Goal: Information Seeking & Learning: Learn about a topic

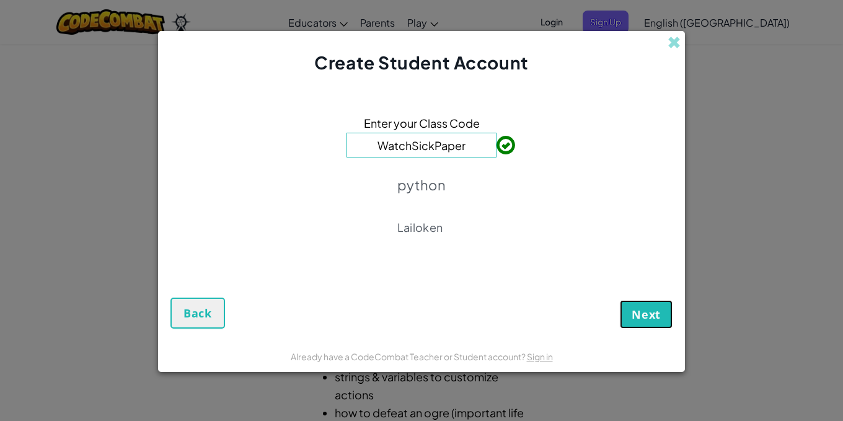
click at [652, 314] on span "Next" at bounding box center [646, 314] width 29 height 15
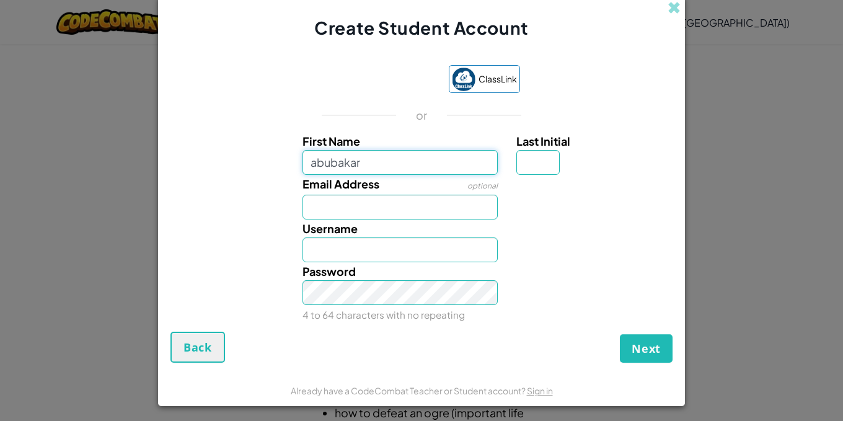
type input "abubakar"
type input "Abubakar"
click at [387, 209] on input "Email Address" at bounding box center [401, 207] width 196 height 25
click at [417, 232] on div "Username Abubakar" at bounding box center [400, 240] width 215 height 43
click at [361, 201] on input "Email Address" at bounding box center [401, 207] width 196 height 25
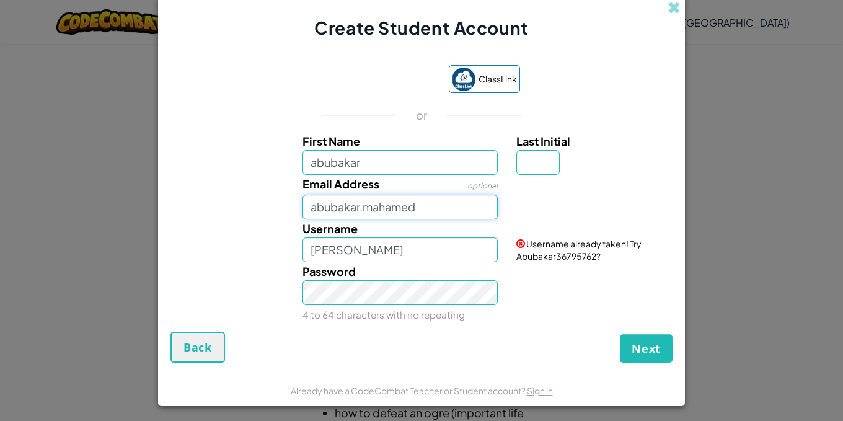
drag, startPoint x: 425, startPoint y: 203, endPoint x: 290, endPoint y: 219, distance: 136.8
click at [290, 219] on div "First Name abubakar Last Initial Email Address optional abubakar.mahamed Userna…" at bounding box center [422, 225] width 496 height 187
type input "yn9768hp@go.minnstate.edu"
click at [368, 247] on input "Abubakar" at bounding box center [401, 249] width 196 height 25
type input "Abubakarmahamed"
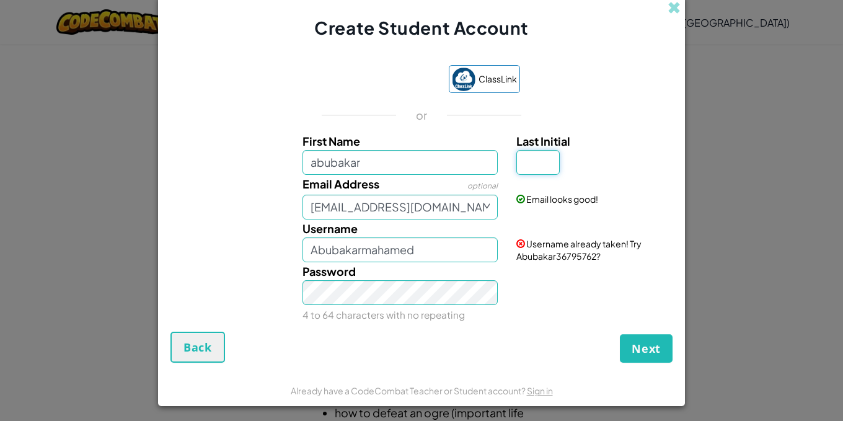
click at [521, 172] on input "Last Initial" at bounding box center [537, 162] width 43 height 25
type input "m"
click at [547, 157] on input "m" at bounding box center [537, 162] width 43 height 25
click at [396, 259] on input "AbubakarM" at bounding box center [401, 249] width 196 height 25
type input "Abubakarmahamed"
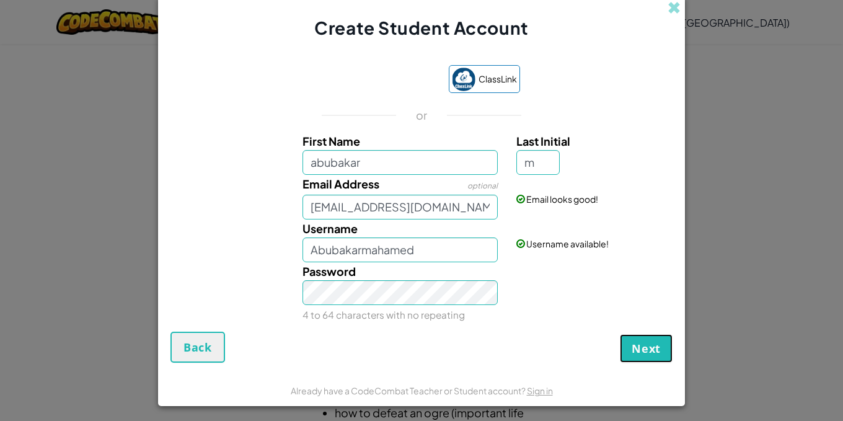
click at [631, 335] on button "Next" at bounding box center [646, 348] width 53 height 29
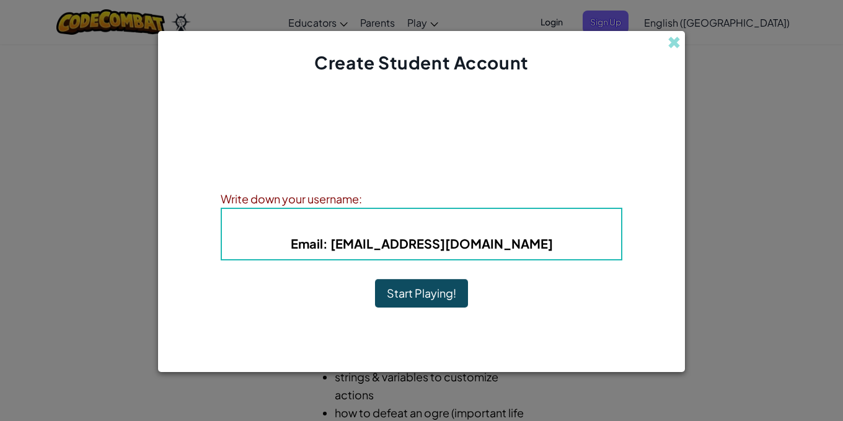
click at [381, 224] on span "Username" at bounding box center [356, 224] width 64 height 14
click at [365, 219] on span "Username" at bounding box center [356, 224] width 64 height 14
click at [407, 291] on button "Start Playing!" at bounding box center [421, 293] width 93 height 29
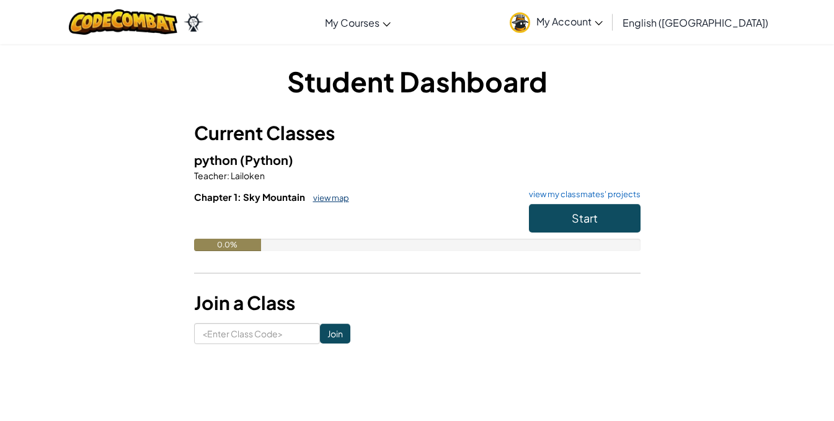
click at [322, 196] on link "view map" at bounding box center [328, 198] width 42 height 10
drag, startPoint x: 229, startPoint y: 179, endPoint x: 265, endPoint y: 174, distance: 36.2
click at [265, 174] on p "Teacher : Lailoken" at bounding box center [417, 175] width 446 height 12
click at [278, 176] on p "Teacher : Lailoken" at bounding box center [417, 175] width 446 height 12
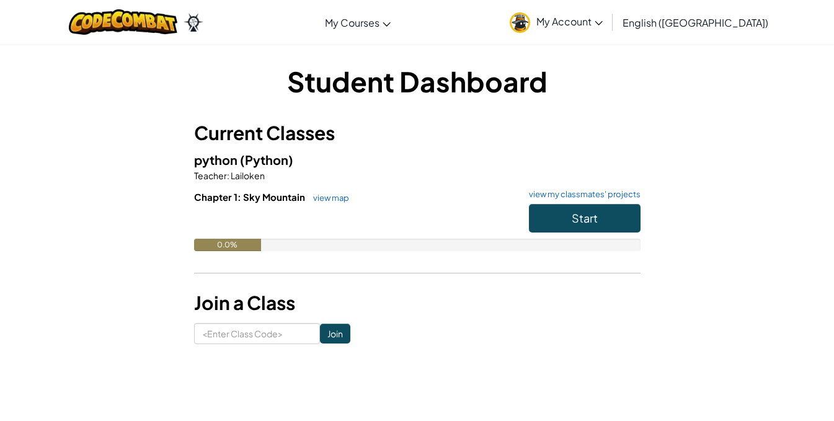
click at [609, 29] on link "My Account" at bounding box center [555, 21] width 105 height 39
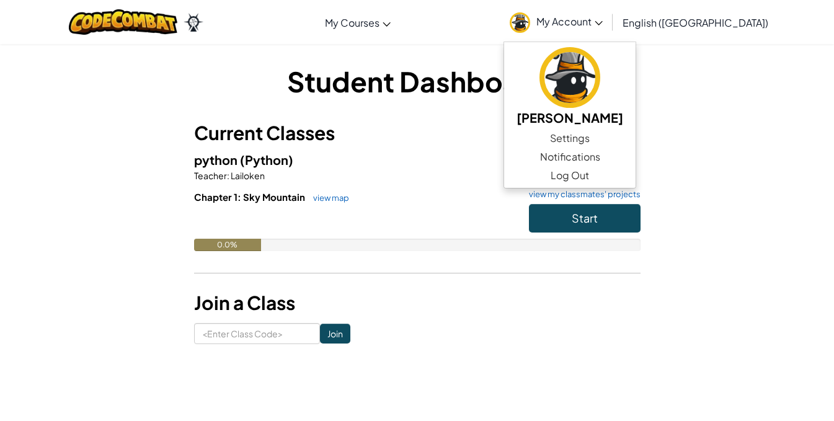
click at [715, 127] on div "Student Dashboard Current Classes python (Python) Teacher : Lailoken Chapter 1:…" at bounding box center [417, 203] width 725 height 282
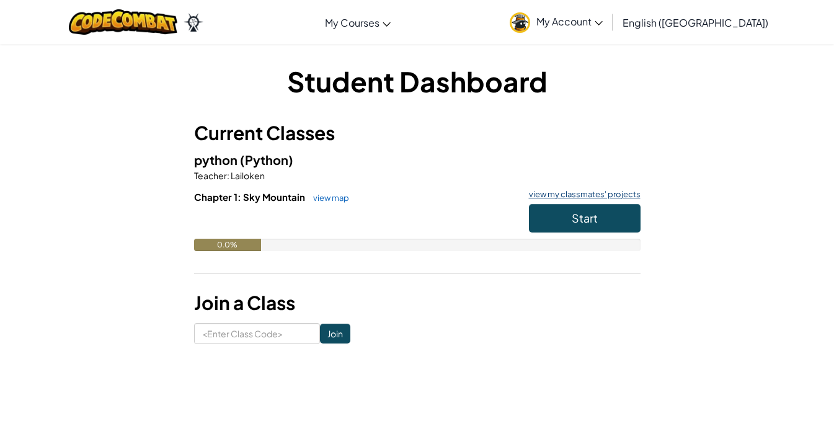
click at [583, 192] on link "view my classmates' projects" at bounding box center [582, 194] width 118 height 8
click at [572, 222] on span "Start" at bounding box center [585, 218] width 26 height 14
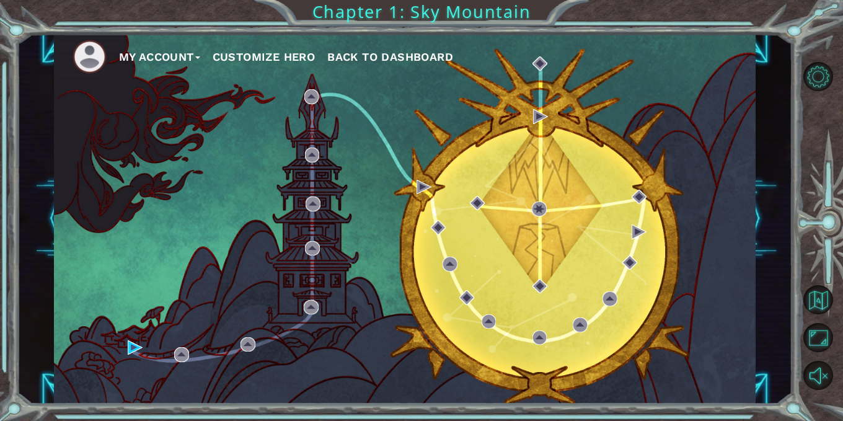
click at [272, 50] on button "Customize Hero" at bounding box center [264, 57] width 103 height 19
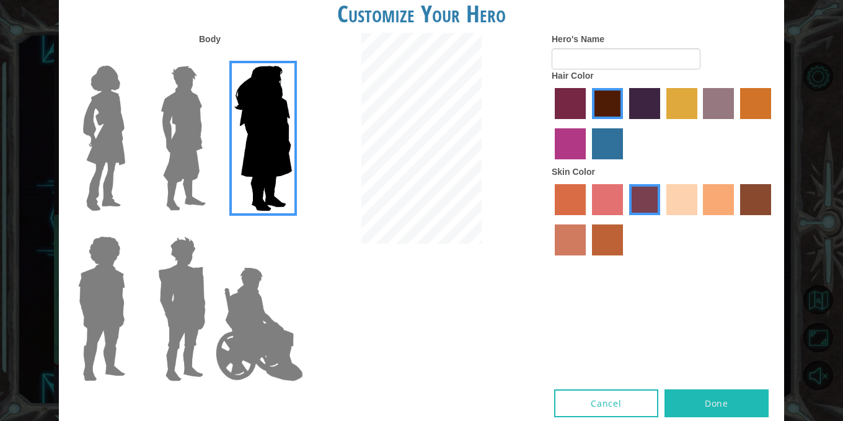
click at [184, 138] on img at bounding box center [183, 138] width 55 height 155
click at [211, 58] on input "Hero Lars" at bounding box center [211, 58] width 0 height 0
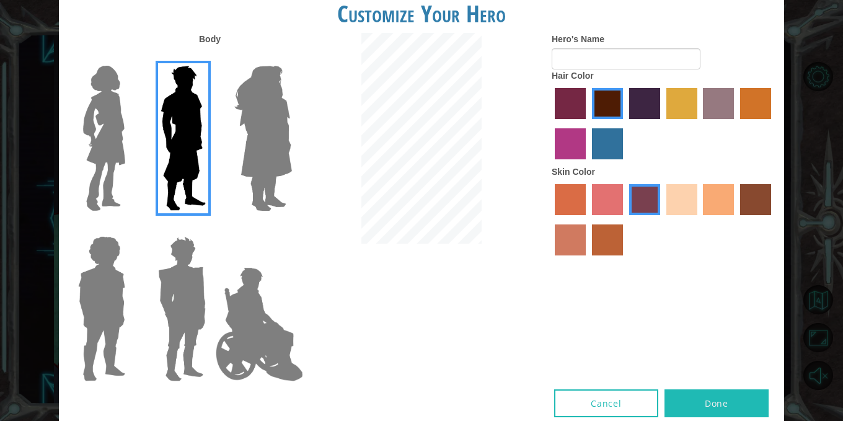
click at [242, 321] on img at bounding box center [259, 324] width 97 height 124
click at [291, 228] on input "Hero Jamie" at bounding box center [291, 228] width 0 height 0
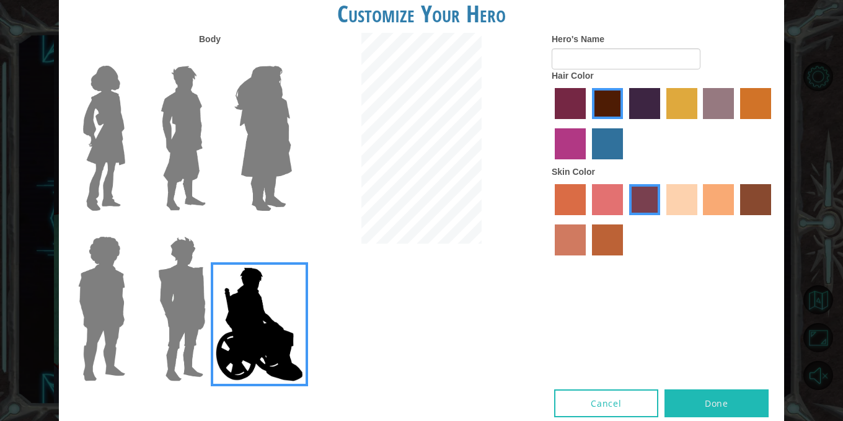
click at [188, 320] on img at bounding box center [182, 308] width 58 height 155
click at [211, 228] on input "Hero Garnet" at bounding box center [211, 228] width 0 height 0
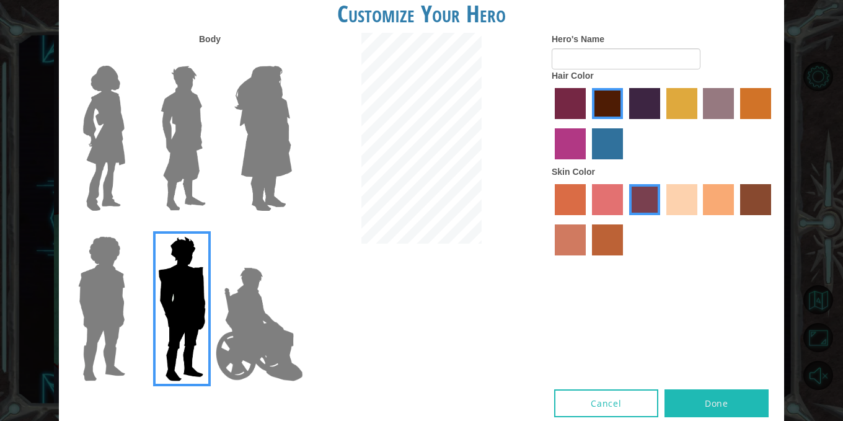
click at [123, 299] on img at bounding box center [101, 308] width 57 height 155
click at [130, 228] on input "Hero Steven" at bounding box center [130, 228] width 0 height 0
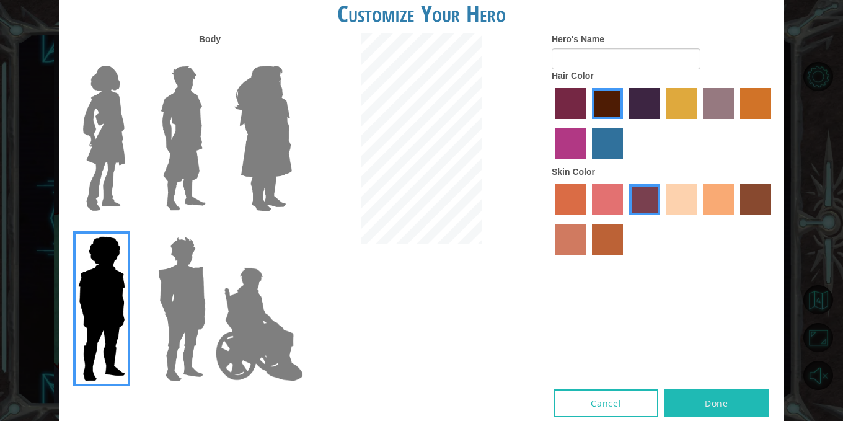
click at [162, 156] on img at bounding box center [183, 138] width 55 height 155
click at [211, 58] on input "Hero Lars" at bounding box center [211, 58] width 0 height 0
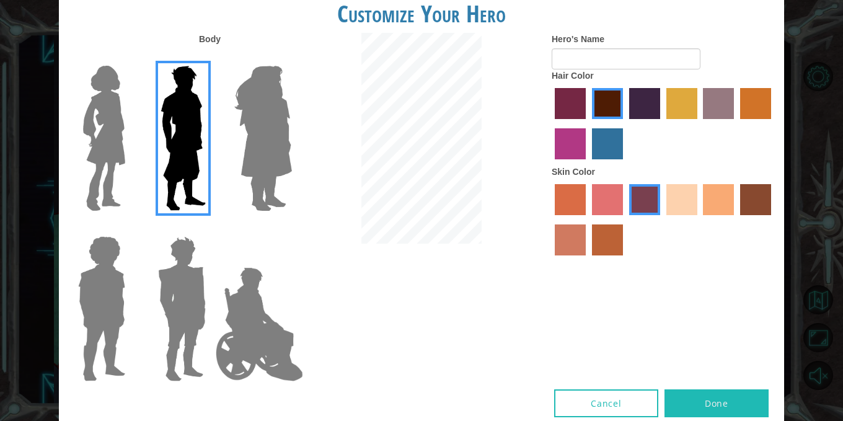
click at [761, 196] on label "karma skin color" at bounding box center [755, 199] width 31 height 31
click at [736, 219] on input "karma skin color" at bounding box center [736, 219] width 0 height 0
click at [719, 399] on button "Done" at bounding box center [717, 403] width 104 height 28
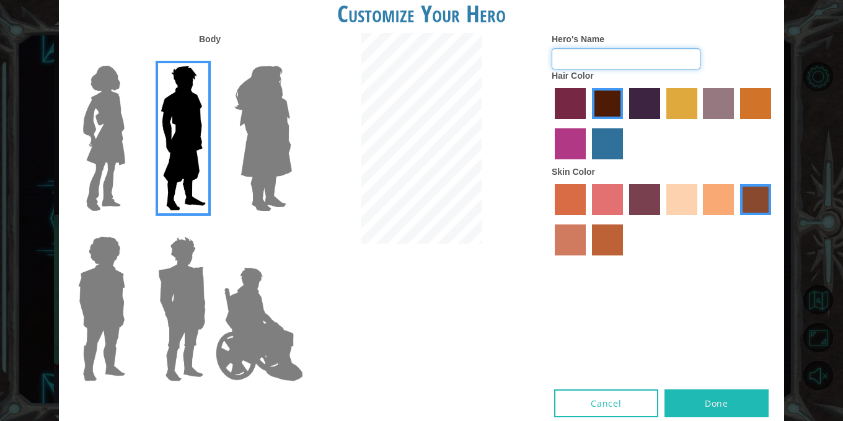
click at [575, 57] on input "Hero's Name" at bounding box center [626, 58] width 149 height 21
type input "abu"
click at [675, 102] on label "tulip tree hair color" at bounding box center [681, 103] width 31 height 31
click at [662, 123] on input "tulip tree hair color" at bounding box center [662, 123] width 0 height 0
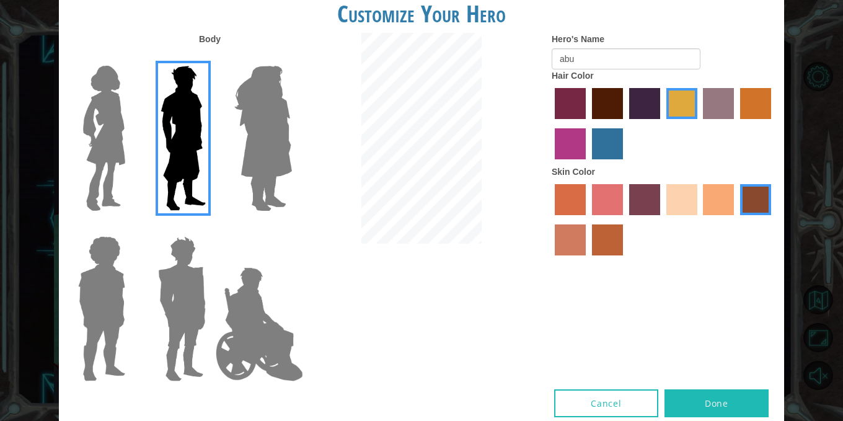
click at [631, 107] on label "hot purple hair color" at bounding box center [644, 103] width 31 height 31
click at [625, 123] on input "hot purple hair color" at bounding box center [625, 123] width 0 height 0
click at [611, 103] on label "maroon hair color" at bounding box center [607, 103] width 31 height 31
click at [588, 123] on input "maroon hair color" at bounding box center [588, 123] width 0 height 0
click at [264, 340] on img at bounding box center [259, 324] width 97 height 124
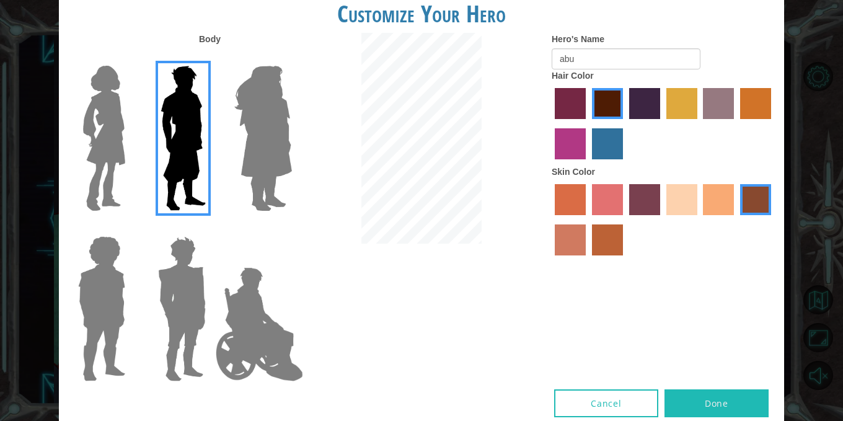
click at [291, 228] on input "Hero Jamie" at bounding box center [291, 228] width 0 height 0
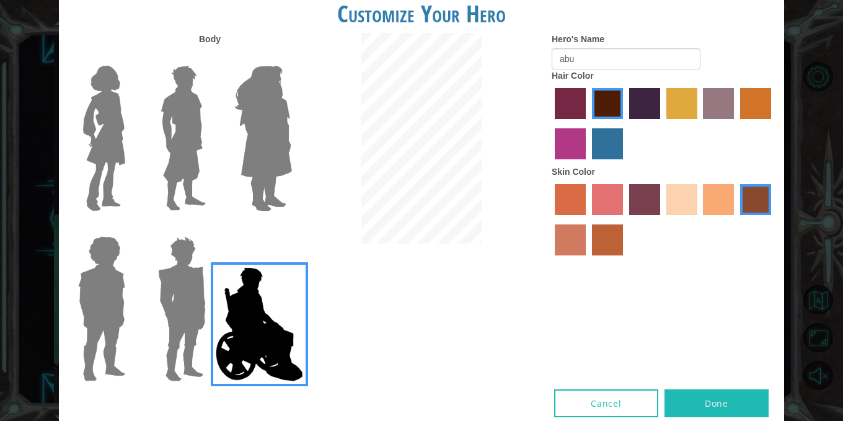
click at [176, 308] on img at bounding box center [182, 308] width 58 height 155
click at [211, 228] on input "Hero Garnet" at bounding box center [211, 228] width 0 height 0
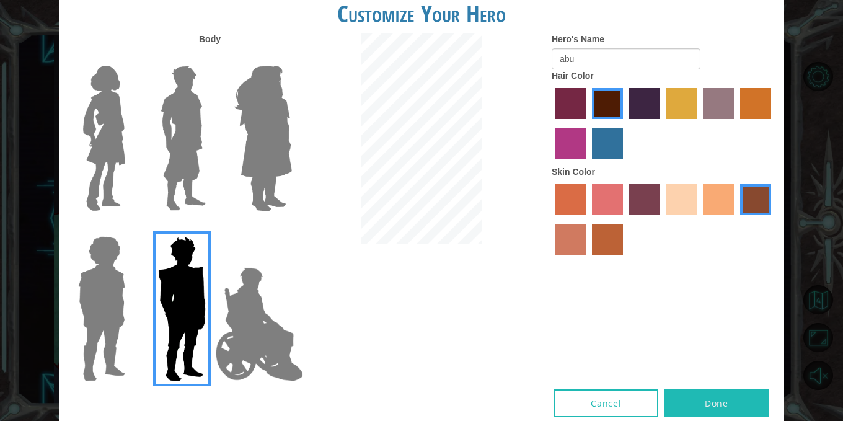
click at [95, 312] on img at bounding box center [101, 308] width 57 height 155
click at [130, 228] on input "Hero Steven" at bounding box center [130, 228] width 0 height 0
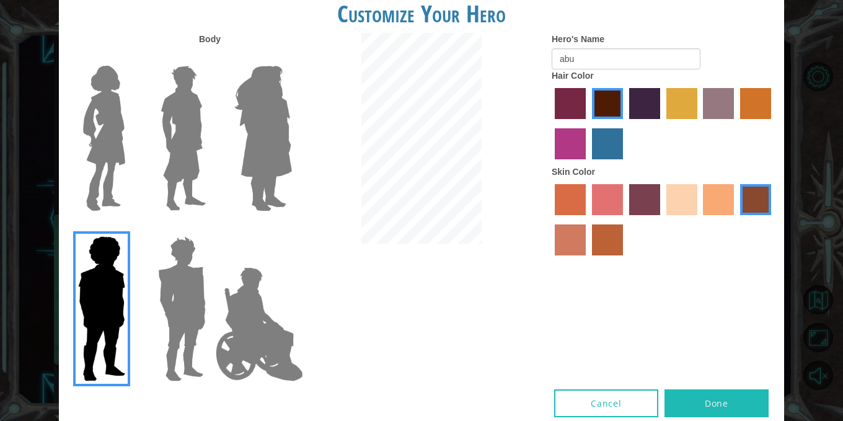
click at [87, 123] on img at bounding box center [104, 138] width 52 height 155
click at [130, 58] on input "Hero Connie" at bounding box center [130, 58] width 0 height 0
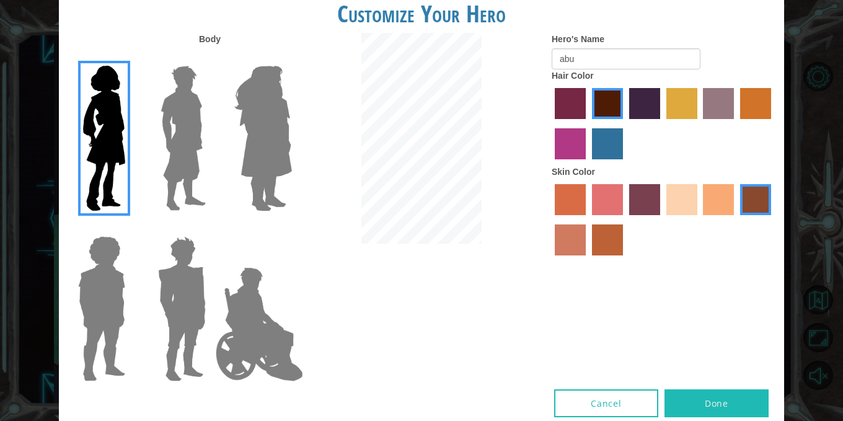
click at [182, 113] on img at bounding box center [183, 138] width 55 height 155
click at [211, 58] on input "Hero Lars" at bounding box center [211, 58] width 0 height 0
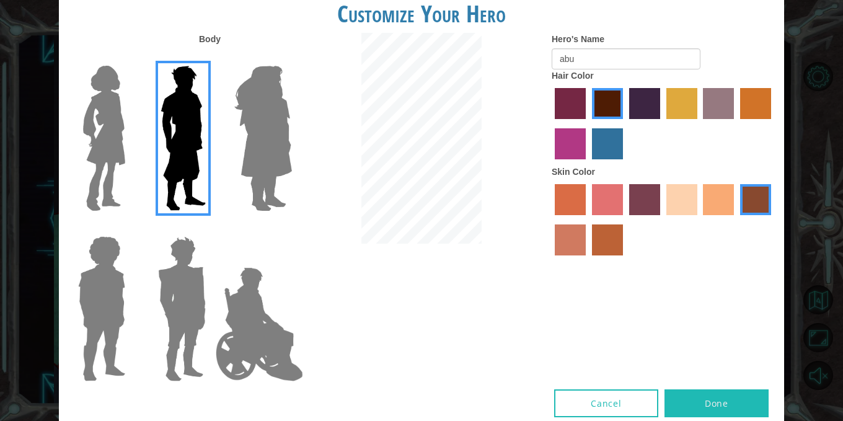
click at [709, 400] on button "Done" at bounding box center [717, 403] width 104 height 28
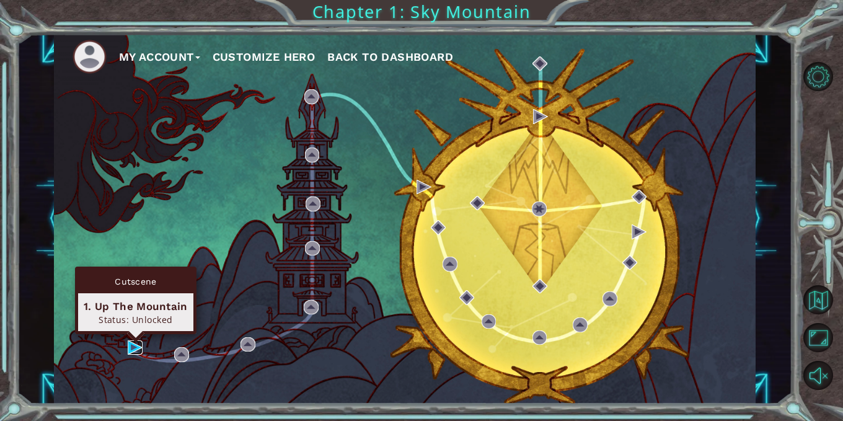
click at [130, 343] on img at bounding box center [135, 347] width 15 height 15
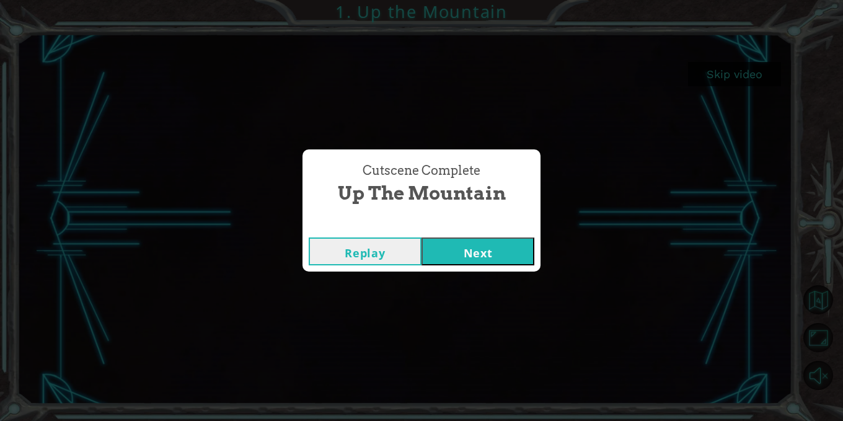
click at [491, 255] on button "Next" at bounding box center [478, 251] width 113 height 28
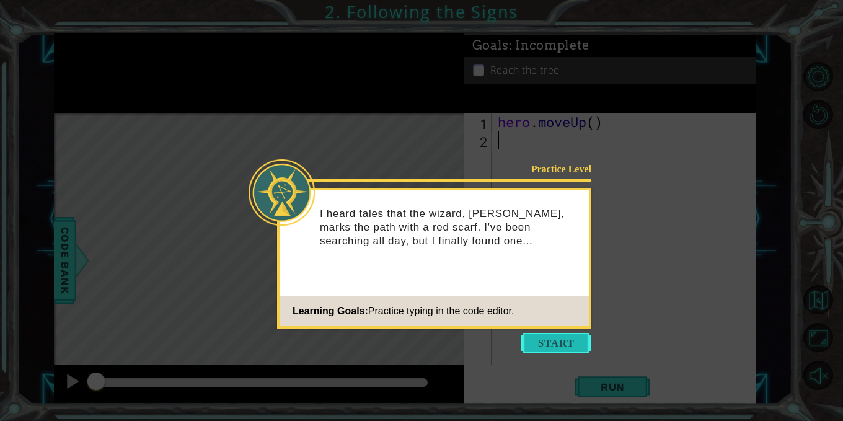
click at [541, 341] on button "Start" at bounding box center [556, 343] width 71 height 20
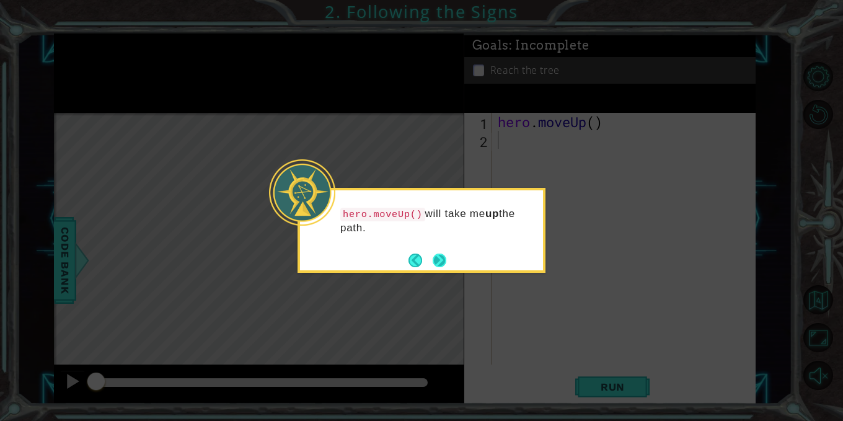
click at [438, 254] on button "Next" at bounding box center [440, 261] width 14 height 14
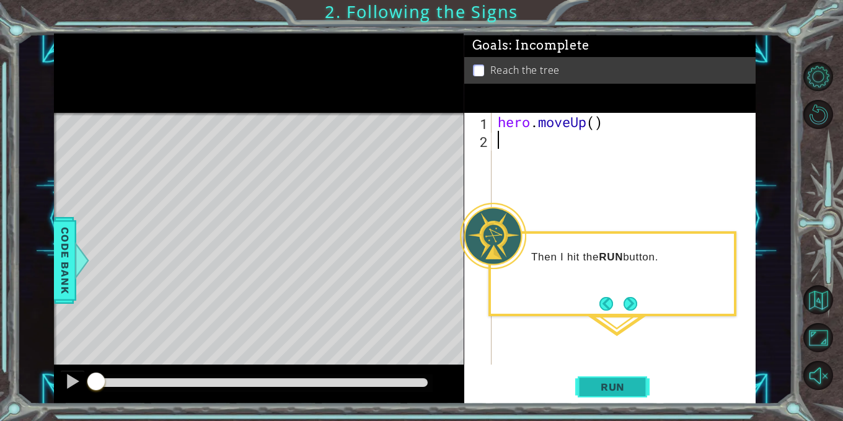
click at [615, 379] on button "Run" at bounding box center [612, 387] width 74 height 29
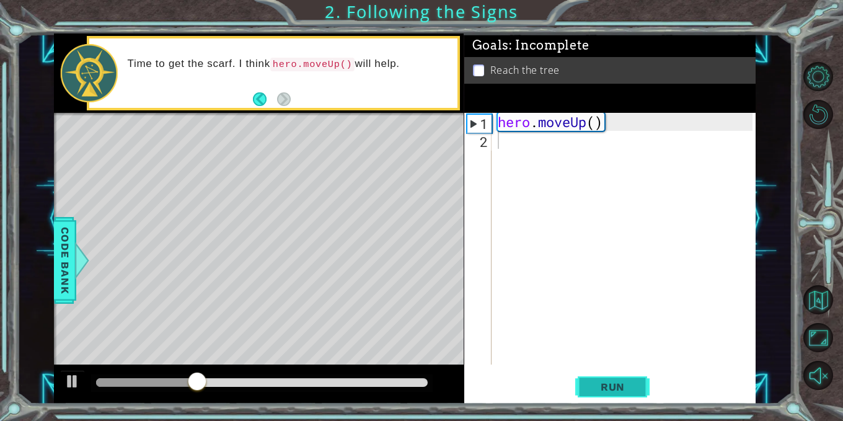
click at [602, 387] on span "Run" at bounding box center [612, 387] width 49 height 12
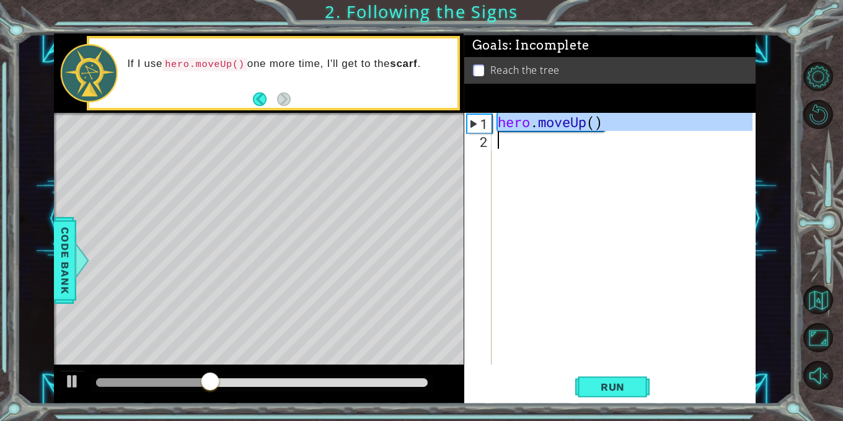
drag, startPoint x: 499, startPoint y: 123, endPoint x: 603, endPoint y: 132, distance: 104.6
click at [603, 132] on div "hero . moveUp ( )" at bounding box center [627, 257] width 264 height 288
type textarea "hero.moveUp()"
click at [511, 142] on div "hero . moveUp ( )" at bounding box center [624, 239] width 258 height 252
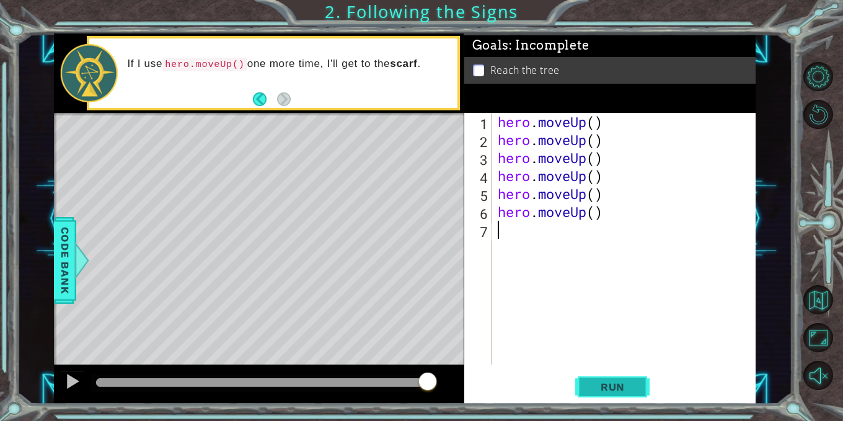
click at [601, 380] on button "Run" at bounding box center [612, 387] width 74 height 29
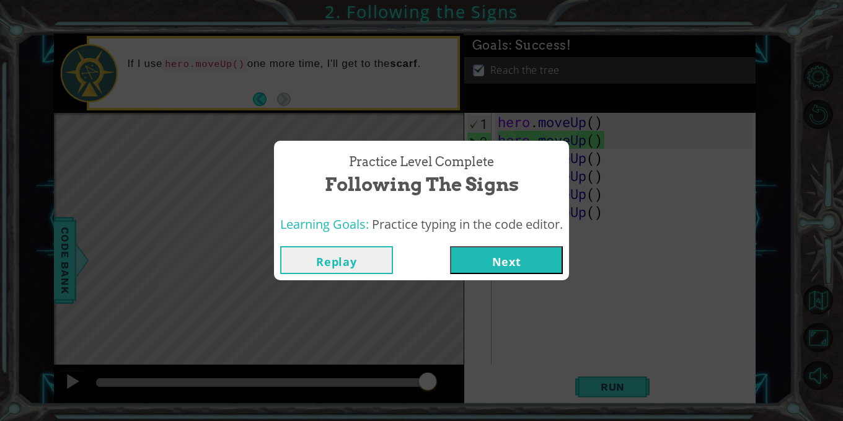
click at [538, 251] on button "Next" at bounding box center [506, 260] width 113 height 28
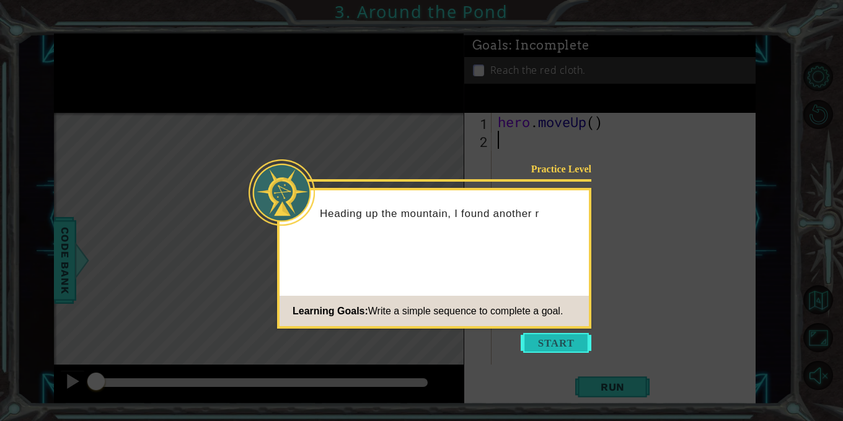
click at [552, 333] on button "Start" at bounding box center [556, 343] width 71 height 20
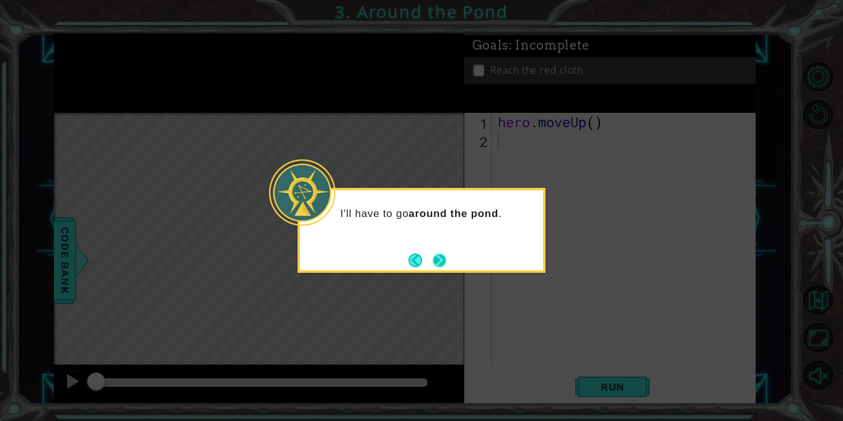
click at [443, 259] on button "Next" at bounding box center [440, 261] width 14 height 14
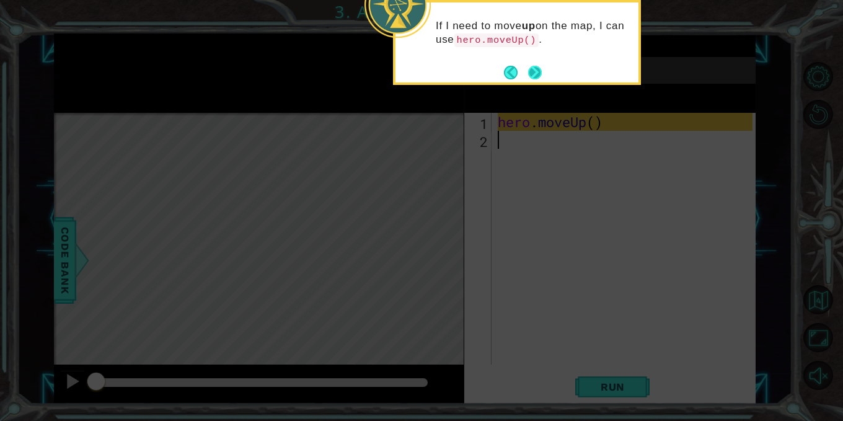
click at [534, 70] on button "Next" at bounding box center [535, 73] width 14 height 14
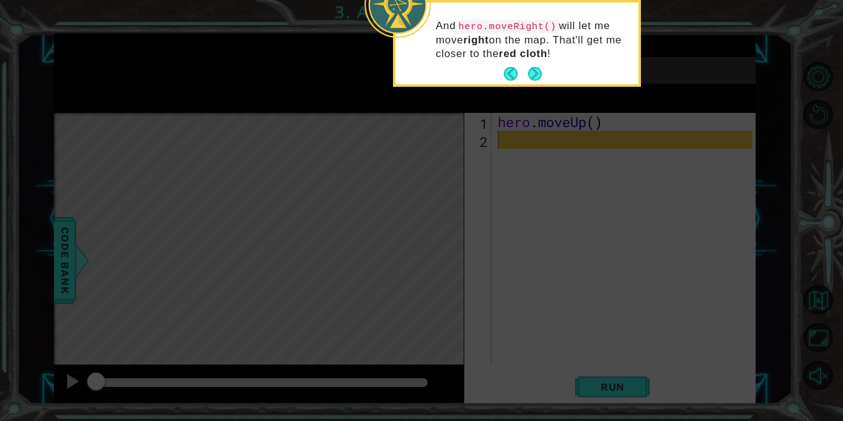
click at [535, 68] on button "Next" at bounding box center [535, 74] width 14 height 14
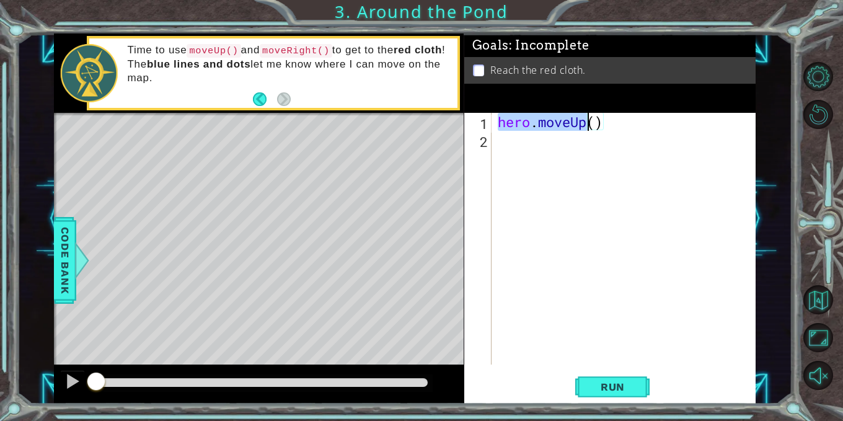
drag, startPoint x: 499, startPoint y: 121, endPoint x: 589, endPoint y: 124, distance: 90.0
click at [589, 124] on div "hero . moveUp ( )" at bounding box center [627, 257] width 264 height 288
type textarea "hero.moveUp()"
click at [511, 146] on div "hero . moveUp ( )" at bounding box center [627, 257] width 264 height 288
paste textarea "hero.moveUp()"
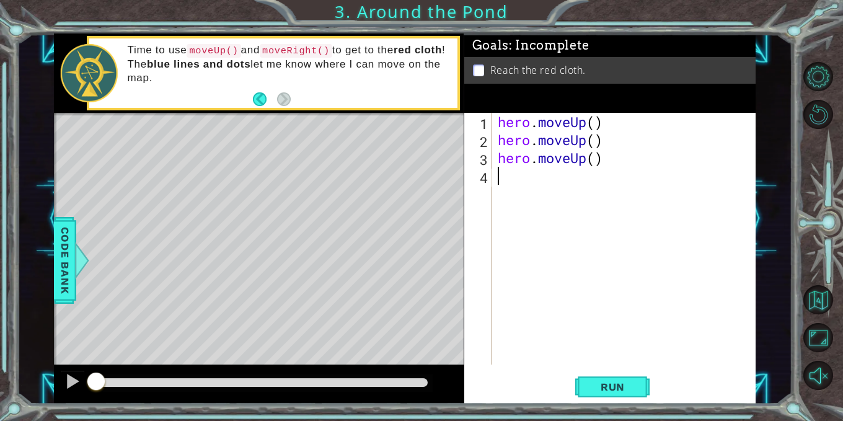
click at [588, 158] on div "hero . moveUp ( ) hero . moveUp ( ) hero . moveUp ( )" at bounding box center [627, 257] width 264 height 288
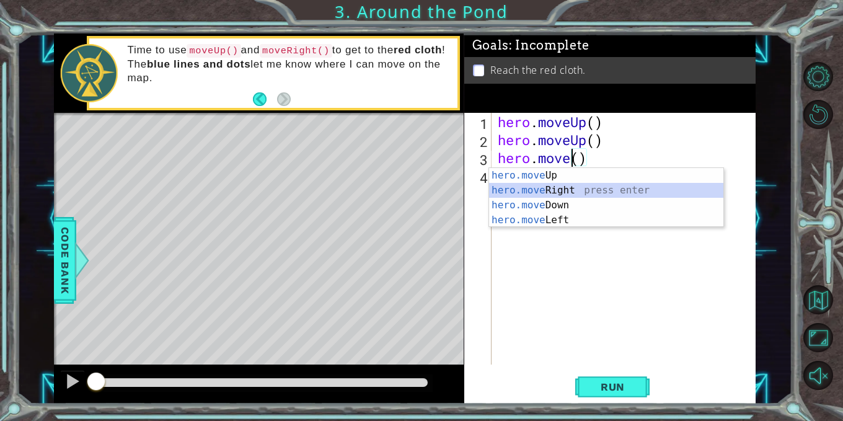
click at [565, 186] on div "hero.move Up press enter hero.move Right press enter hero.move Down press enter…" at bounding box center [606, 212] width 234 height 89
type textarea "hero.moveRight"
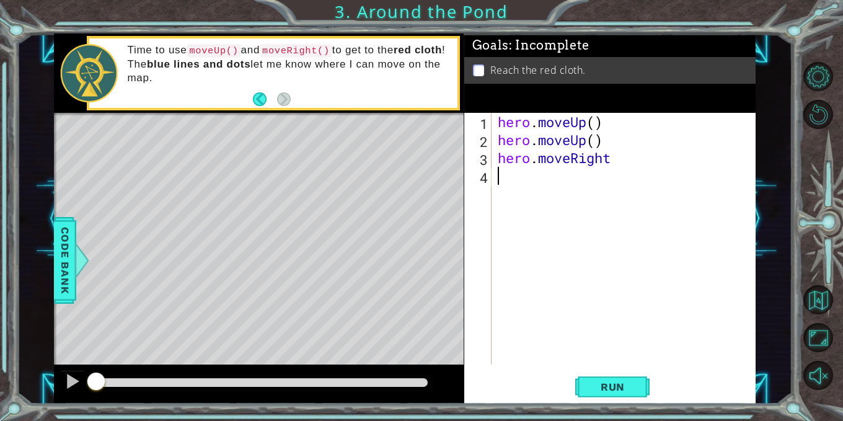
click at [561, 187] on div "hero . moveUp ( ) hero . moveUp ( ) hero . moveRight" at bounding box center [627, 257] width 264 height 288
click at [615, 379] on button "Run" at bounding box center [612, 387] width 74 height 29
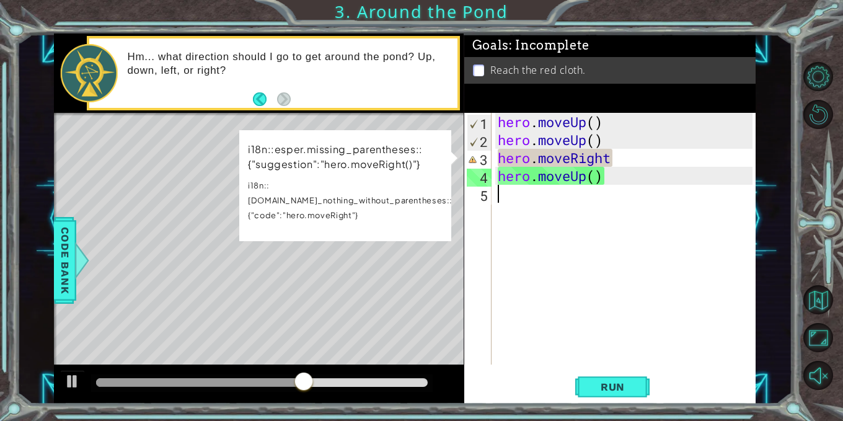
click at [497, 158] on div "hero . moveUp ( ) hero . moveUp ( ) hero . moveRight hero . moveUp ( )" at bounding box center [627, 257] width 264 height 288
click at [595, 141] on div "hero . moveUp ( ) hero . moveUp ( ) hero . moveRight hero . moveUp ( )" at bounding box center [627, 257] width 264 height 288
click at [620, 161] on div "hero . moveUp ( ) hero . moveUp ( ) hero . moveRight hero . moveUp ( )" at bounding box center [627, 257] width 264 height 288
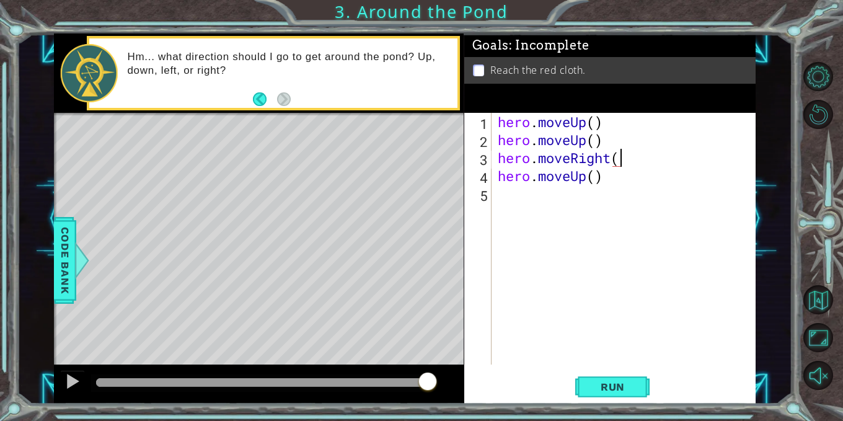
scroll to position [0, 6]
type textarea "hero.moveRight()"
click at [600, 391] on span "Run" at bounding box center [612, 387] width 49 height 12
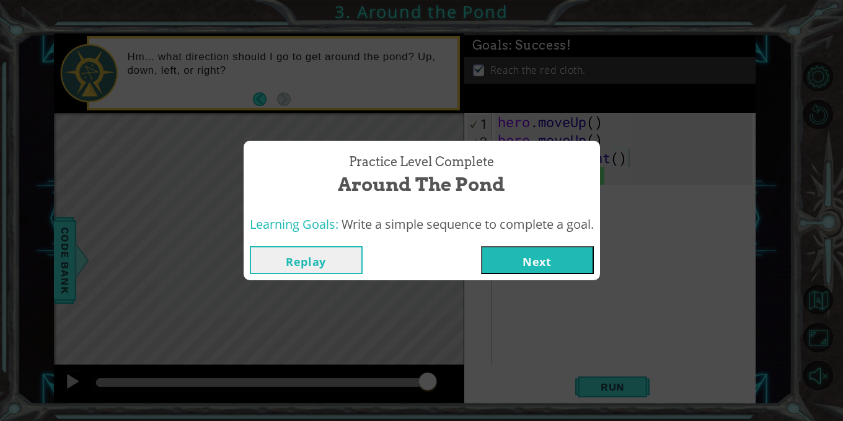
click at [534, 259] on button "Next" at bounding box center [537, 260] width 113 height 28
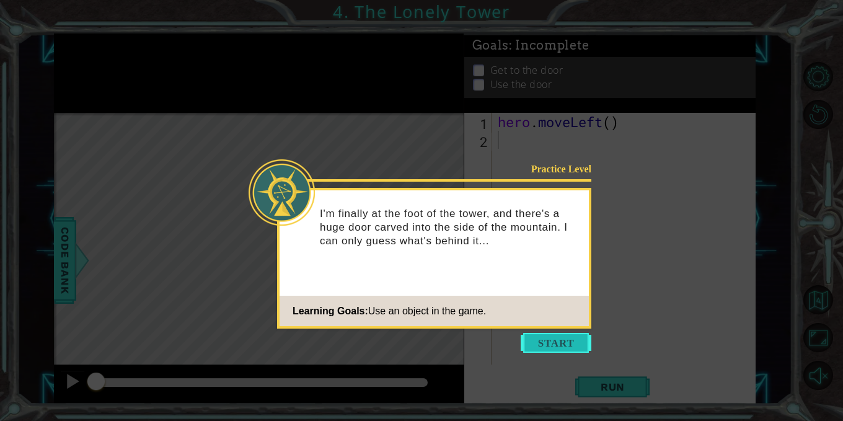
click at [541, 335] on button "Start" at bounding box center [556, 343] width 71 height 20
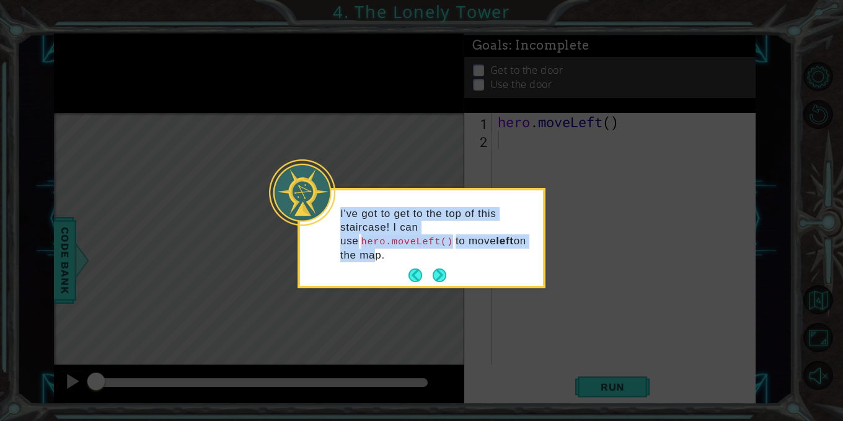
drag, startPoint x: 450, startPoint y: 248, endPoint x: 552, endPoint y: 152, distance: 139.9
click at [552, 152] on body "1 ההההההההההההההההההההההההההההההההההההההההההההההההההההההההההההההההההההההההההההה…" at bounding box center [421, 210] width 843 height 421
click at [445, 268] on button "Next" at bounding box center [440, 275] width 14 height 14
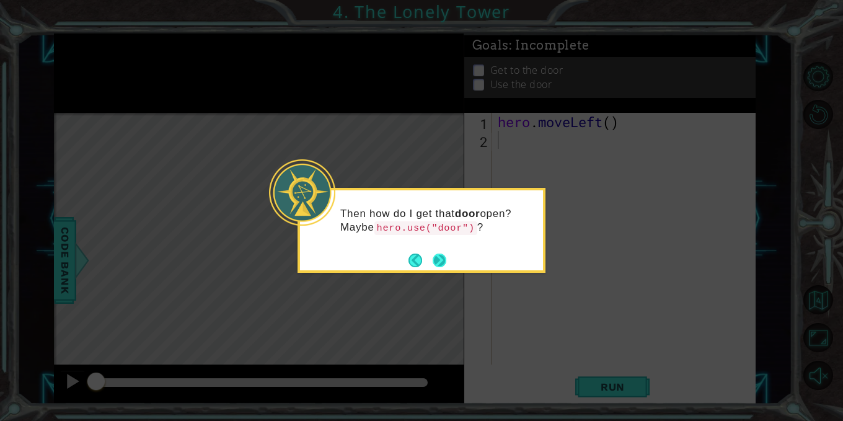
click at [448, 251] on div "Then how do I get that door open? Maybe hero.use("door") ?" at bounding box center [421, 226] width 243 height 63
click at [443, 254] on button "Next" at bounding box center [440, 261] width 14 height 14
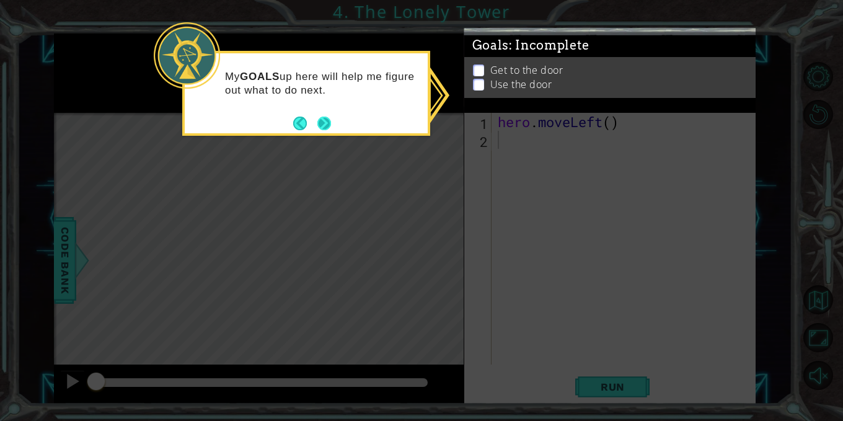
click at [323, 122] on button "Next" at bounding box center [324, 124] width 14 height 14
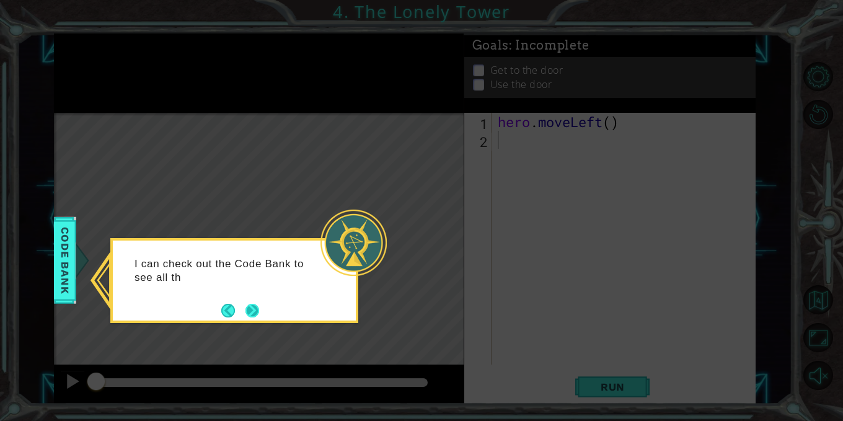
click at [257, 315] on button "Next" at bounding box center [253, 311] width 14 height 14
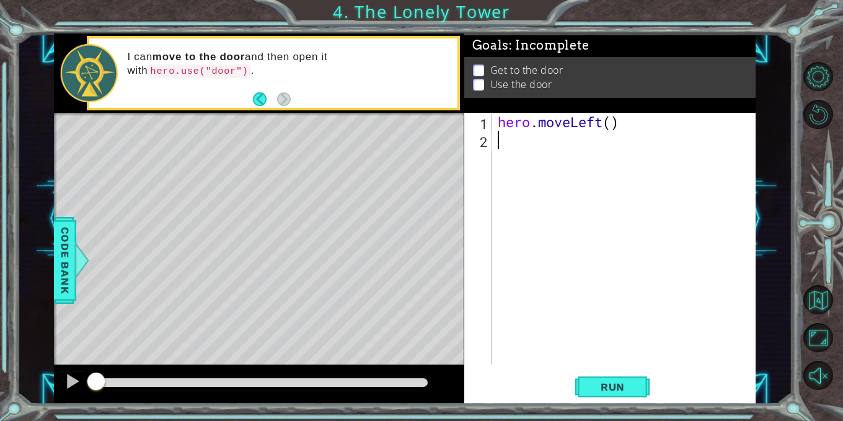
click at [491, 120] on div "1" at bounding box center [479, 124] width 25 height 18
type textarea "hero.moveLeft()"
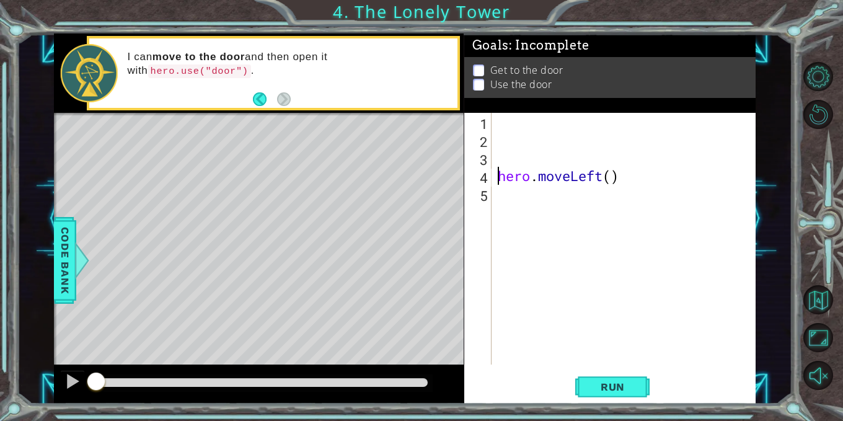
click at [510, 131] on div "hero . moveLeft ( )" at bounding box center [627, 257] width 264 height 288
click at [510, 125] on div "hero . moveLeft ( )" at bounding box center [627, 257] width 264 height 288
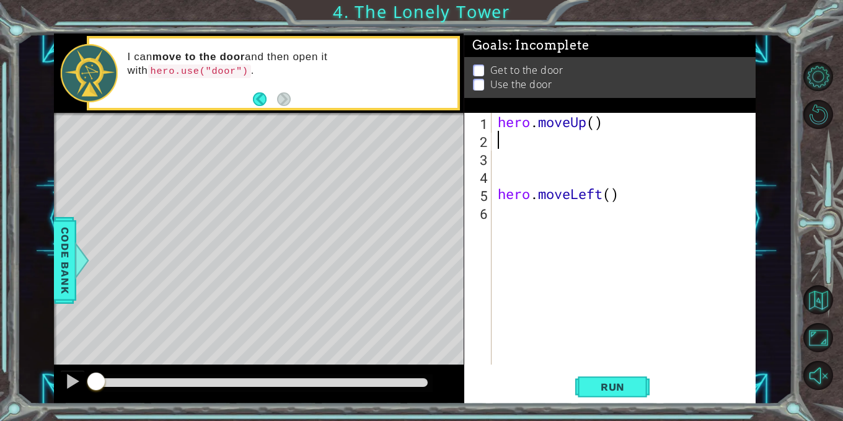
paste textarea "h"
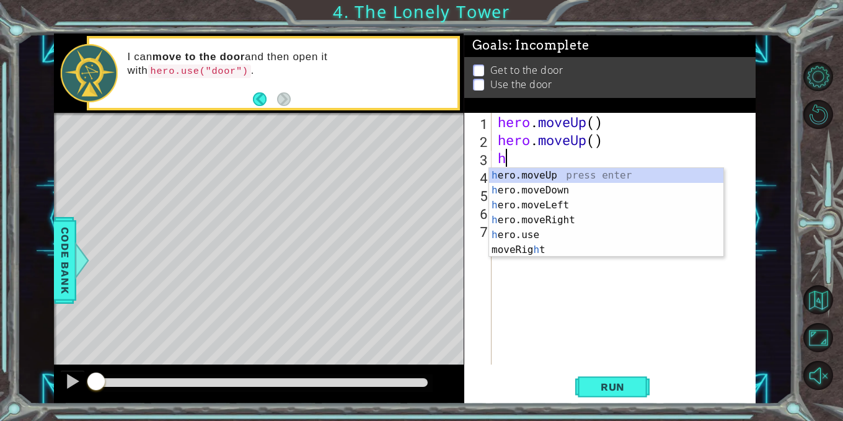
type textarea "he"
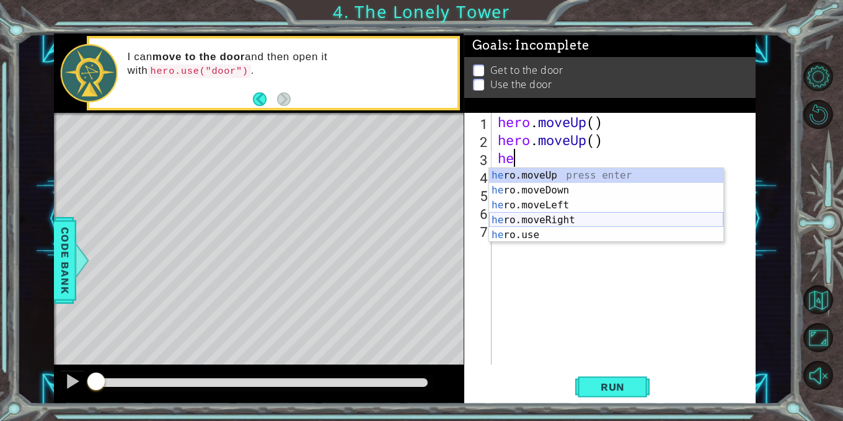
click at [560, 219] on div "he ro.moveUp press enter he ro.moveDown press enter he ro.moveLeft press enter …" at bounding box center [606, 220] width 234 height 104
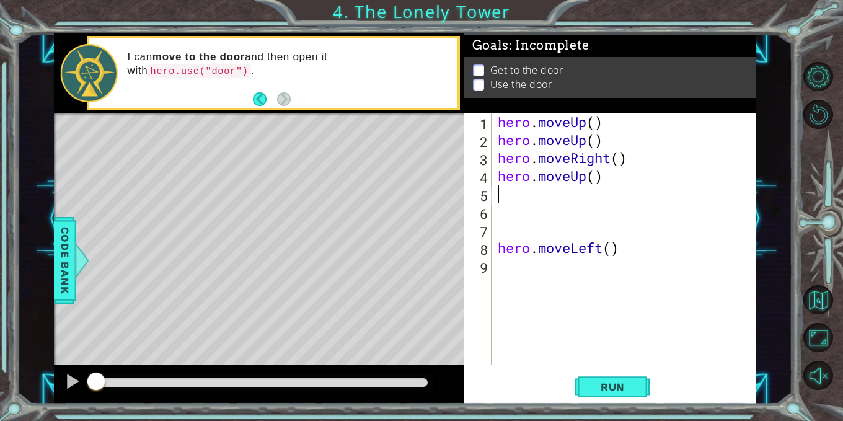
paste textarea "h"
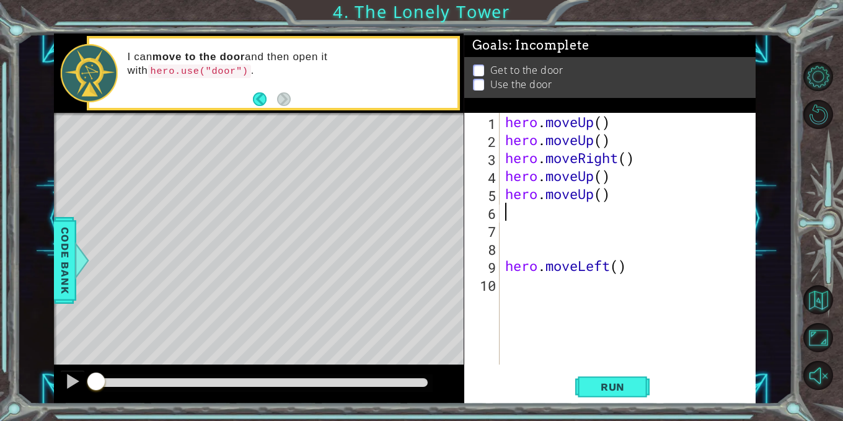
type textarea "h"
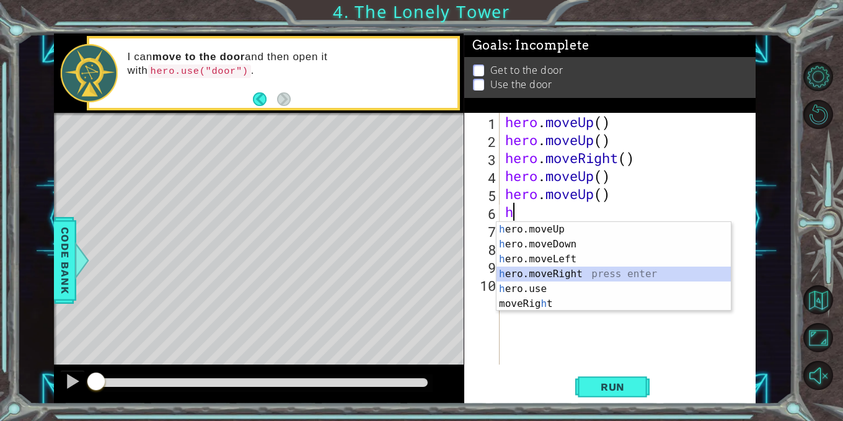
click at [566, 275] on div "h ero.moveUp press enter h ero.moveDown press enter h ero.moveLeft press enter …" at bounding box center [614, 281] width 234 height 119
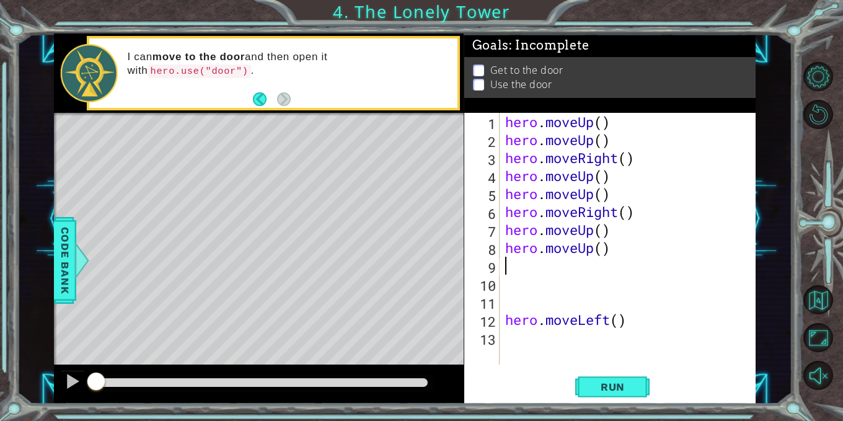
click at [503, 320] on div "hero . moveUp ( ) hero . moveUp ( ) hero . moveRight ( ) hero . moveUp ( ) hero…" at bounding box center [631, 257] width 257 height 288
type textarea "hero.moveLeft()"
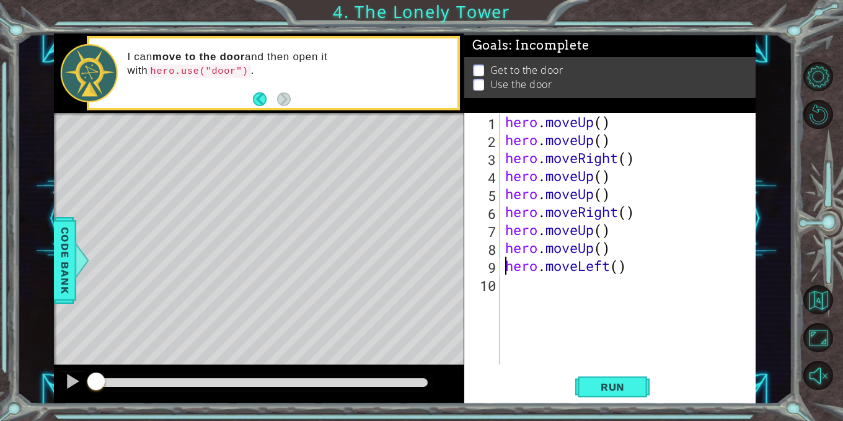
click at [510, 285] on div "hero . moveUp ( ) hero . moveUp ( ) hero . moveRight ( ) hero . moveUp ( ) hero…" at bounding box center [631, 257] width 257 height 288
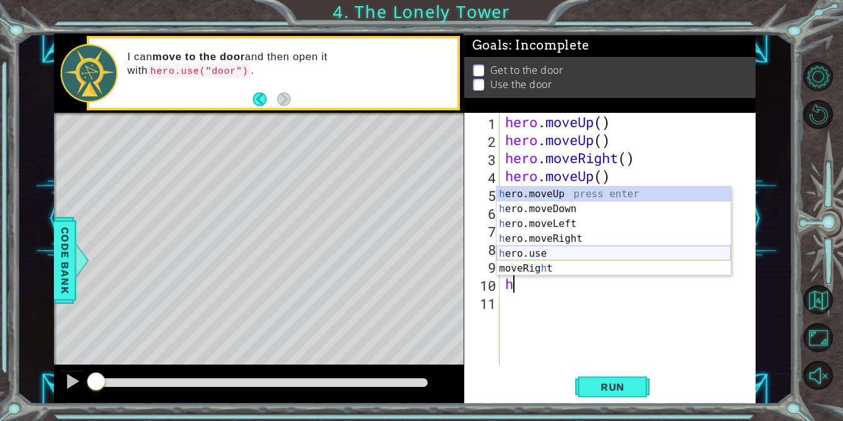
click at [542, 247] on div "h ero.moveUp press enter h ero.moveDown press enter h ero.moveLeft press enter …" at bounding box center [614, 246] width 234 height 119
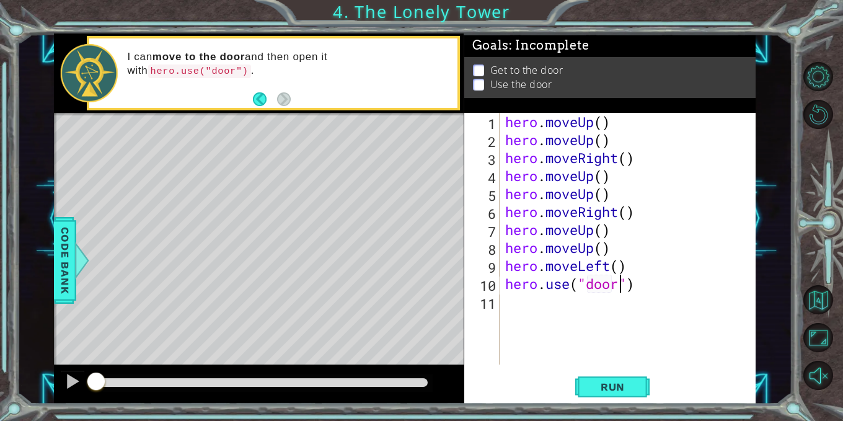
scroll to position [0, 6]
click at [606, 396] on button "Run" at bounding box center [612, 387] width 74 height 29
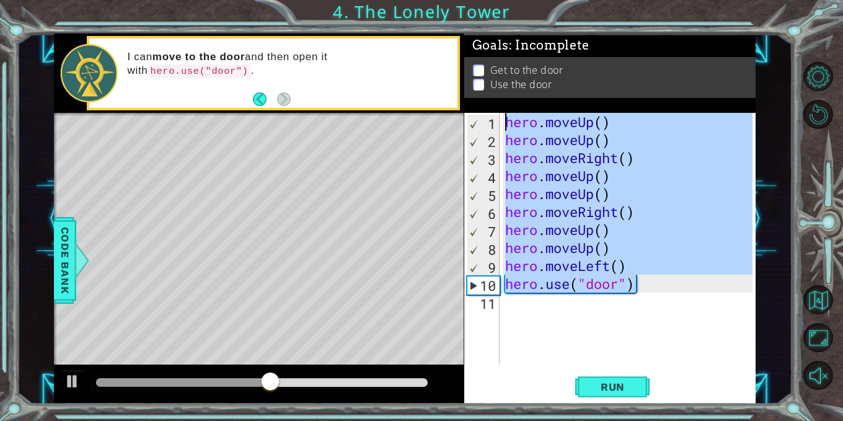
drag, startPoint x: 651, startPoint y: 288, endPoint x: 498, endPoint y: 107, distance: 236.7
click at [498, 107] on div "Goals : Incomplete Get to the door Use the door hero.use("door") 1 2 3 4 5 6 7 …" at bounding box center [610, 218] width 292 height 371
type textarea "hero.moveUp() hero.moveUp()"
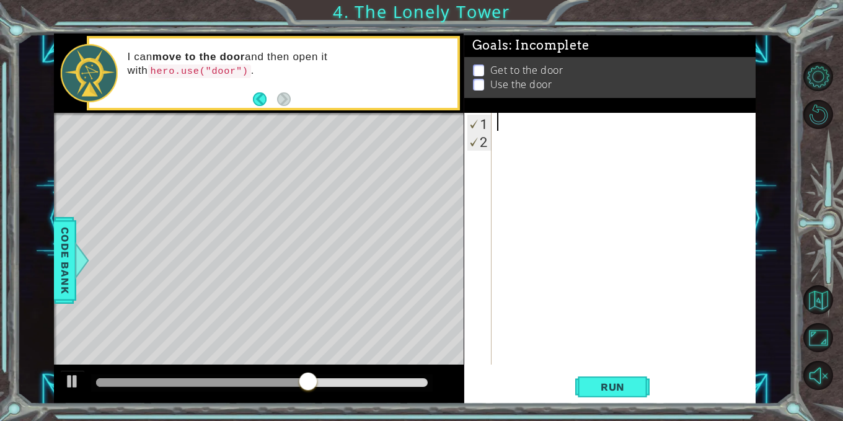
type textarea "h"
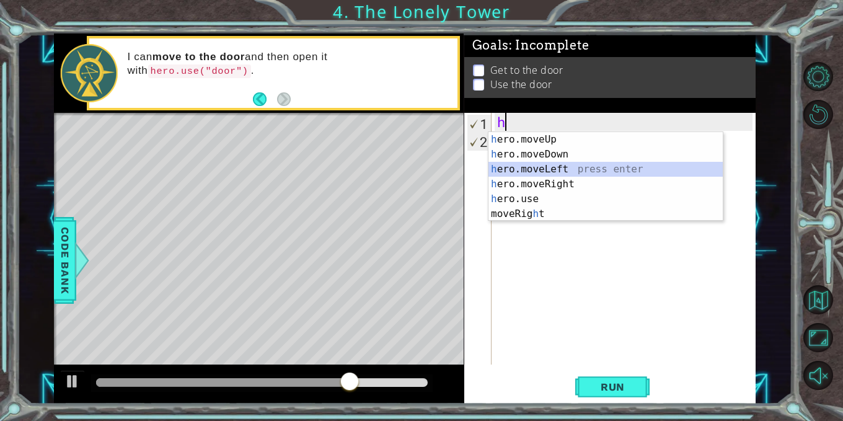
click at [550, 166] on div "h ero.moveUp press enter h ero.moveDown press enter h ero.moveLeft press enter …" at bounding box center [606, 191] width 234 height 119
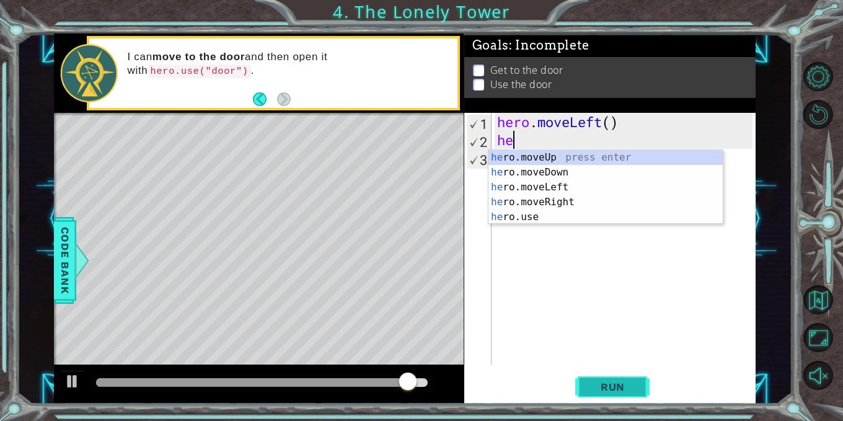
click at [618, 391] on span "Run" at bounding box center [612, 387] width 49 height 12
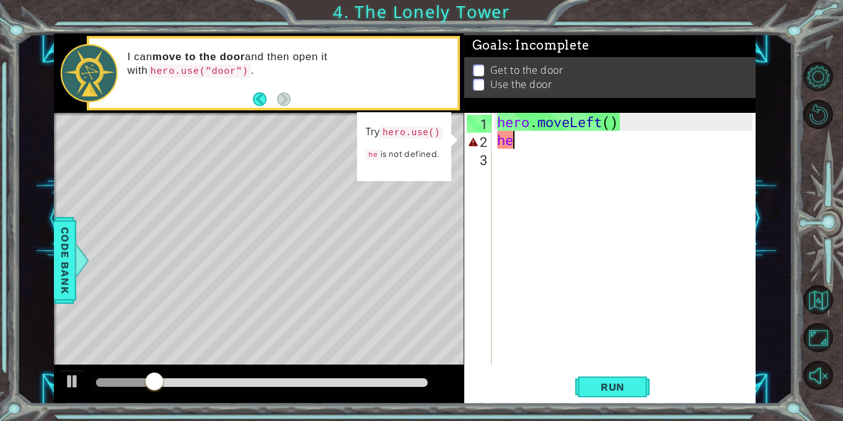
type textarea "her"
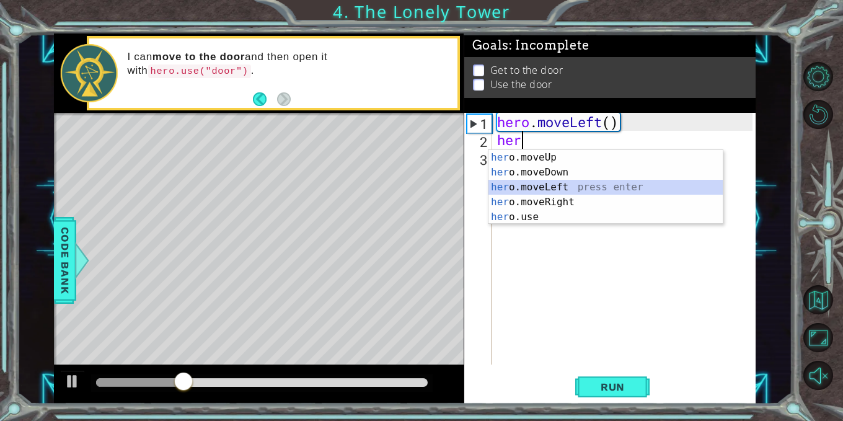
click at [549, 185] on div "her o.moveUp press enter her o.moveDown press enter her o.moveLeft press enter …" at bounding box center [606, 202] width 234 height 104
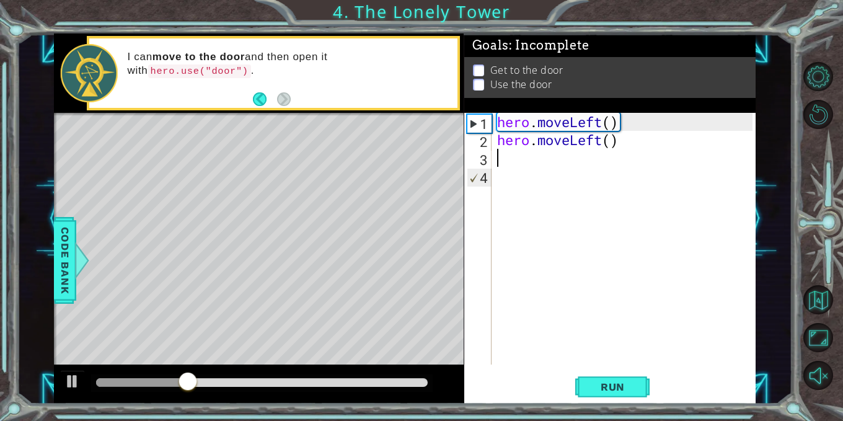
scroll to position [0, 0]
type textarea "h"
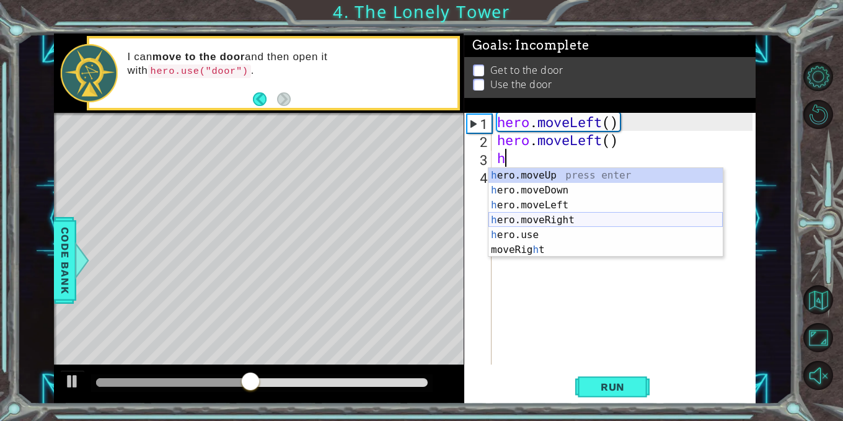
click at [557, 219] on div "h ero.moveUp press enter h ero.moveDown press enter h ero.moveLeft press enter …" at bounding box center [606, 227] width 234 height 119
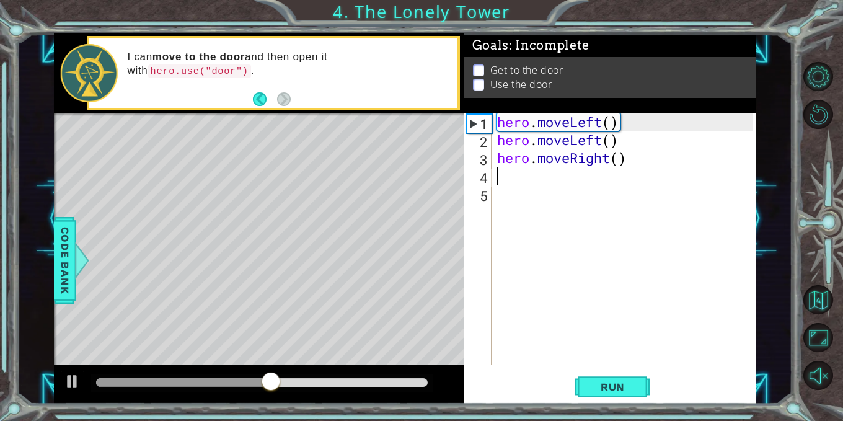
type textarea "h"
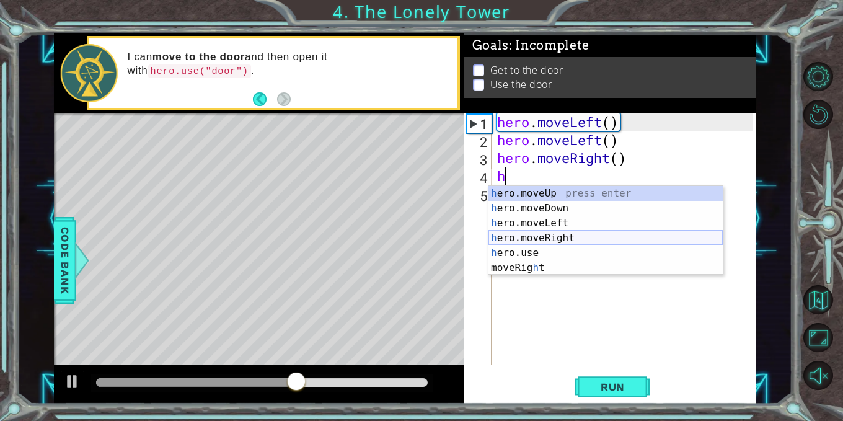
click at [541, 234] on div "h ero.moveUp press enter h ero.moveDown press enter h ero.moveLeft press enter …" at bounding box center [606, 245] width 234 height 119
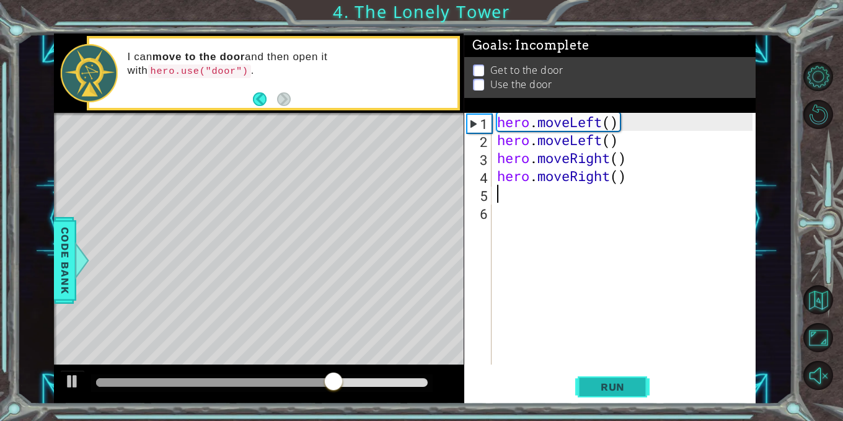
click at [629, 387] on span "Run" at bounding box center [612, 387] width 49 height 12
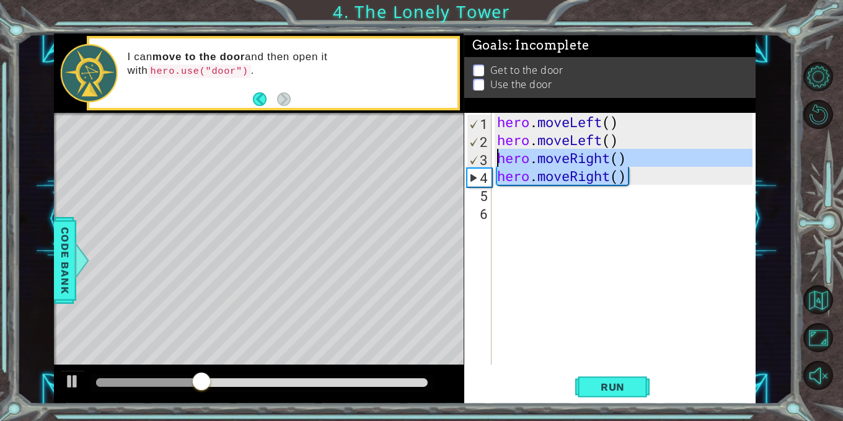
drag, startPoint x: 637, startPoint y: 175, endPoint x: 497, endPoint y: 152, distance: 142.7
click at [497, 152] on div "hero . moveLeft ( ) hero . moveLeft ( ) hero . moveRight ( ) hero . moveRight (…" at bounding box center [627, 257] width 265 height 288
type textarea "hero.moveRight() hero.moveRight()"
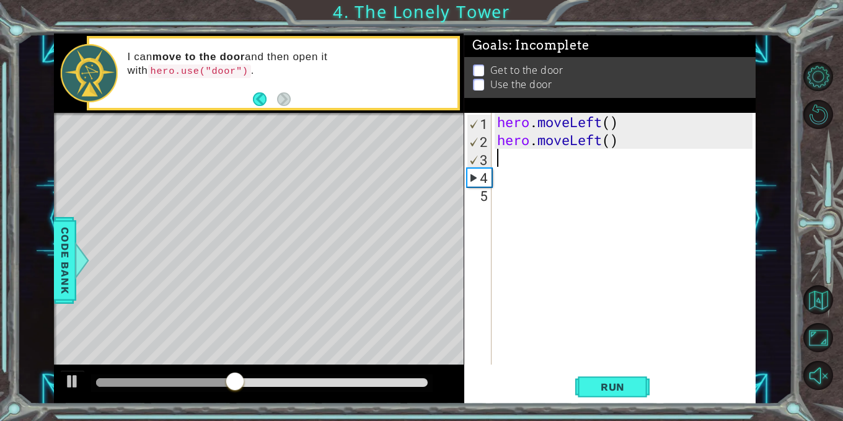
type textarea "h"
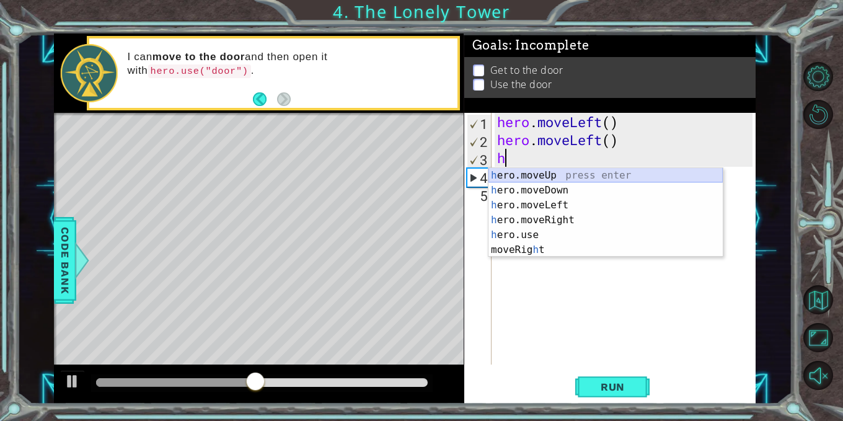
click at [545, 176] on div "h ero.moveUp press enter h ero.moveDown press enter h ero.moveLeft press enter …" at bounding box center [606, 227] width 234 height 119
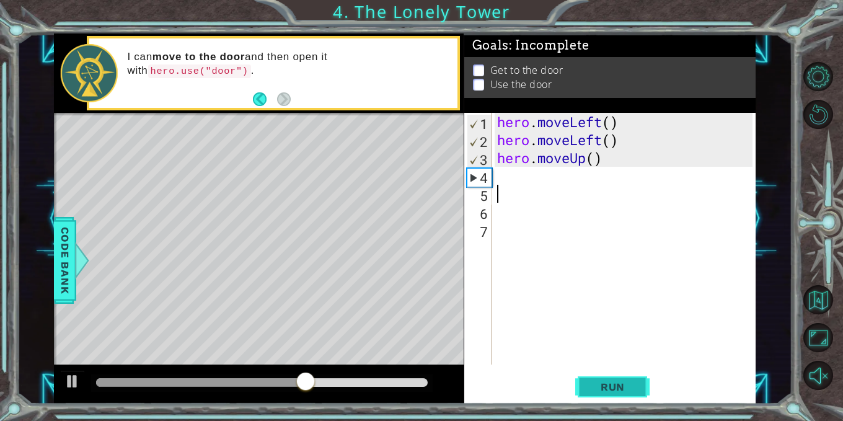
click at [604, 389] on span "Run" at bounding box center [612, 387] width 49 height 12
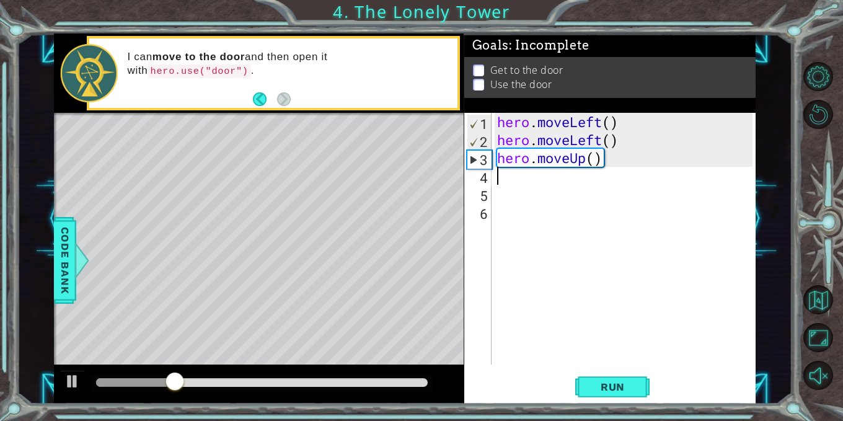
type textarea "h"
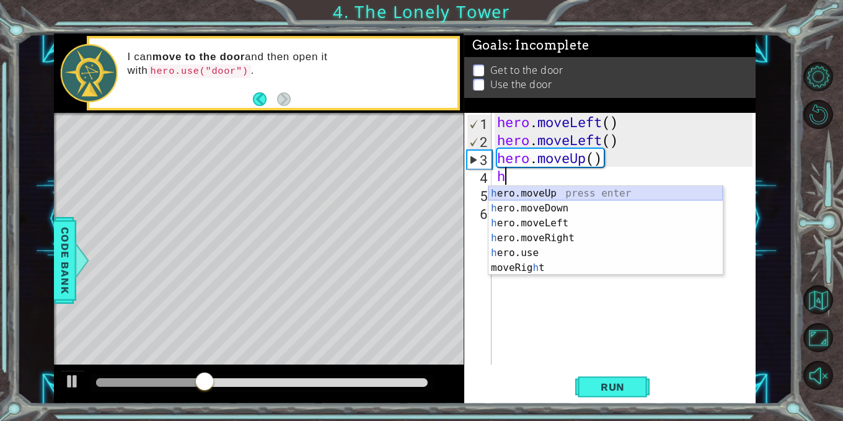
click at [530, 193] on div "h ero.moveUp press enter h ero.moveDown press enter h ero.moveLeft press enter …" at bounding box center [606, 245] width 234 height 119
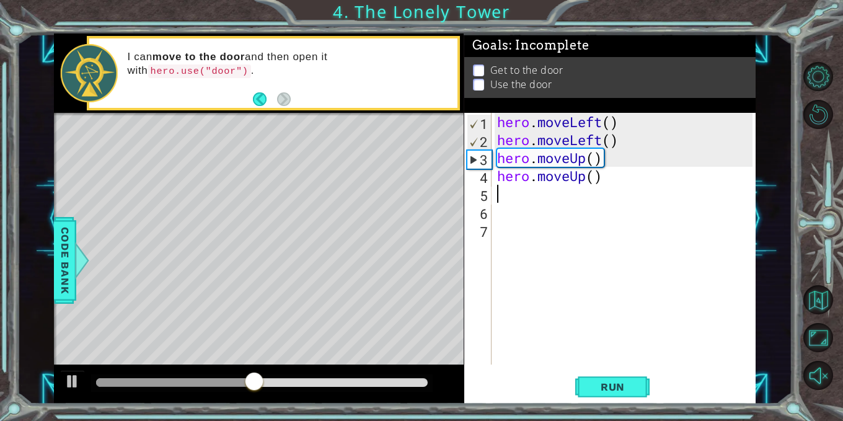
type textarea "h"
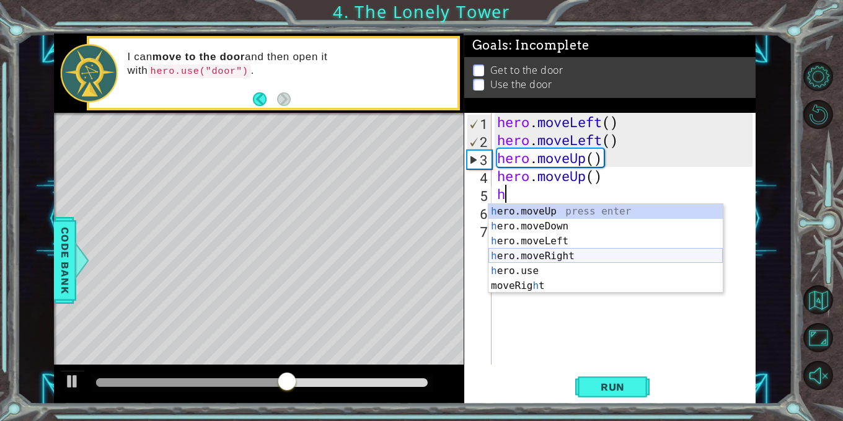
click at [552, 255] on div "h ero.moveUp press enter h ero.moveDown press enter h ero.moveLeft press enter …" at bounding box center [606, 263] width 234 height 119
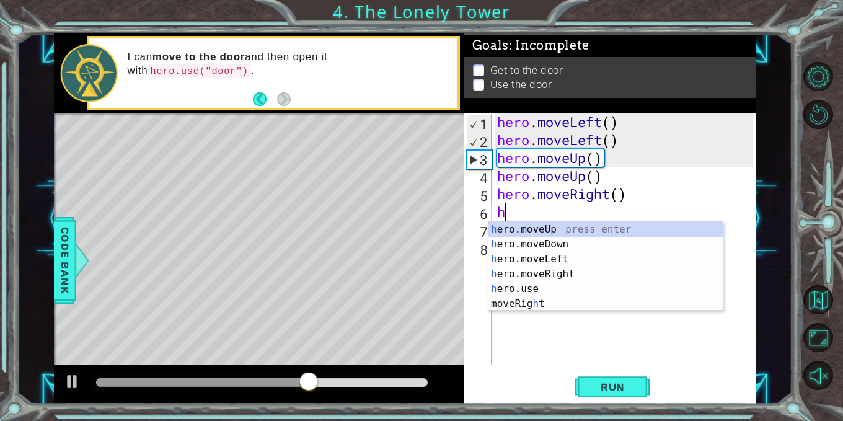
type textarea "h"
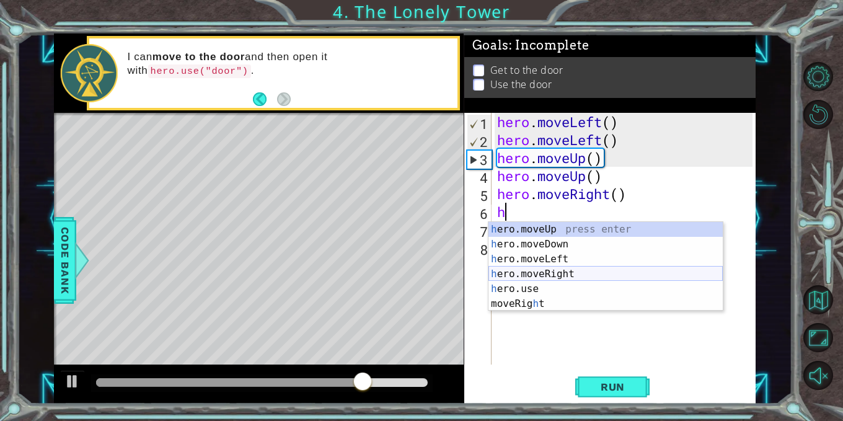
click at [546, 277] on div "h ero.moveUp press enter h ero.moveDown press enter h ero.moveLeft press enter …" at bounding box center [606, 281] width 234 height 119
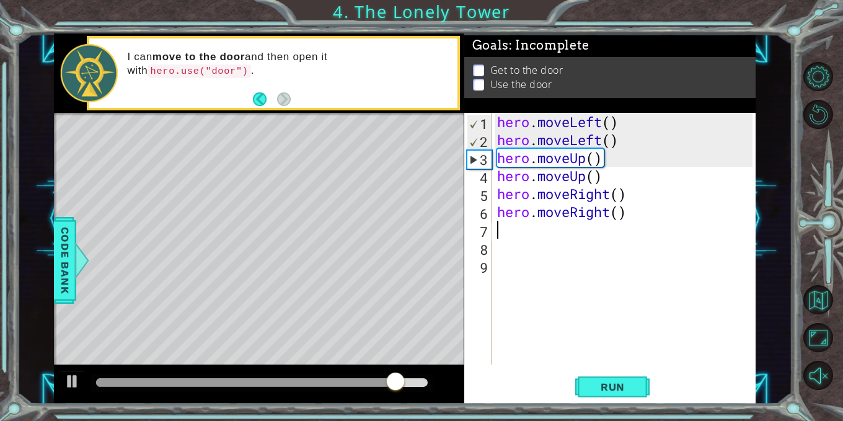
type textarea "h"
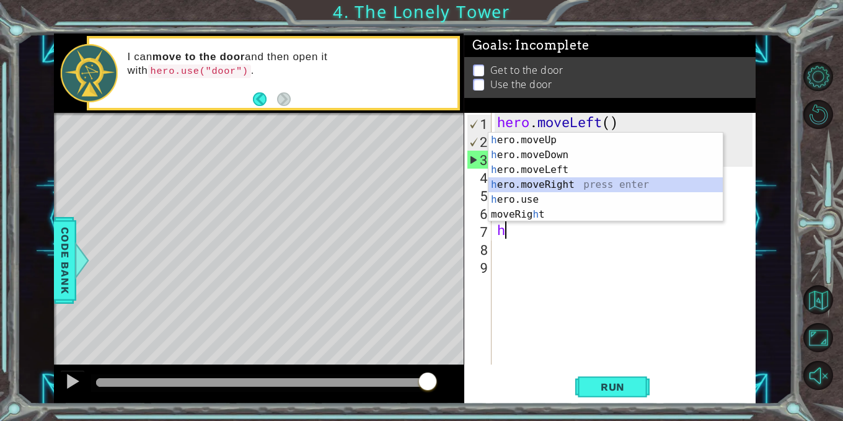
click at [534, 192] on div "h ero.moveUp press enter h ero.moveDown press enter h ero.moveLeft press enter …" at bounding box center [606, 192] width 234 height 119
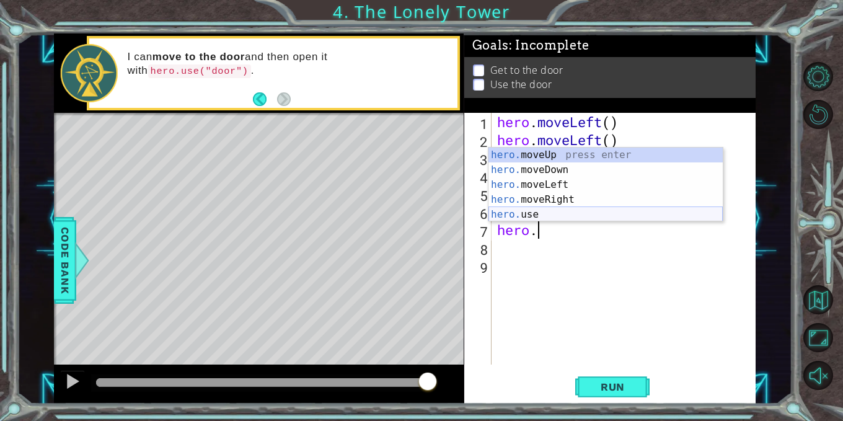
click at [538, 213] on div "hero. moveUp press enter hero. moveDown press enter hero. moveLeft press enter …" at bounding box center [606, 200] width 234 height 104
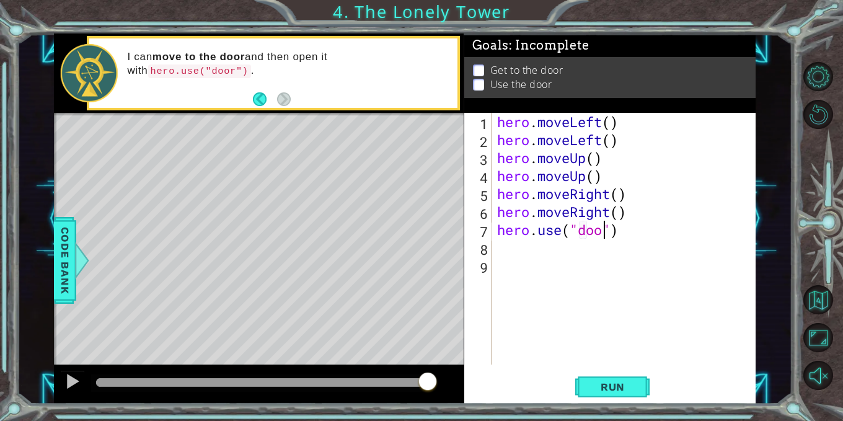
scroll to position [0, 6]
type textarea "hero.use("door")"
click at [619, 392] on span "Run" at bounding box center [612, 387] width 49 height 12
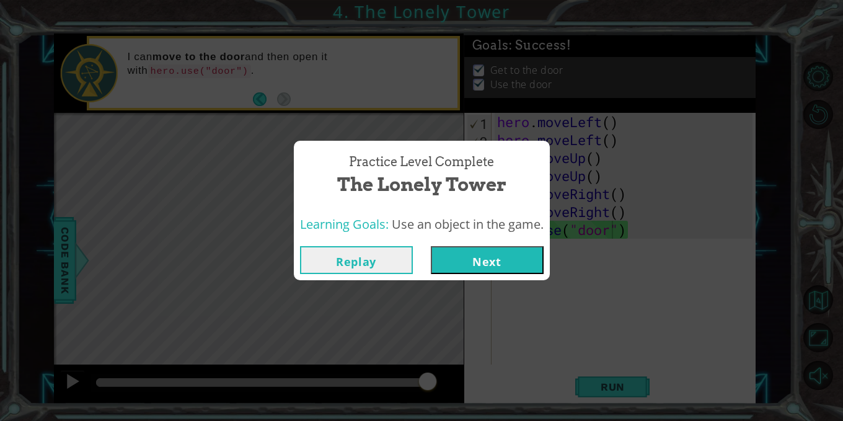
click at [480, 259] on button "Next" at bounding box center [487, 260] width 113 height 28
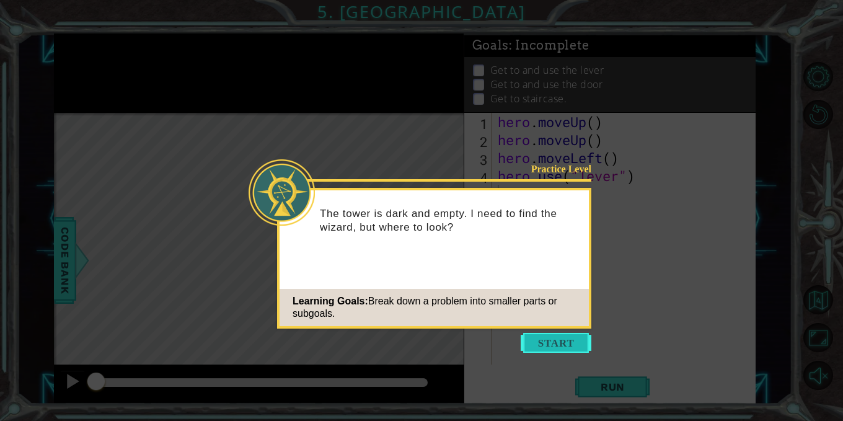
click at [552, 335] on button "Start" at bounding box center [556, 343] width 71 height 20
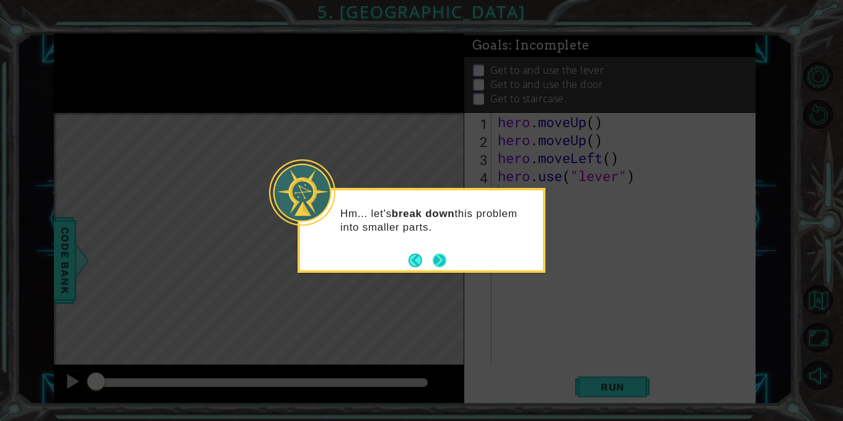
click at [437, 258] on button "Next" at bounding box center [440, 260] width 14 height 14
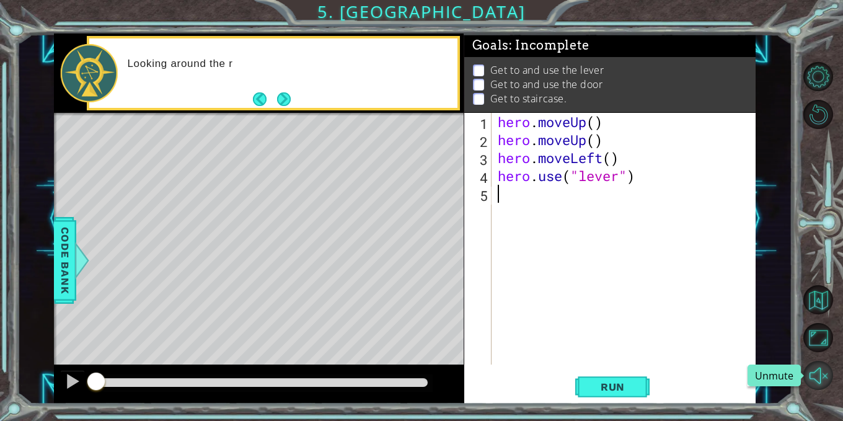
click at [813, 373] on button "Unmute" at bounding box center [819, 376] width 30 height 30
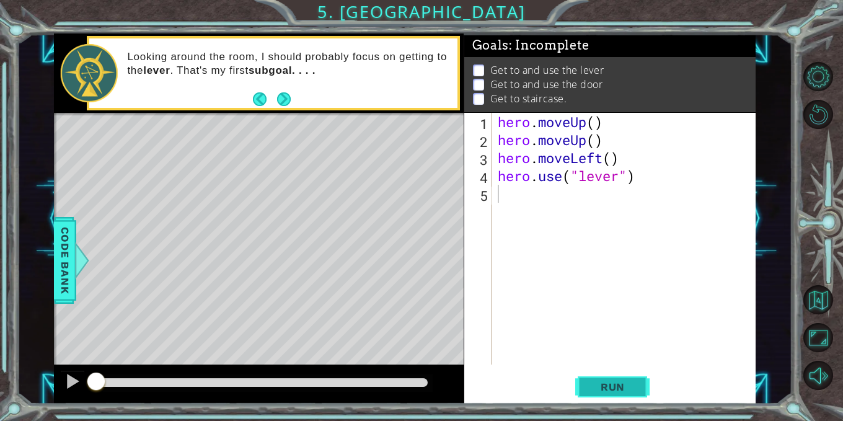
click at [611, 387] on span "Run" at bounding box center [612, 387] width 49 height 12
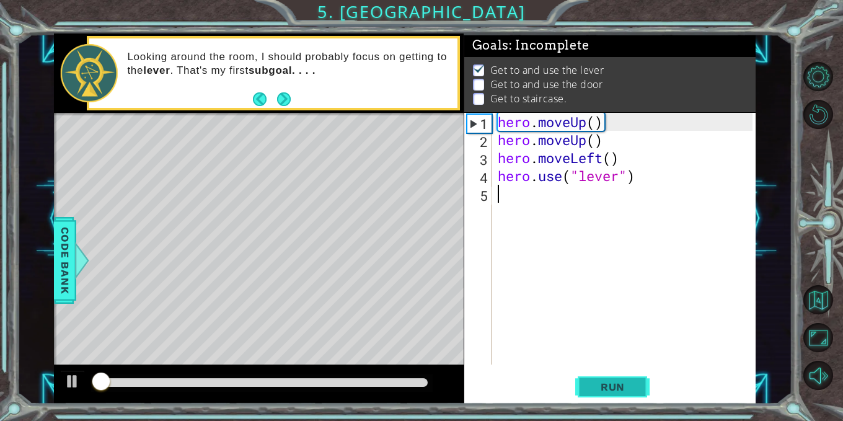
scroll to position [8, 0]
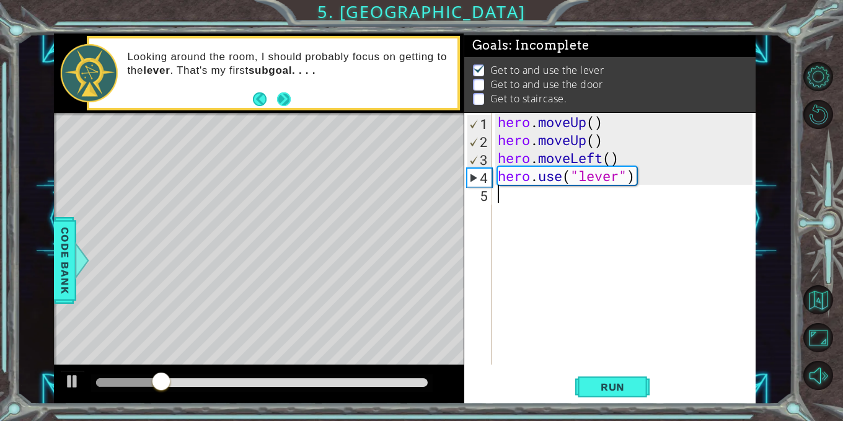
click at [286, 95] on button "Next" at bounding box center [284, 99] width 14 height 14
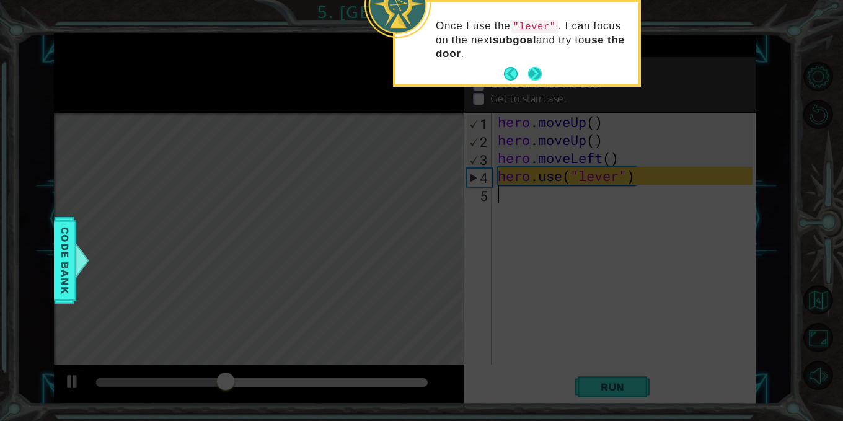
click at [534, 78] on button "Next" at bounding box center [535, 74] width 14 height 14
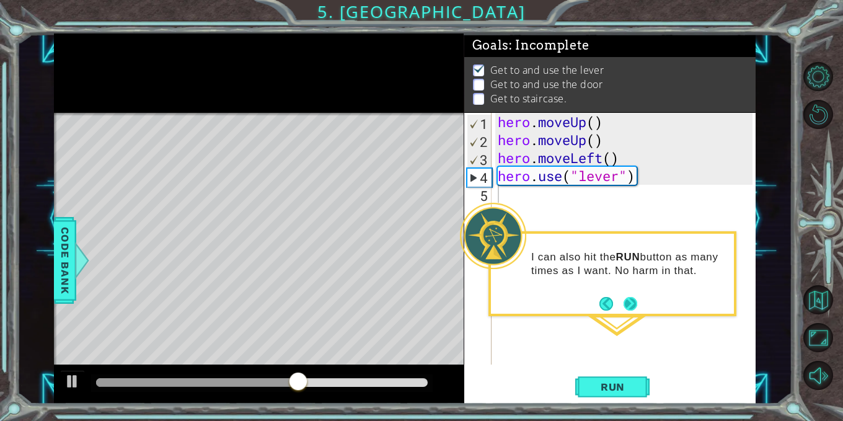
click at [628, 301] on button "Next" at bounding box center [631, 303] width 14 height 14
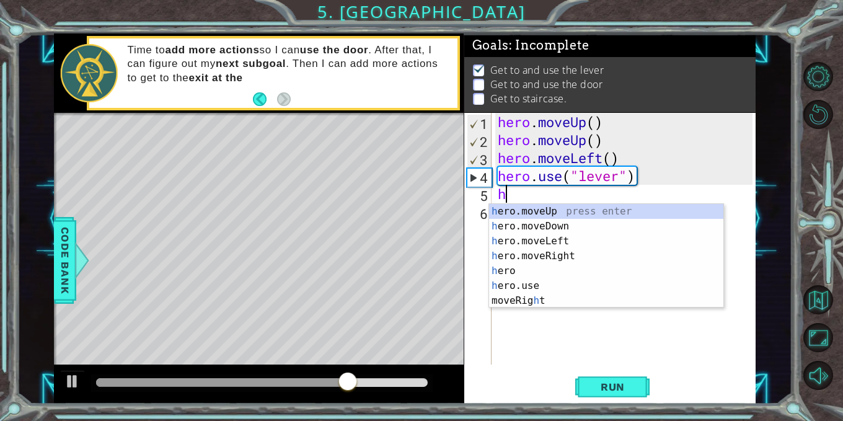
type textarea "he"
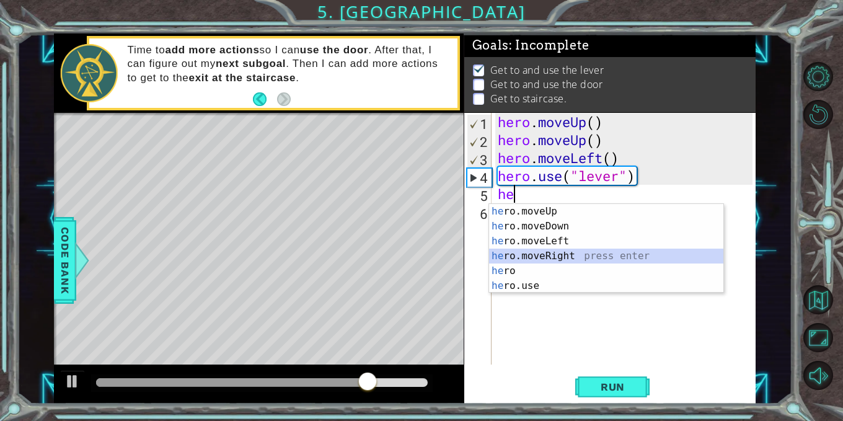
click at [568, 254] on div "he ro.moveUp press enter he ro.moveDown press enter he ro.moveLeft press enter …" at bounding box center [606, 263] width 234 height 119
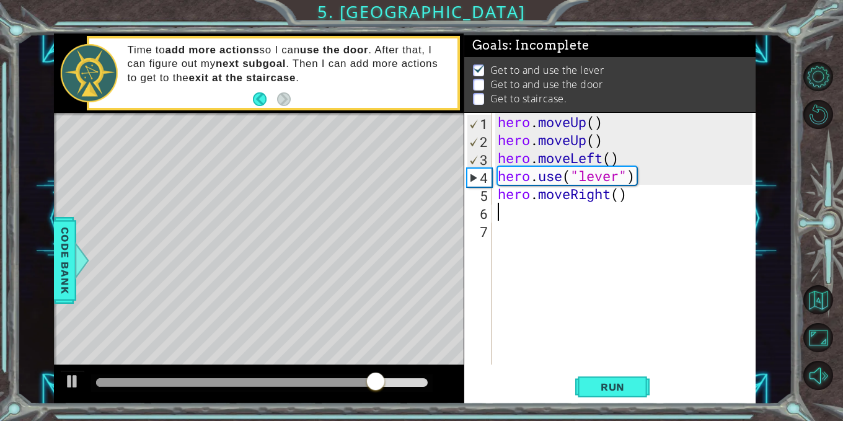
type textarea "h"
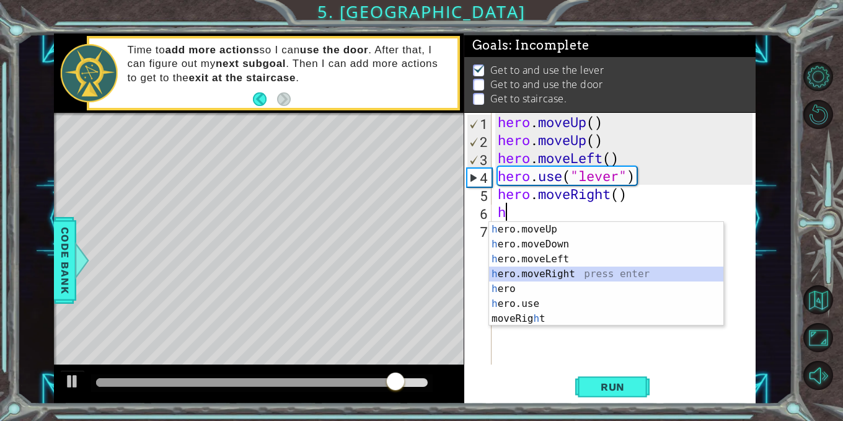
click at [552, 270] on div "h ero.moveUp press enter h ero.moveDown press enter h ero.moveLeft press enter …" at bounding box center [606, 289] width 234 height 134
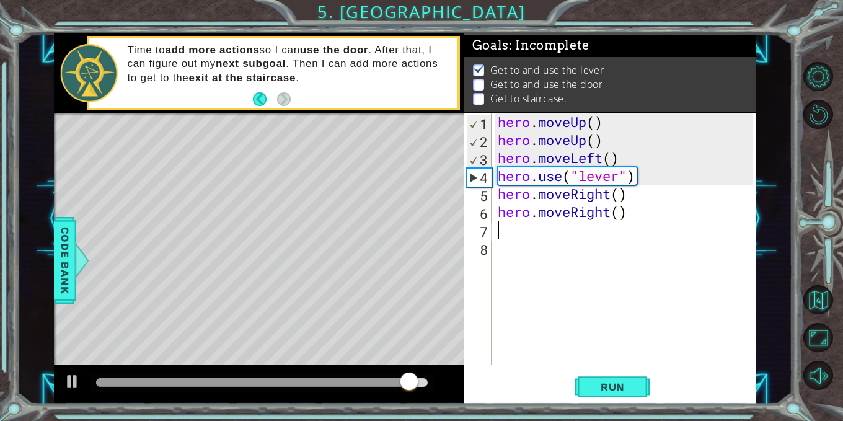
type textarea "h"
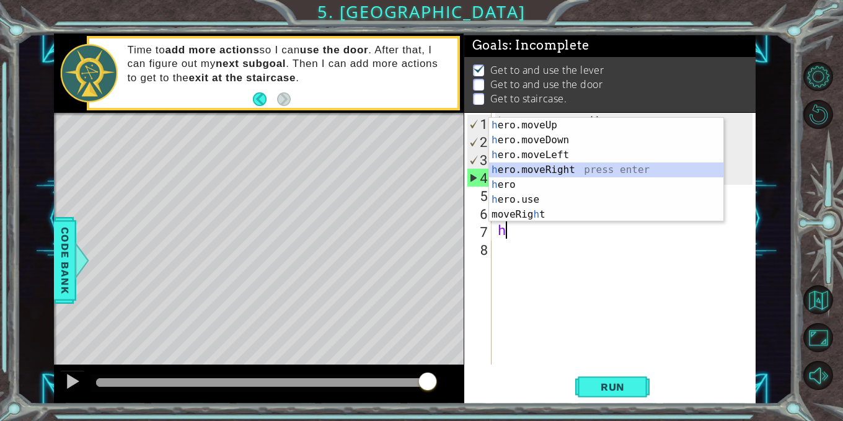
click at [549, 169] on div "h ero.moveUp press enter h ero.moveDown press enter h ero.moveLeft press enter …" at bounding box center [606, 185] width 234 height 134
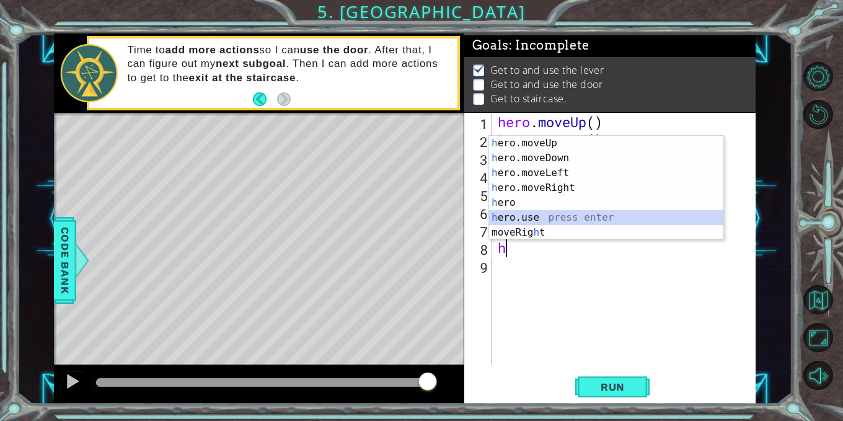
click at [536, 215] on div "h ero.moveUp press enter h ero.moveDown press enter h ero.moveLeft press enter …" at bounding box center [606, 203] width 234 height 134
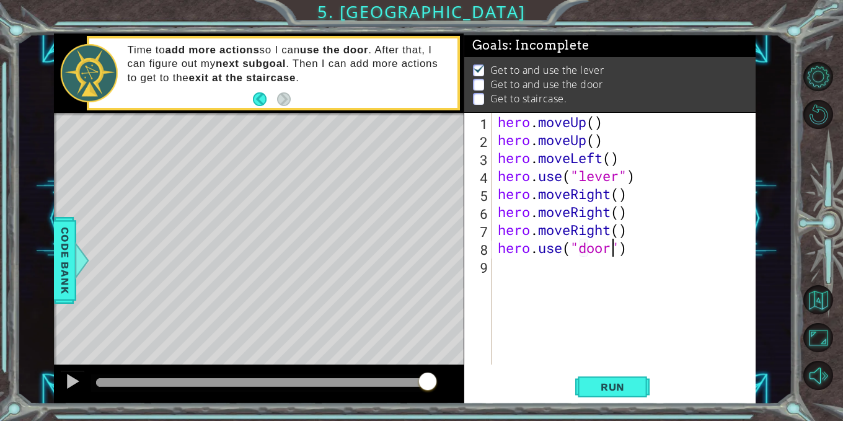
type textarea "hero.use("door")"
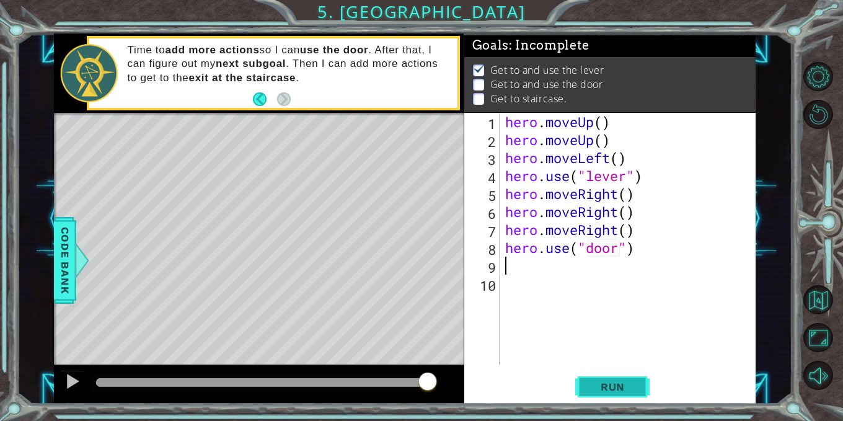
click at [618, 382] on span "Run" at bounding box center [612, 387] width 49 height 12
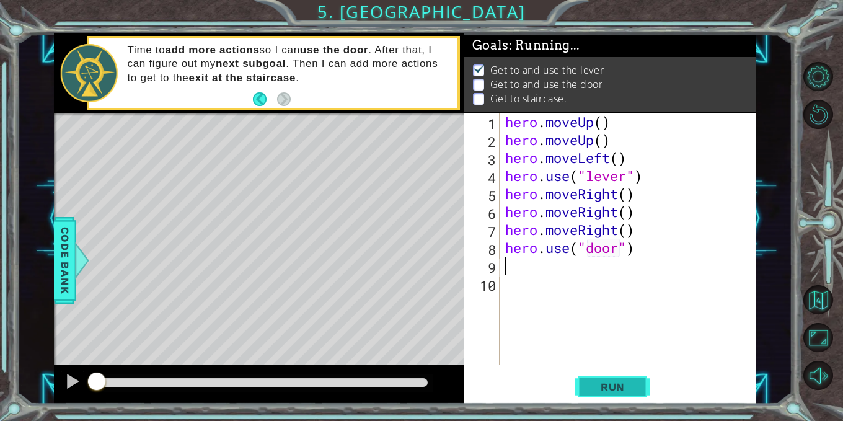
scroll to position [8, 0]
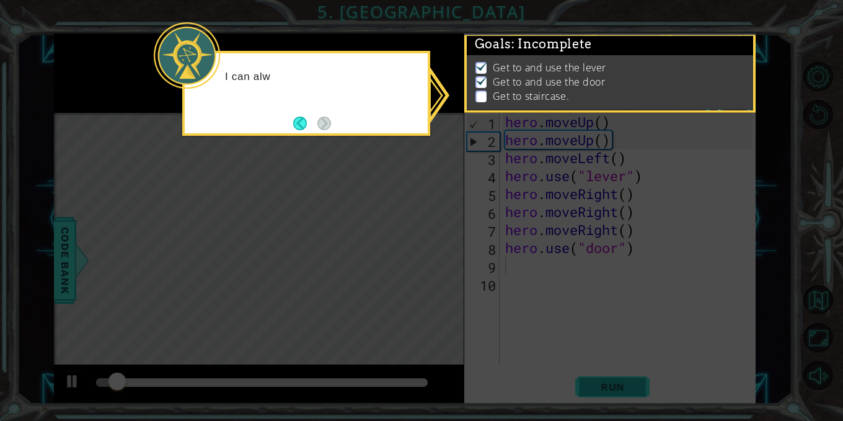
click at [618, 382] on icon at bounding box center [421, 210] width 843 height 421
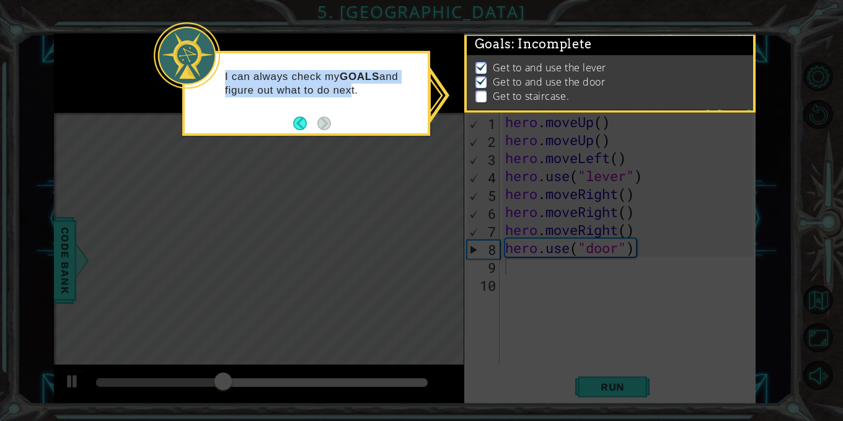
drag, startPoint x: 505, startPoint y: 199, endPoint x: 343, endPoint y: 111, distance: 184.8
click at [343, 111] on body "1 ההההההההההההההההההההההההההההההההההההההההההההההההההההההההההההההההההההההההההההה…" at bounding box center [421, 210] width 843 height 421
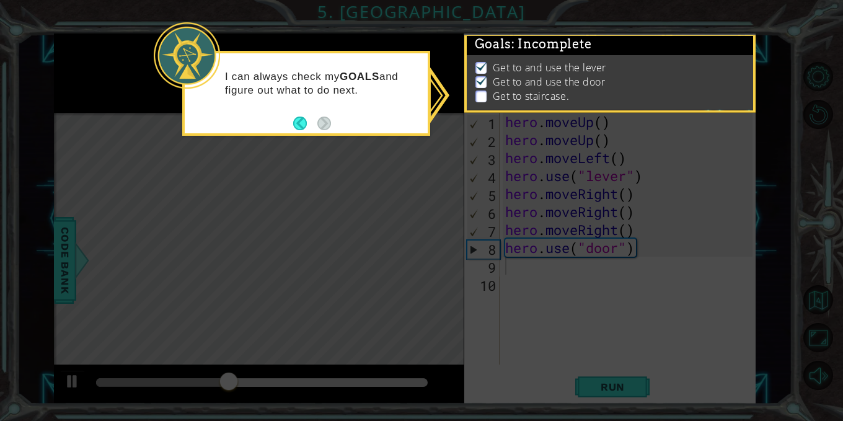
click at [334, 174] on icon at bounding box center [421, 210] width 843 height 421
click at [572, 229] on icon at bounding box center [421, 210] width 843 height 421
click at [487, 76] on img at bounding box center [482, 80] width 12 height 10
click at [480, 91] on p at bounding box center [481, 97] width 11 height 12
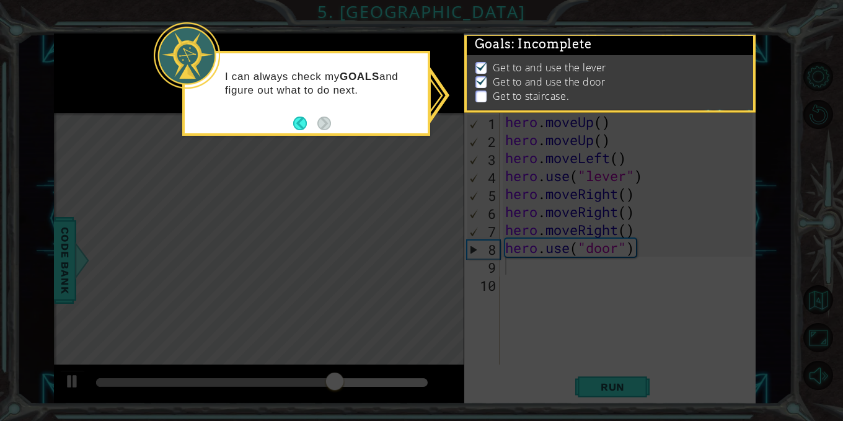
click at [290, 120] on div "I can always check my GOALS and figure out what to do next." at bounding box center [306, 89] width 243 height 63
click at [300, 120] on button "Back" at bounding box center [305, 124] width 24 height 14
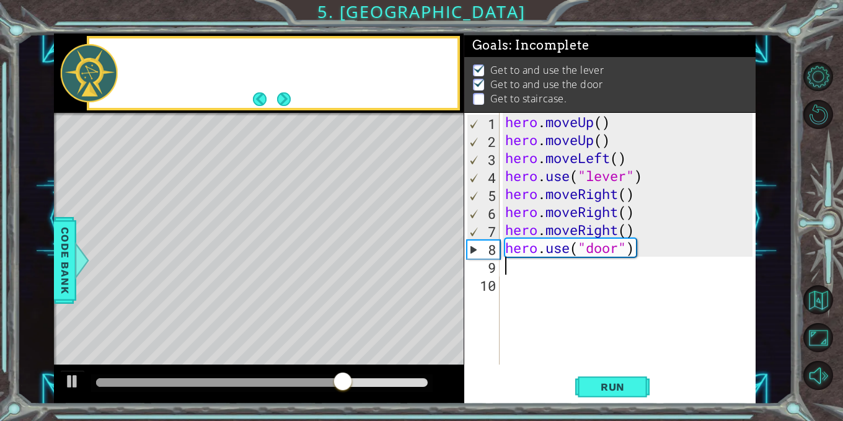
scroll to position [15, 0]
click at [288, 102] on button "Next" at bounding box center [284, 99] width 14 height 14
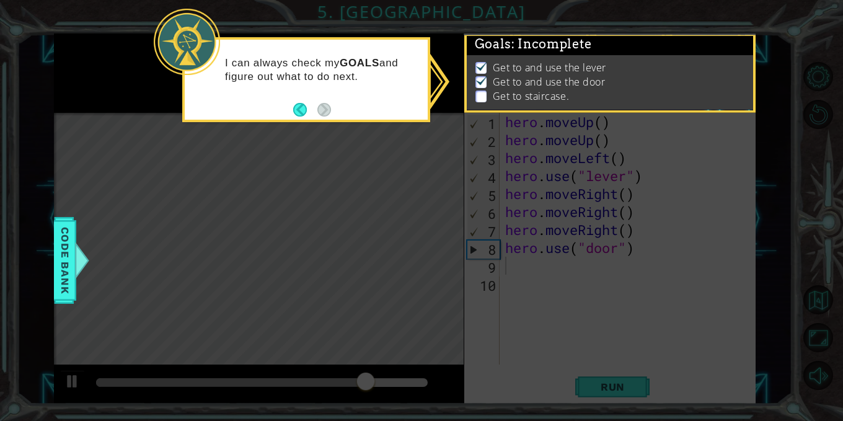
scroll to position [16, 0]
click at [477, 89] on div "Get to and use the lever Get to and use the door Get to staircase." at bounding box center [610, 82] width 287 height 55
click at [614, 348] on icon at bounding box center [421, 210] width 843 height 421
click at [482, 91] on p at bounding box center [481, 97] width 11 height 12
click at [298, 112] on button "Back" at bounding box center [305, 110] width 24 height 14
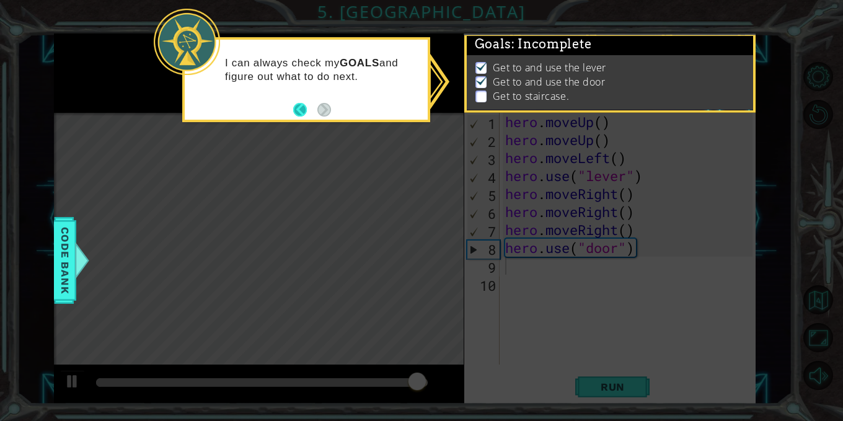
scroll to position [14, 0]
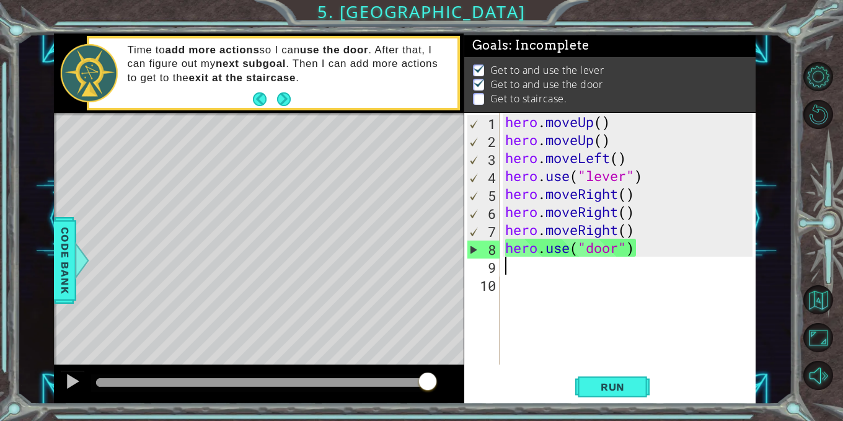
type textarea "h"
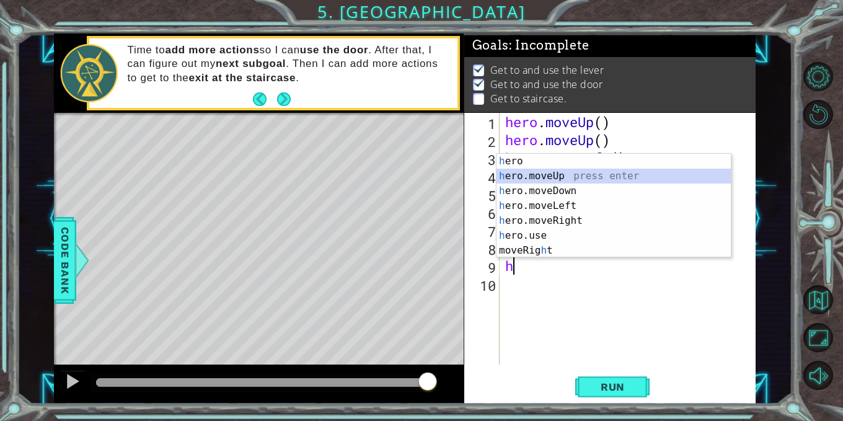
click at [557, 174] on div "h ero press enter h ero.moveUp press enter h ero.moveDown press enter h ero.mov…" at bounding box center [614, 221] width 234 height 134
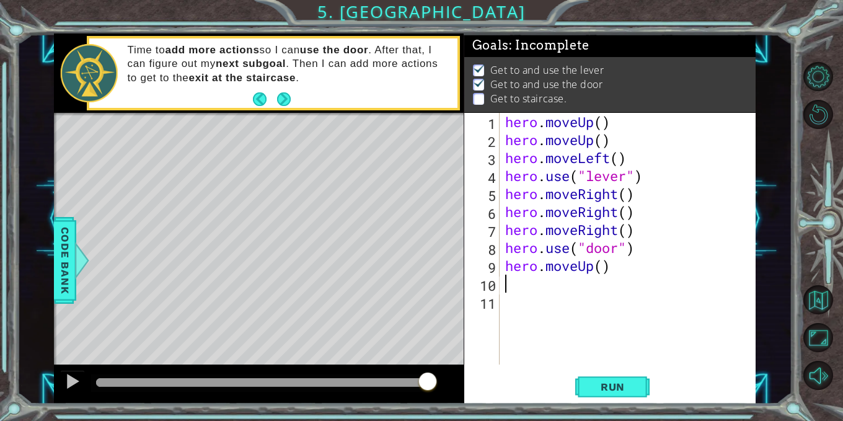
type textarea "h"
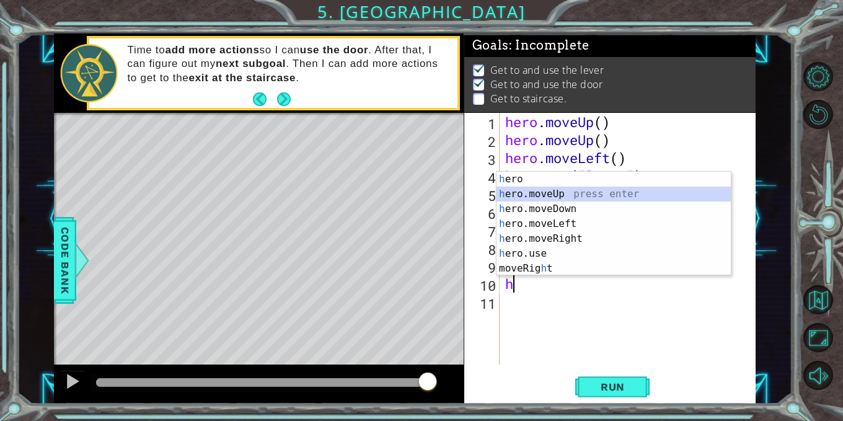
click at [532, 188] on div "h ero press enter h ero.moveUp press enter h ero.moveDown press enter h ero.mov…" at bounding box center [614, 239] width 234 height 134
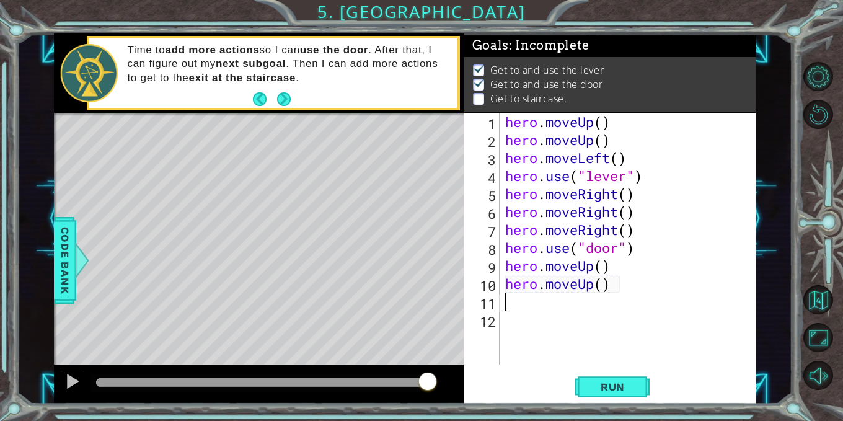
type textarea "h"
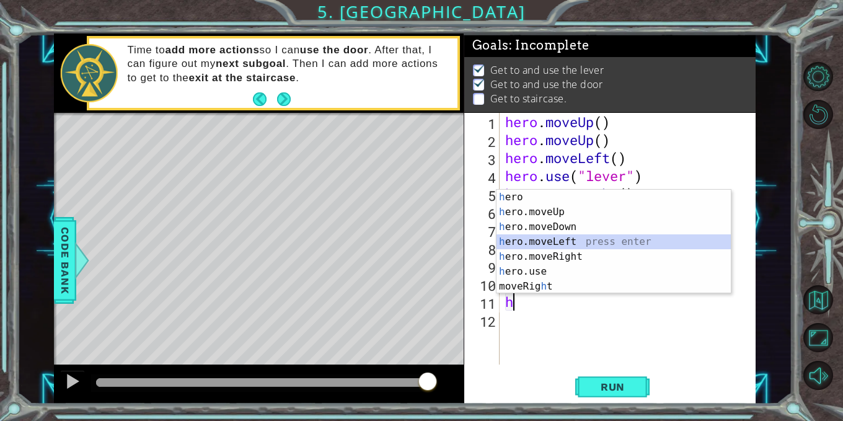
click at [564, 239] on div "h ero press enter h ero.moveUp press enter h ero.moveDown press enter h ero.mov…" at bounding box center [614, 257] width 234 height 134
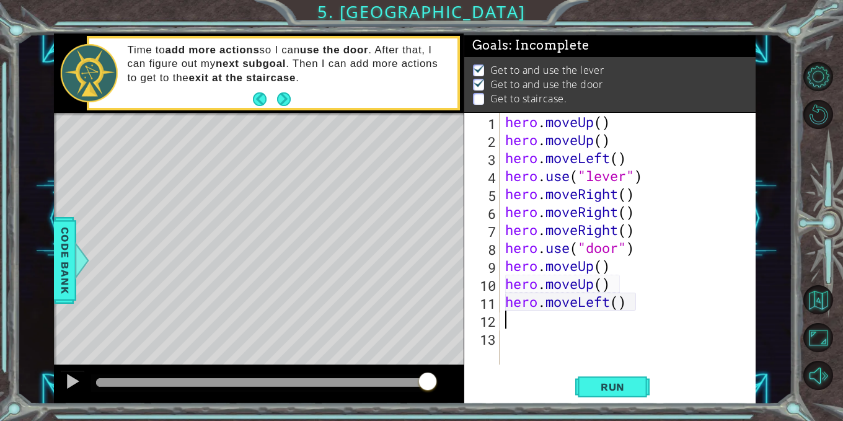
type textarea "h"
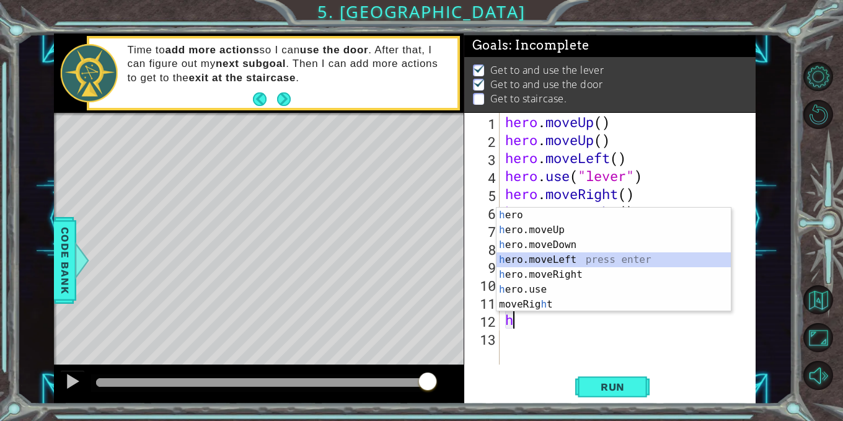
click at [566, 263] on div "h ero press enter h ero.moveUp press enter h ero.moveDown press enter h ero.mov…" at bounding box center [614, 275] width 234 height 134
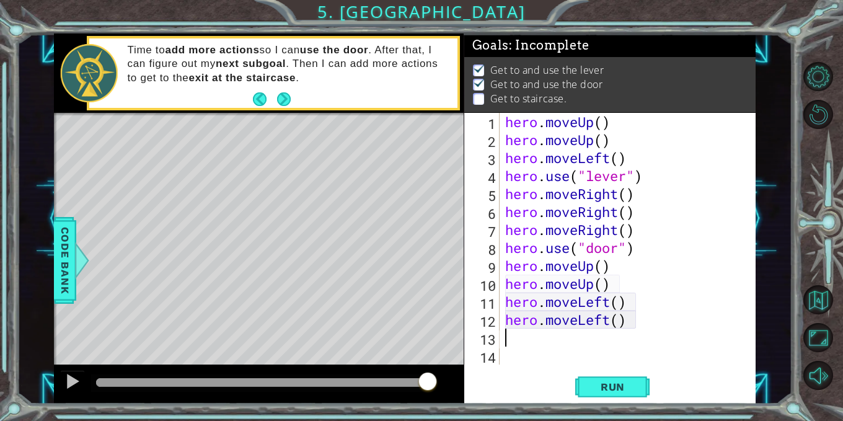
type textarea "h"
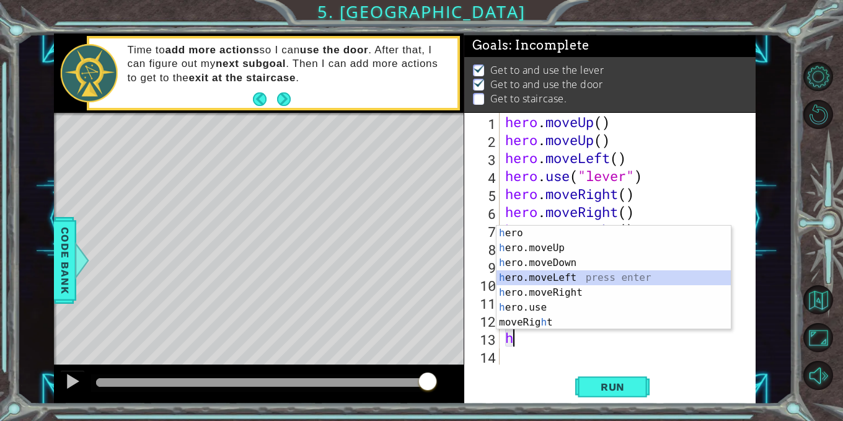
click at [546, 275] on div "h ero press enter h ero.moveUp press enter h ero.moveDown press enter h ero.mov…" at bounding box center [614, 293] width 234 height 134
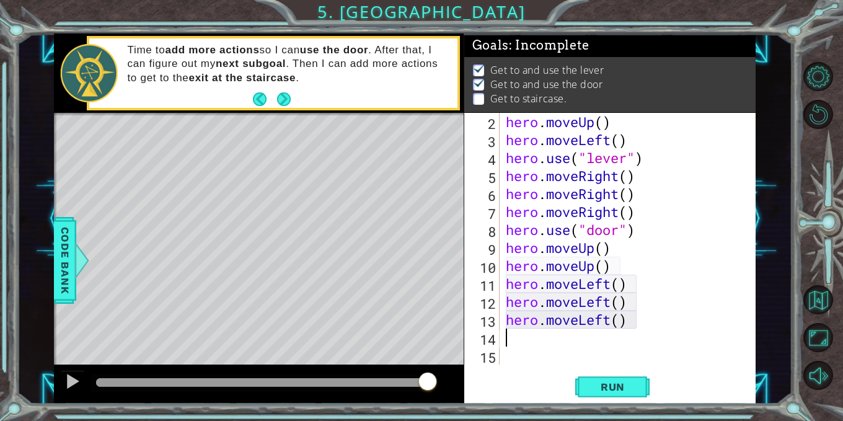
scroll to position [18, 0]
type textarea "h"
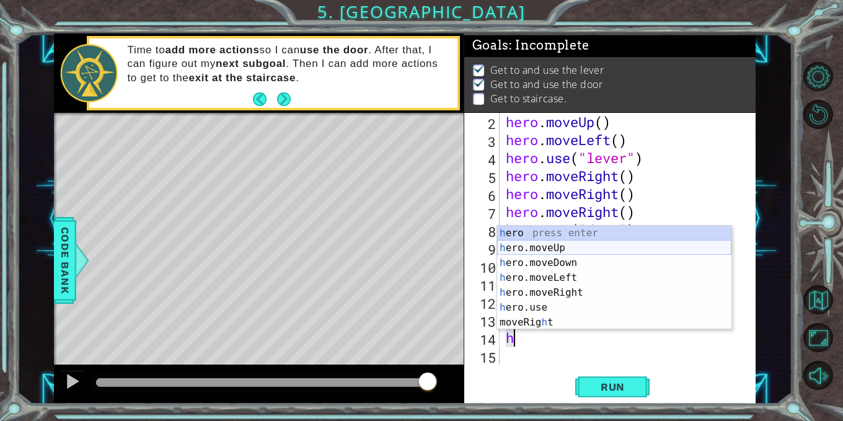
click at [558, 247] on div "h ero press enter h ero.moveUp press enter h ero.moveDown press enter h ero.mov…" at bounding box center [614, 293] width 234 height 134
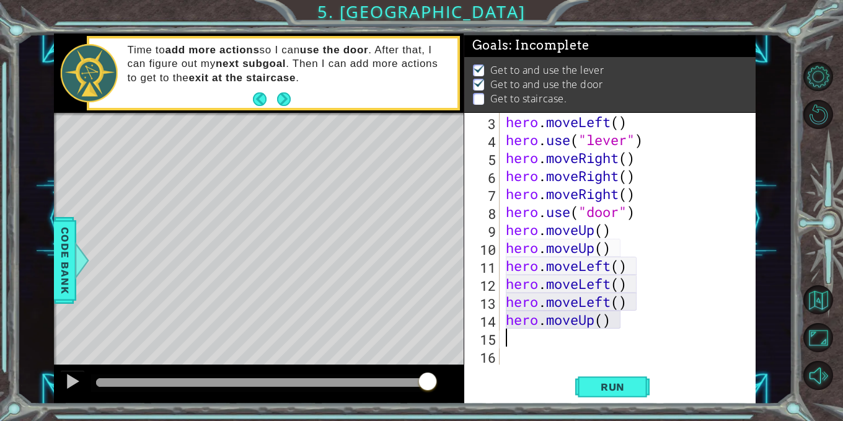
scroll to position [36, 0]
click at [613, 386] on span "Run" at bounding box center [612, 387] width 49 height 12
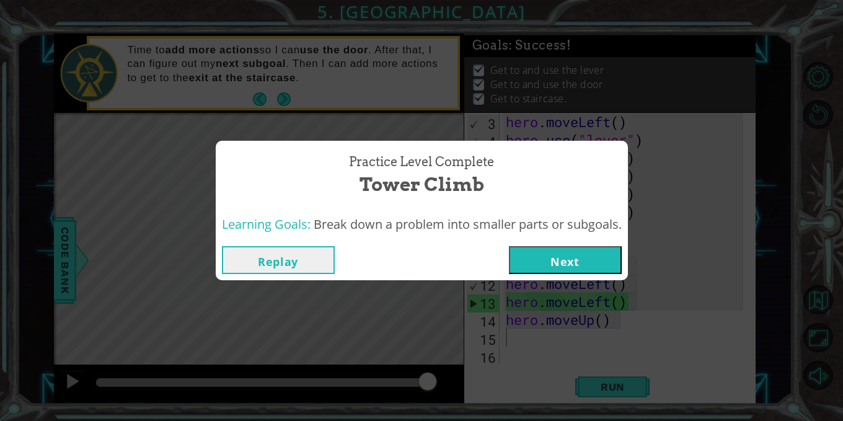
click at [559, 253] on button "Next" at bounding box center [565, 260] width 113 height 28
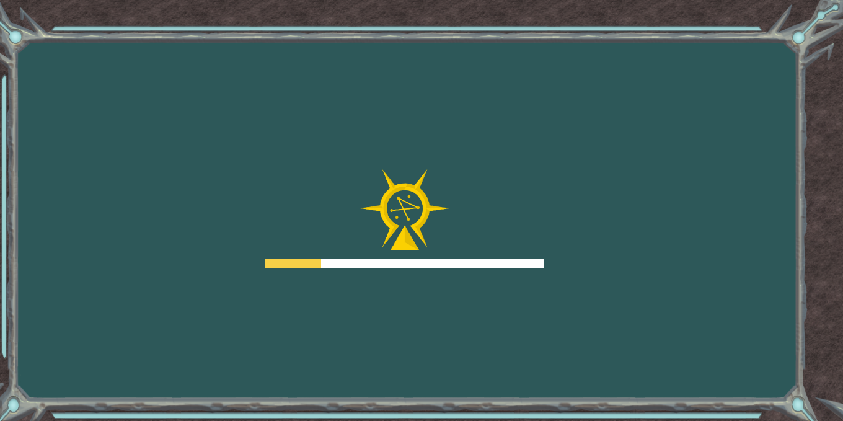
click at [551, 247] on div "Goals Error loading from server. Try refreshing the page. You'll need to join a…" at bounding box center [421, 210] width 843 height 421
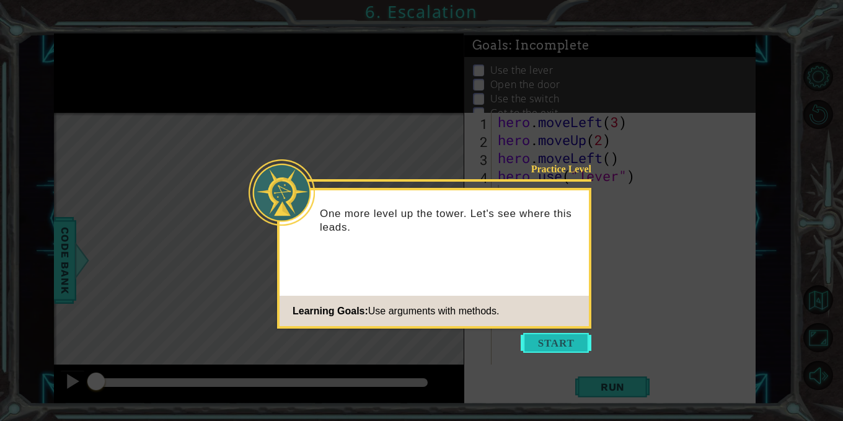
click at [566, 337] on button "Start" at bounding box center [556, 343] width 71 height 20
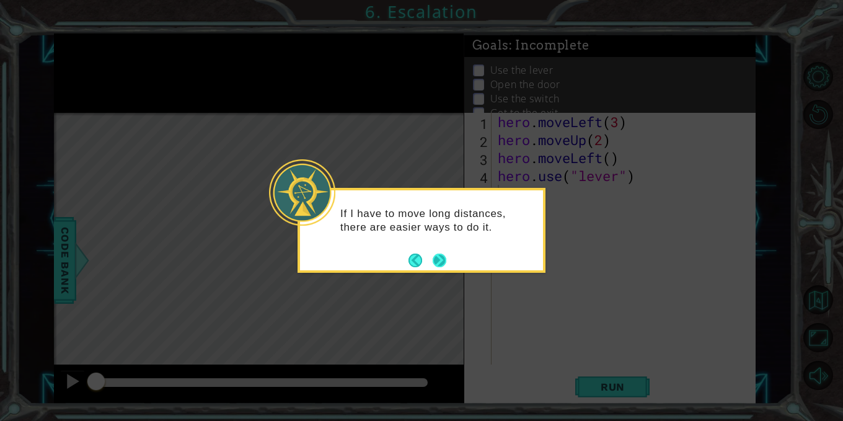
click at [442, 257] on button "Next" at bounding box center [440, 261] width 14 height 14
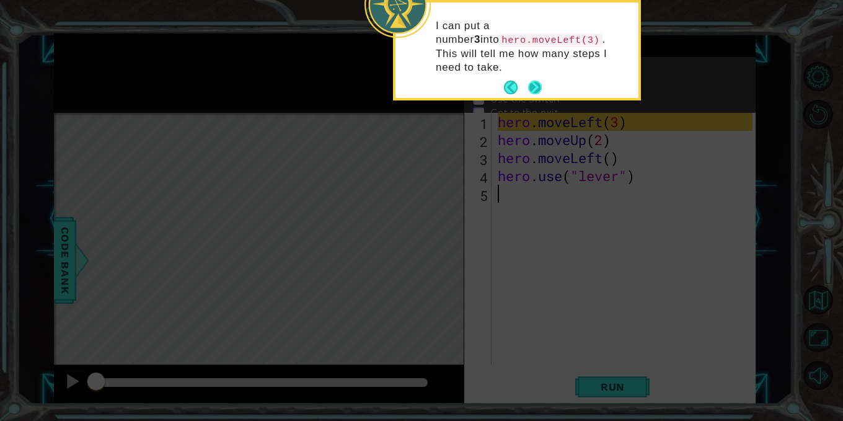
click at [536, 81] on button "Next" at bounding box center [535, 88] width 14 height 14
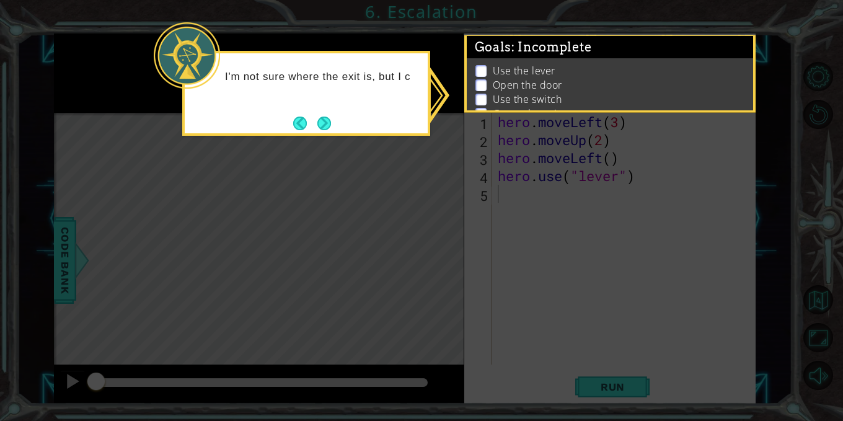
click at [577, 82] on li "Open the door" at bounding box center [612, 85] width 272 height 14
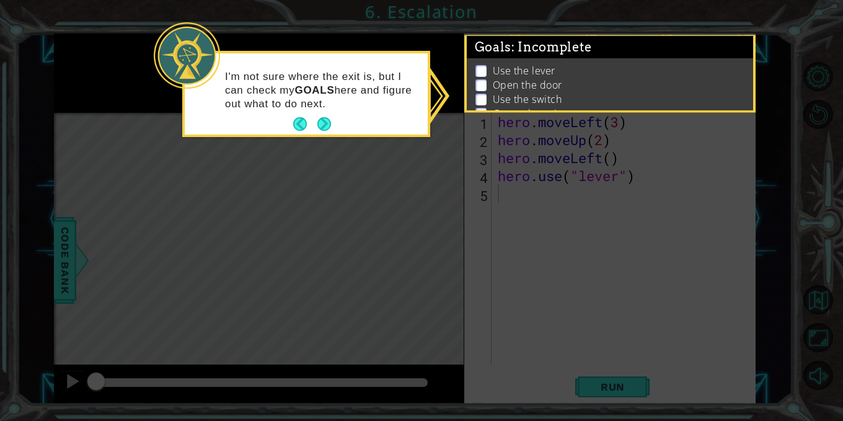
click at [492, 110] on div "Goals : Incomplete Use the lever Open the door Use the switch Get to the exit" at bounding box center [610, 72] width 292 height 79
click at [326, 123] on button "Next" at bounding box center [324, 124] width 14 height 14
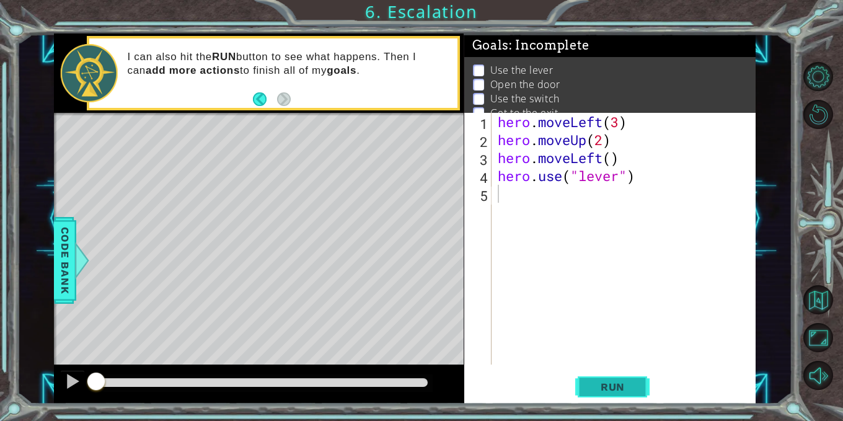
click at [625, 387] on span "Run" at bounding box center [612, 387] width 49 height 12
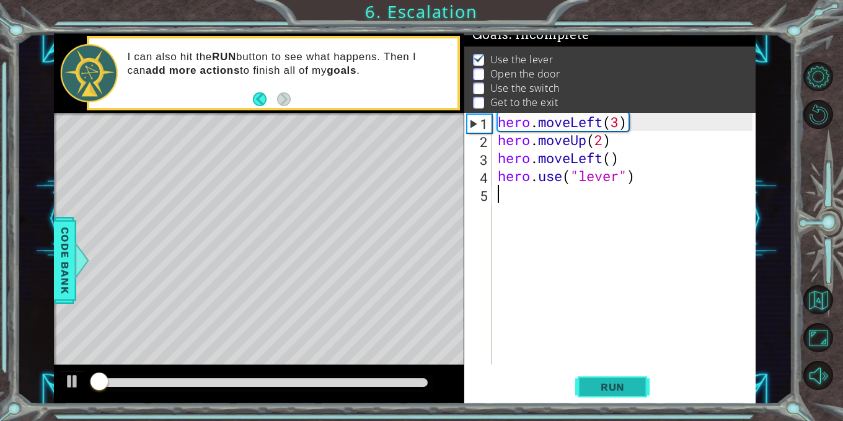
scroll to position [15, 0]
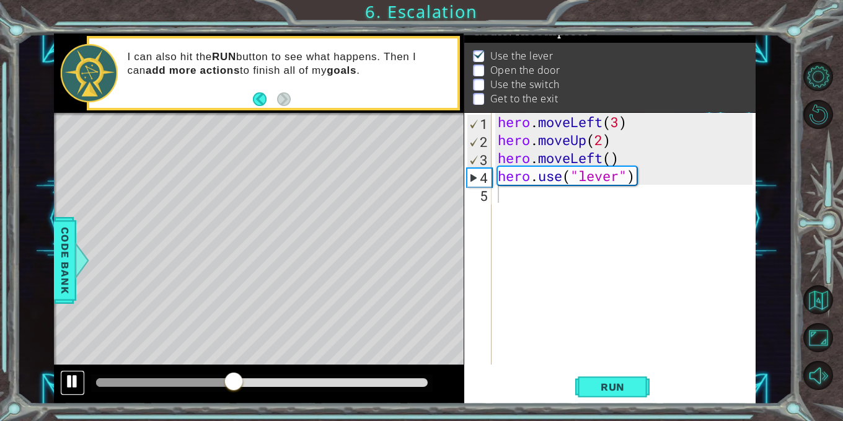
click at [67, 377] on div at bounding box center [72, 381] width 16 height 16
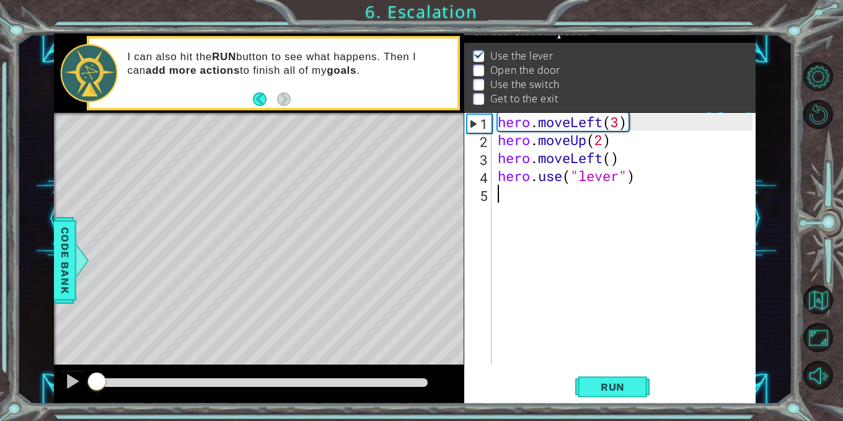
drag, startPoint x: 242, startPoint y: 378, endPoint x: 20, endPoint y: 370, distance: 221.5
click at [20, 370] on div "1 ההההההההההההההההההההההההההההההההההההההההההההההההההההההההההההההההההההההההההההה…" at bounding box center [405, 218] width 776 height 371
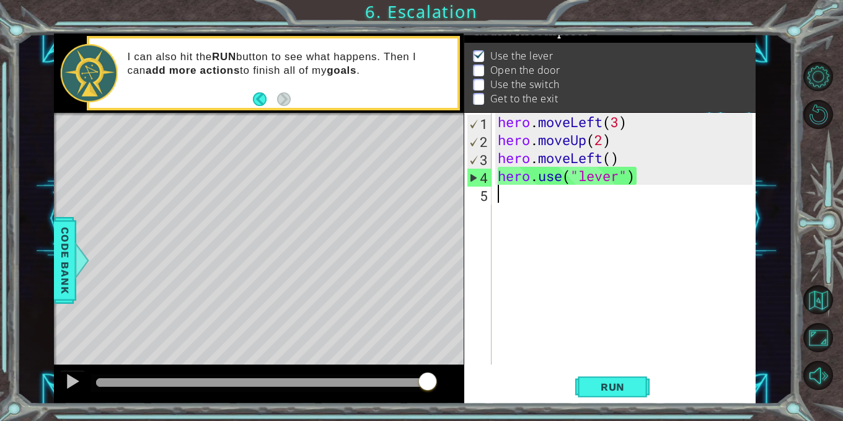
drag, startPoint x: 99, startPoint y: 381, endPoint x: 434, endPoint y: 375, distance: 335.5
click at [434, 375] on div at bounding box center [428, 382] width 22 height 22
click at [75, 381] on div at bounding box center [72, 381] width 16 height 16
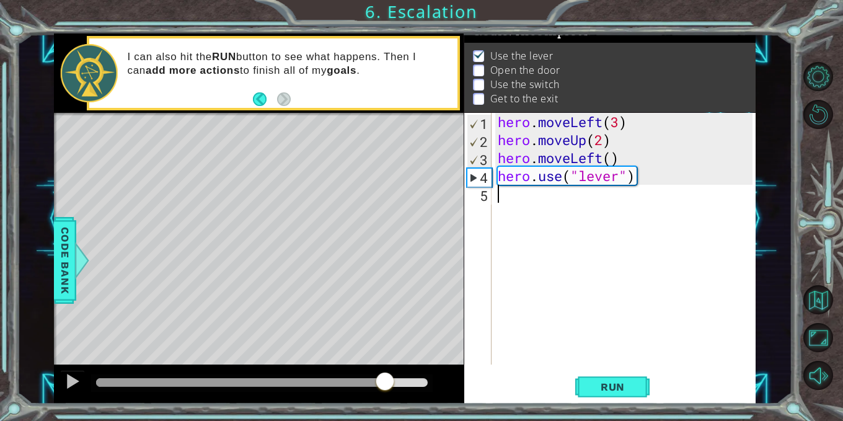
drag, startPoint x: 119, startPoint y: 376, endPoint x: 453, endPoint y: 350, distance: 335.2
click at [453, 350] on div "methods hero moveDown(steps) moveUp(steps) moveLeft(steps) moveRight(steps) use…" at bounding box center [405, 218] width 702 height 371
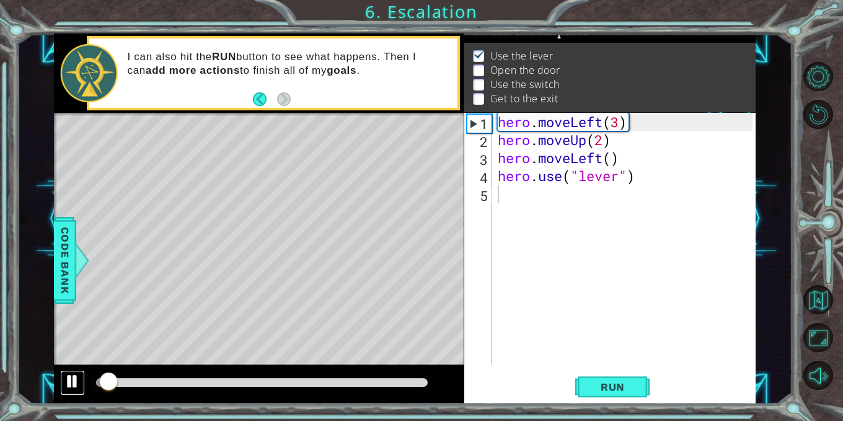
click at [77, 373] on div at bounding box center [72, 381] width 16 height 16
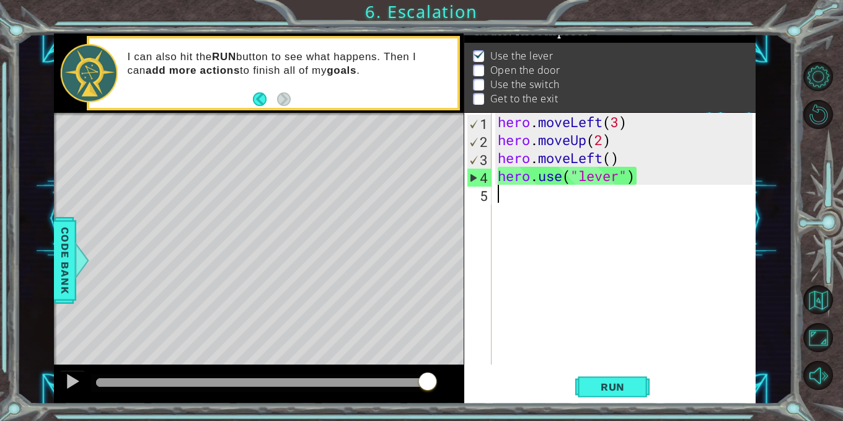
drag, startPoint x: 107, startPoint y: 379, endPoint x: 435, endPoint y: 391, distance: 328.8
click at [435, 391] on div at bounding box center [428, 382] width 22 height 22
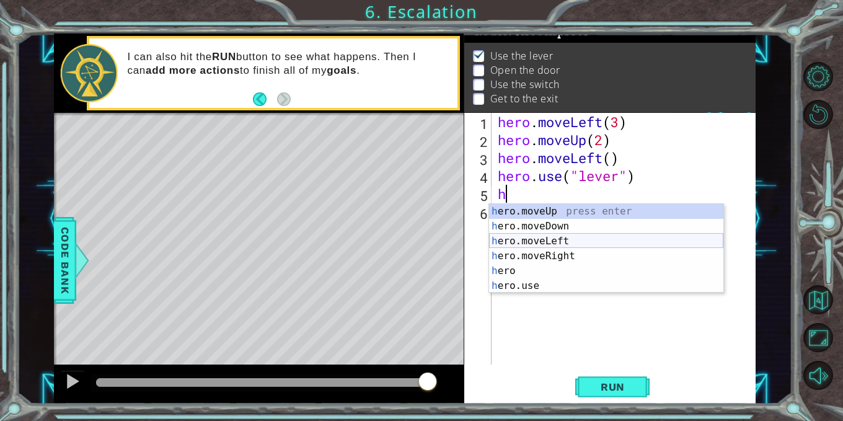
click at [542, 239] on div "h ero.moveUp press enter h ero.moveDown press enter h ero.moveLeft press enter …" at bounding box center [606, 263] width 234 height 119
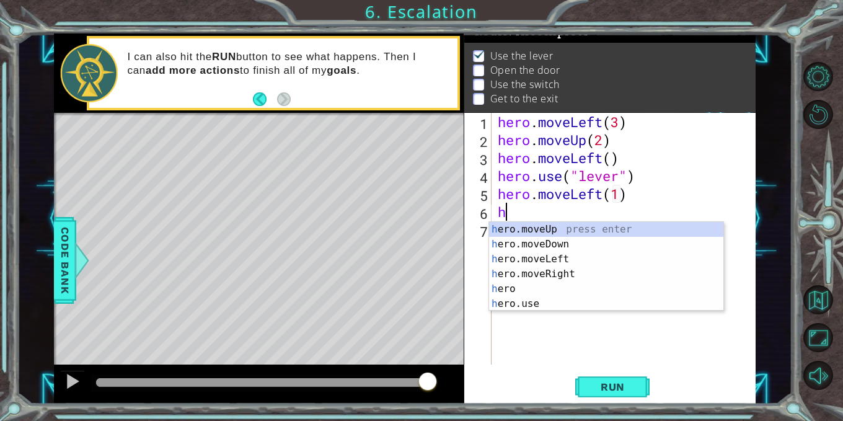
scroll to position [0, 6]
click at [534, 302] on div "h ero.moveUp press enter h ero.moveDown press enter h ero.moveLeft press enter …" at bounding box center [606, 281] width 234 height 119
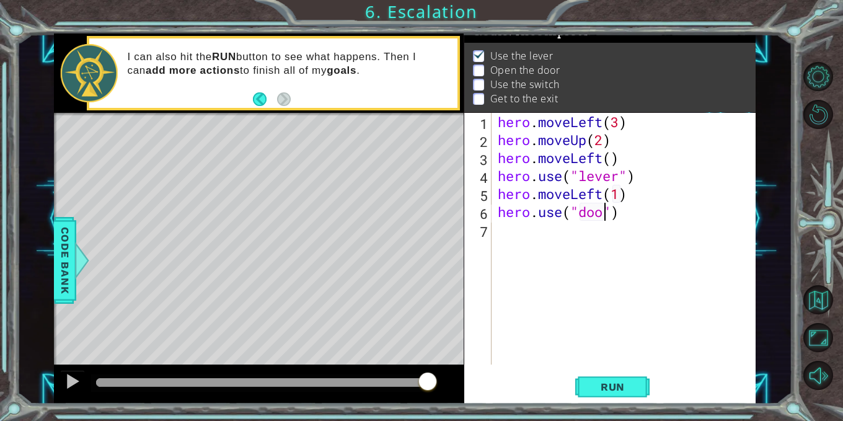
type textarea "hero.use("door")"
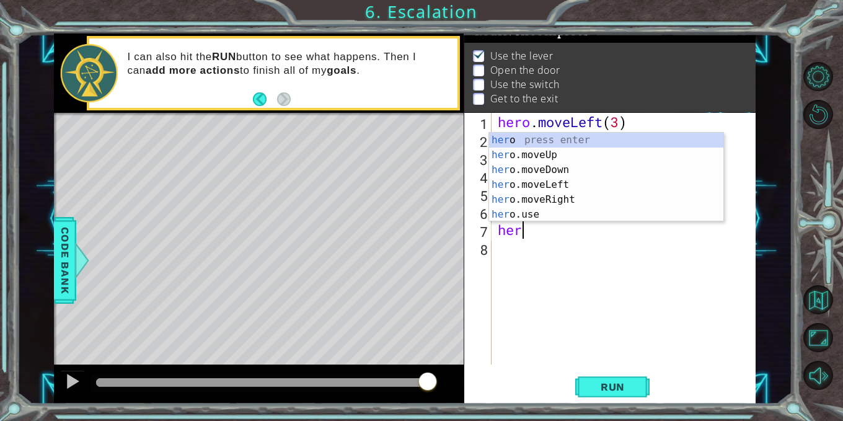
scroll to position [0, 1]
click at [538, 154] on div "her o press enter her o.moveUp press enter her o.moveDown press enter her o.mov…" at bounding box center [606, 192] width 234 height 119
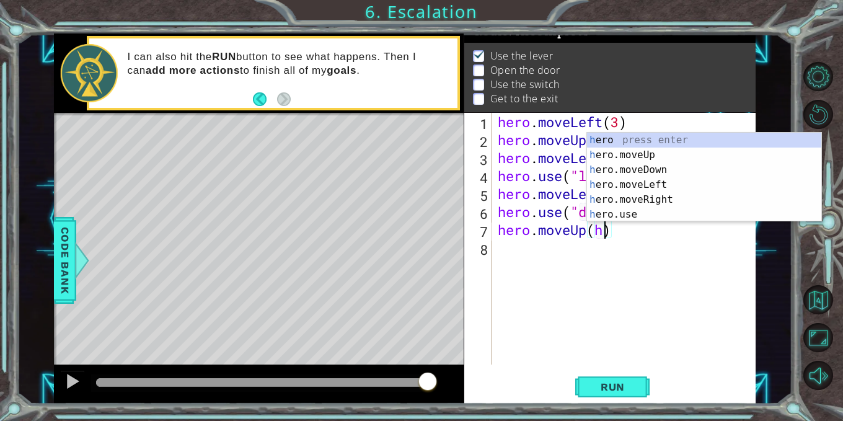
scroll to position [0, 5]
click at [650, 198] on div "he ro press enter he ro.moveUp press enter he ro.moveDown press enter he ro.mov…" at bounding box center [704, 192] width 234 height 119
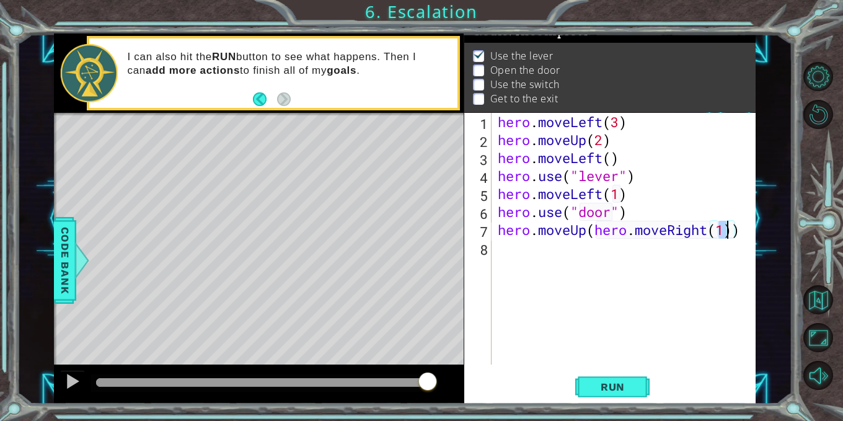
type textarea "hero.moveUp(hero.moveRight(2))"
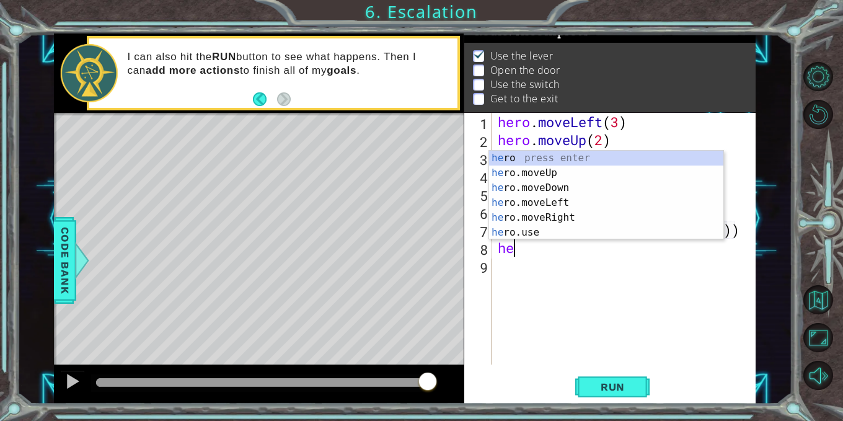
scroll to position [0, 1]
click at [572, 228] on div "her o press enter her o.moveUp press enter her o.moveDown press enter her o.mov…" at bounding box center [606, 210] width 234 height 119
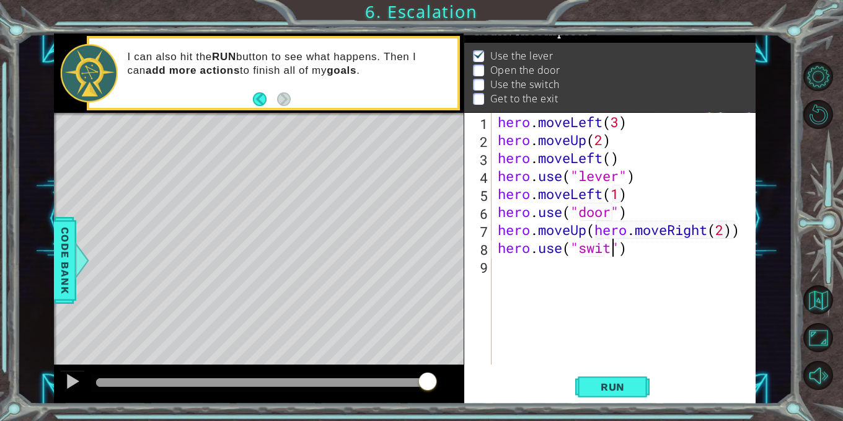
type textarea "hero.use("switch")"
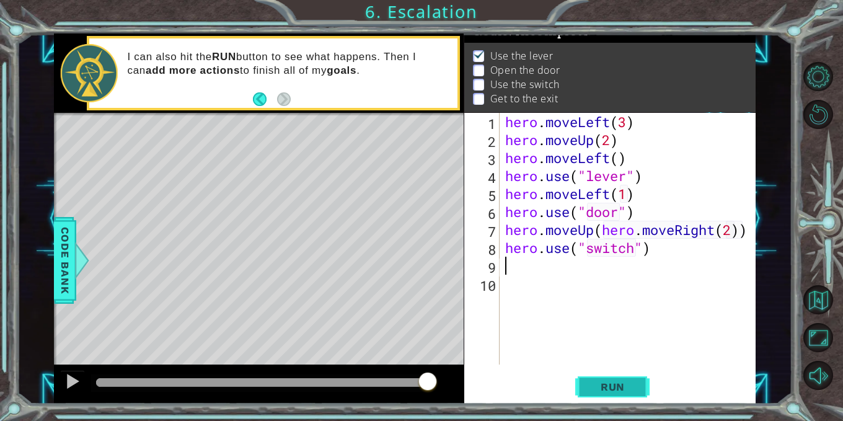
click at [622, 386] on span "Run" at bounding box center [612, 387] width 49 height 12
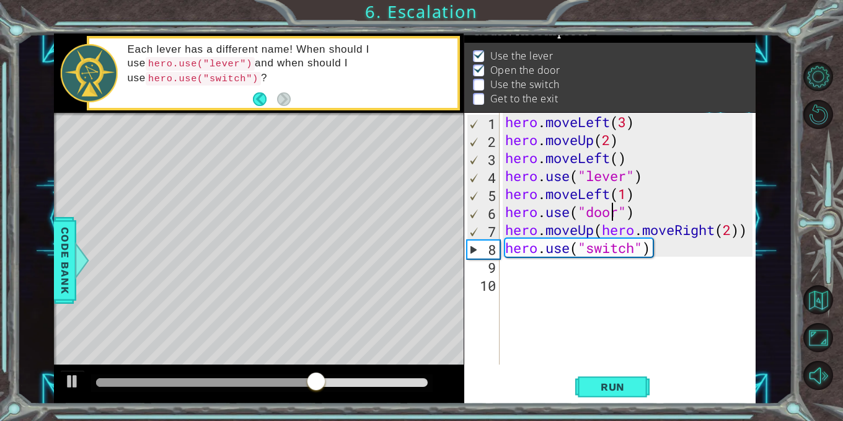
click at [608, 215] on div "hero . moveLeft ( 3 ) hero . moveUp ( 2 ) hero . moveLeft ( ) hero . use ( "lev…" at bounding box center [631, 257] width 257 height 288
click at [560, 215] on div "hero . moveLeft ( 3 ) hero . moveUp ( 2 ) hero . moveLeft ( ) hero . use ( "lev…" at bounding box center [631, 257] width 257 height 288
click at [582, 232] on div "hero . moveLeft ( 3 ) hero . moveUp ( 2 ) hero . moveLeft ( ) hero . use ( "lev…" at bounding box center [631, 257] width 257 height 288
type textarea "hero.moveUp(hero.moveRight(2))"
drag, startPoint x: 593, startPoint y: 231, endPoint x: 550, endPoint y: 232, distance: 42.8
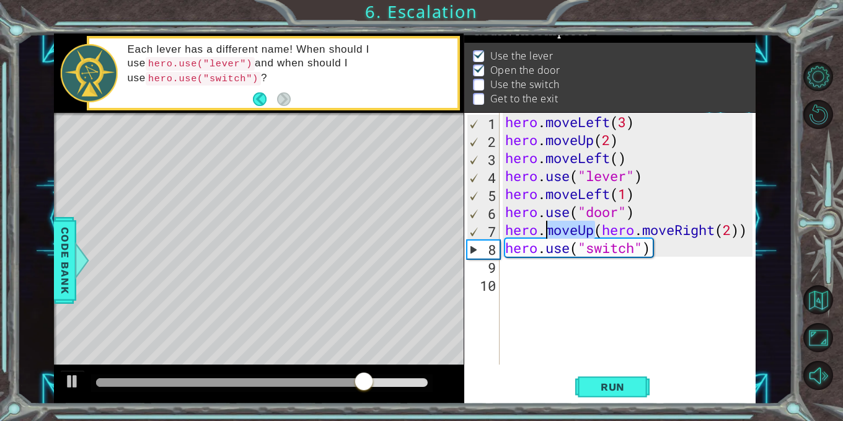
click at [550, 232] on div "hero . moveLeft ( 3 ) hero . moveUp ( 2 ) hero . moveLeft ( ) hero . use ( "lev…" at bounding box center [631, 257] width 257 height 288
click at [586, 230] on div "hero . moveLeft ( 3 ) hero . moveUp ( 2 ) hero . moveLeft ( ) hero . use ( "lev…" at bounding box center [628, 239] width 250 height 252
click at [597, 231] on div "hero . moveLeft ( 3 ) hero . moveUp ( 2 ) hero . moveLeft ( ) hero . use ( "lev…" at bounding box center [631, 257] width 257 height 288
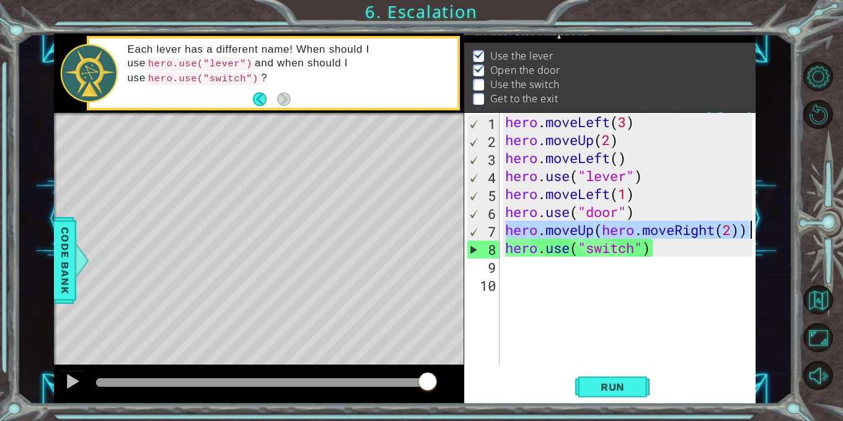
drag, startPoint x: 505, startPoint y: 230, endPoint x: 750, endPoint y: 225, distance: 245.6
click at [750, 225] on div "hero . moveLeft ( 3 ) hero . moveUp ( 2 ) hero . moveLeft ( ) hero . use ( "lev…" at bounding box center [631, 257] width 257 height 288
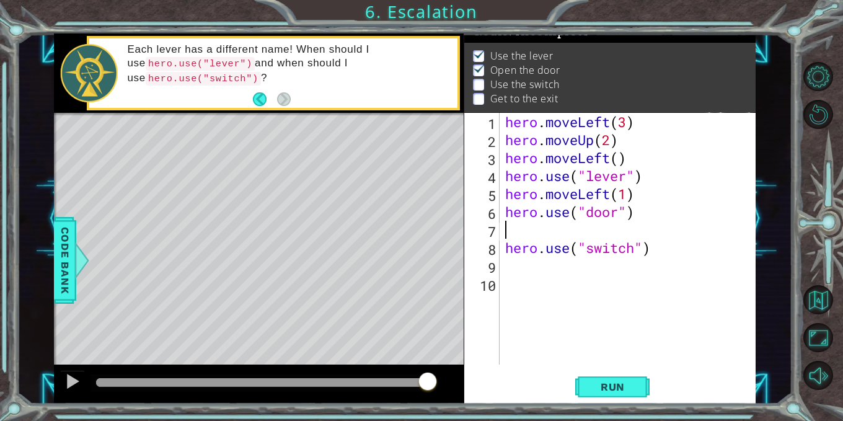
type textarea "j"
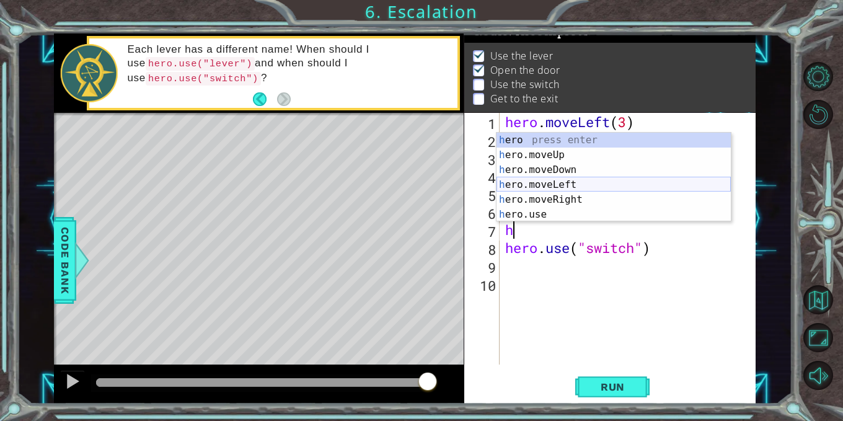
click at [552, 184] on div "h ero press enter h ero.moveUp press enter h ero.moveDown press enter h ero.mov…" at bounding box center [614, 192] width 234 height 119
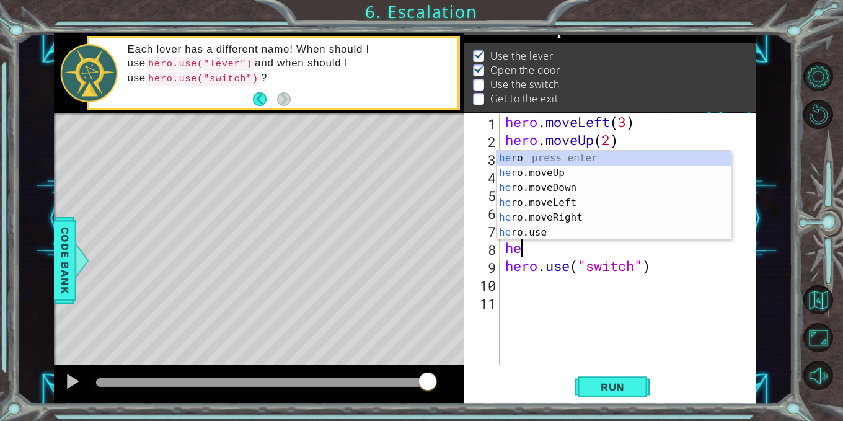
scroll to position [0, 6]
click at [562, 175] on div "her o press enter her o.moveUp press enter her o.moveDown press enter her o.mov…" at bounding box center [614, 210] width 234 height 119
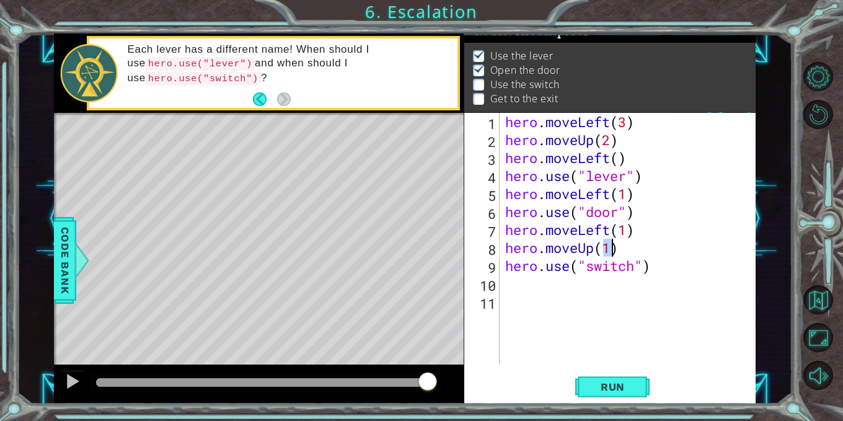
scroll to position [0, 4]
type textarea "hero.moveUp(2)"
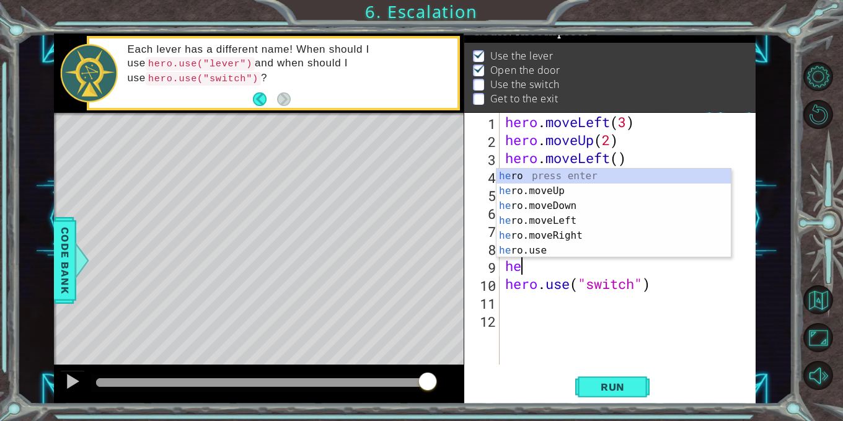
scroll to position [0, 1]
click at [521, 233] on div "her o press enter her o.moveUp press enter her o.moveDown press enter her o.mov…" at bounding box center [614, 228] width 234 height 119
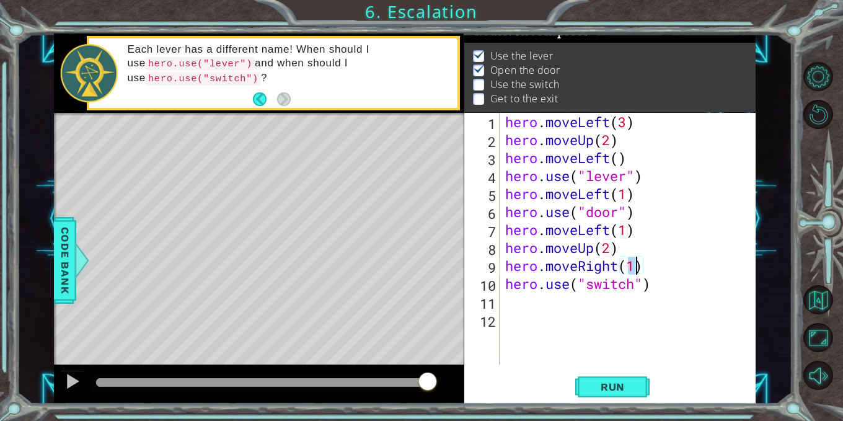
type textarea "hero.moveRight(2)"
click at [616, 390] on span "Run" at bounding box center [612, 387] width 49 height 12
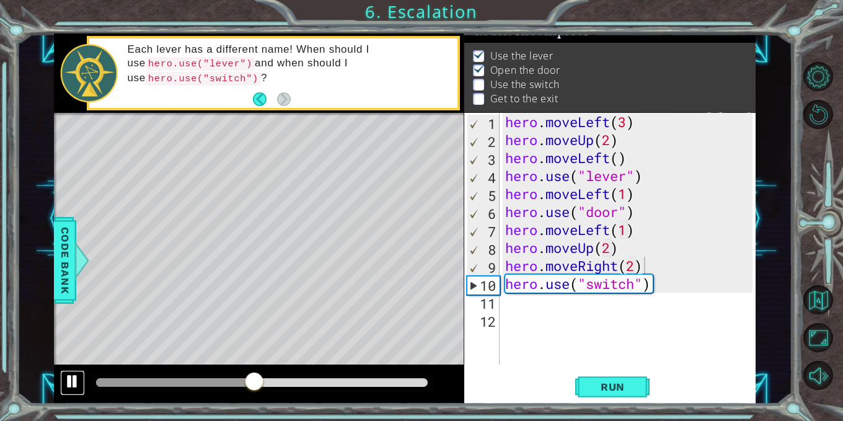
click at [71, 381] on div at bounding box center [72, 381] width 16 height 16
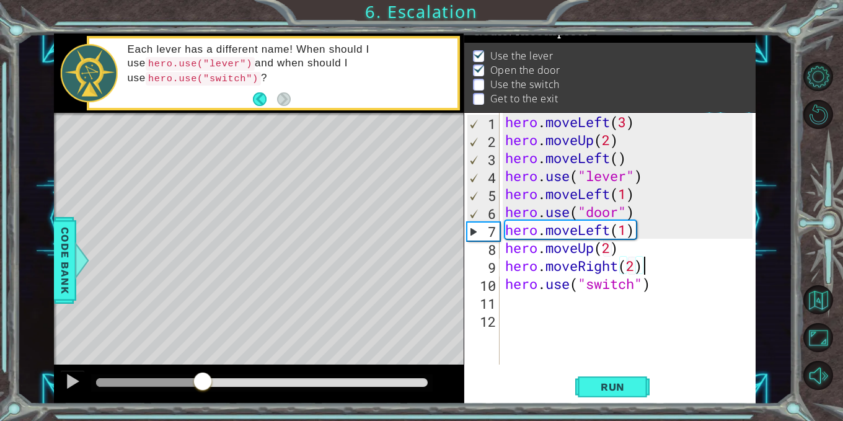
drag, startPoint x: 251, startPoint y: 378, endPoint x: 202, endPoint y: 377, distance: 49.0
click at [202, 377] on div at bounding box center [203, 382] width 22 height 22
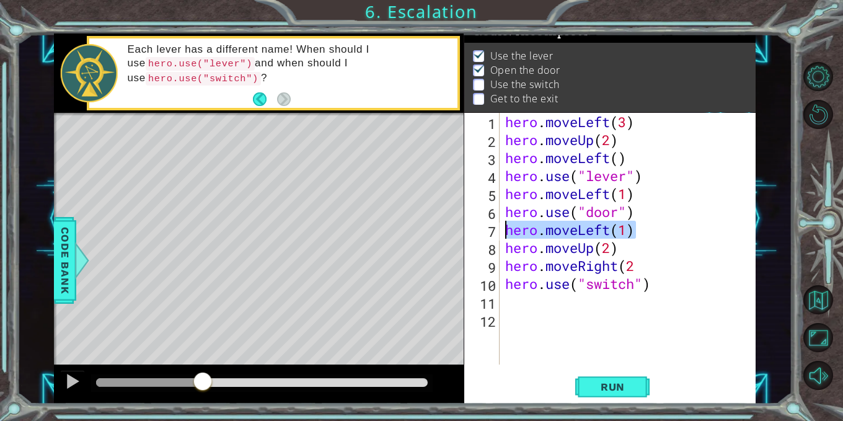
drag, startPoint x: 645, startPoint y: 228, endPoint x: 500, endPoint y: 230, distance: 145.1
click at [500, 230] on div "hero.moveRight(2 1 2 3 4 5 6 7 8 9 10 11 12 hero . moveLeft ( 3 ) hero . moveUp…" at bounding box center [608, 239] width 289 height 252
type textarea "hero.moveLeft(1)"
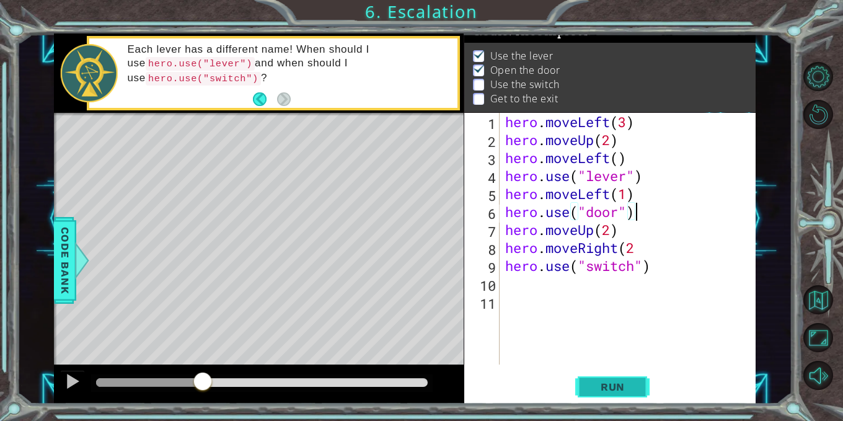
click at [629, 382] on span "Run" at bounding box center [612, 387] width 49 height 12
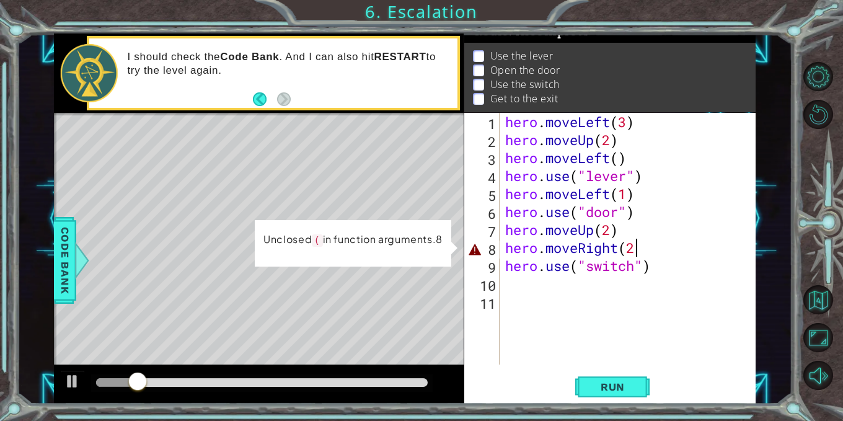
click at [637, 247] on div "hero . moveLeft ( 3 ) hero . moveUp ( 2 ) hero . moveLeft ( ) hero . use ( "lev…" at bounding box center [631, 257] width 257 height 288
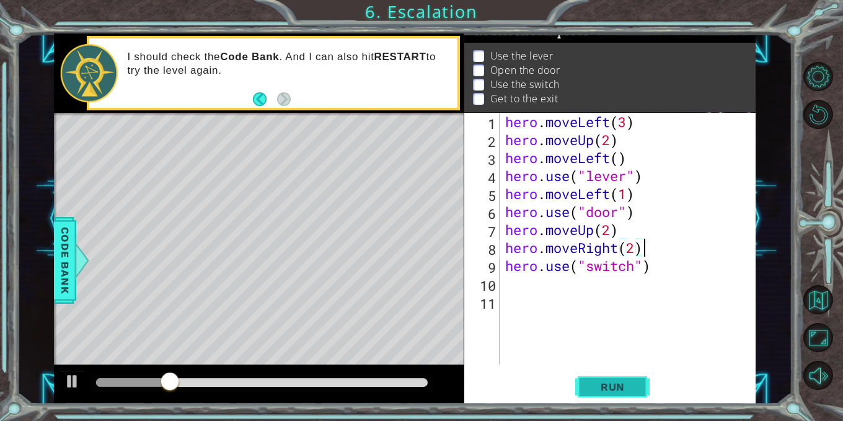
type textarea "hero.moveRight(2)"
click at [617, 388] on span "Run" at bounding box center [612, 387] width 49 height 12
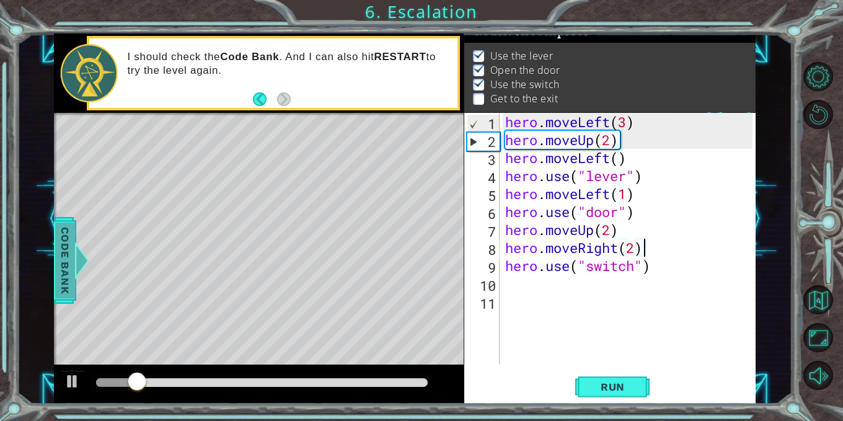
click at [68, 247] on span "Code Bank" at bounding box center [65, 261] width 20 height 76
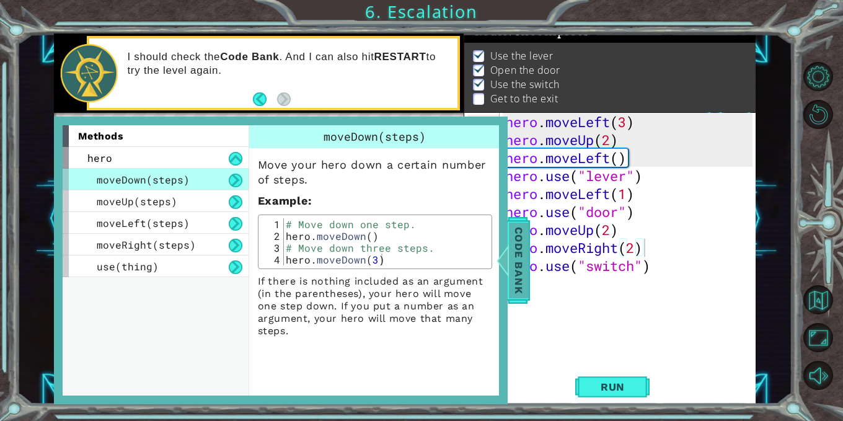
click at [518, 261] on span "Code Bank" at bounding box center [519, 261] width 20 height 76
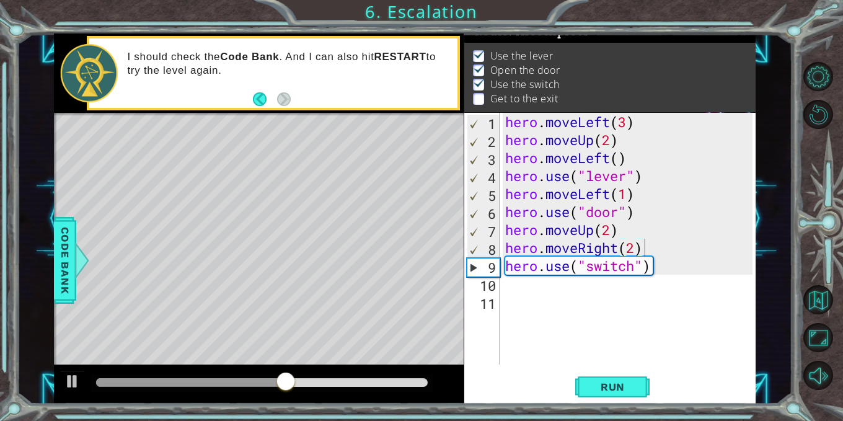
scroll to position [0, 0]
click at [511, 295] on div "hero . moveLeft ( 3 ) hero . moveUp ( 2 ) hero . moveLeft ( ) hero . use ( "lev…" at bounding box center [631, 257] width 257 height 288
click at [507, 286] on div "hero . moveLeft ( 3 ) hero . moveUp ( 2 ) hero . moveLeft ( ) hero . use ( "lev…" at bounding box center [631, 257] width 257 height 288
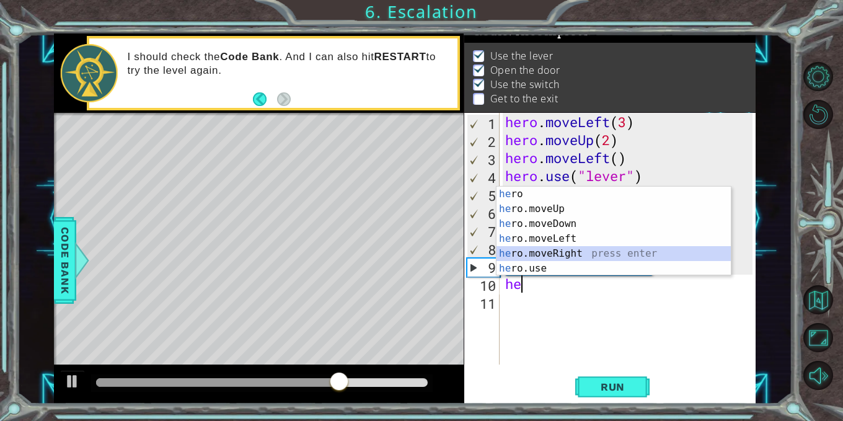
click at [564, 255] on div "he ro press enter he ro.moveUp press enter he ro.moveDown press enter he ro.mov…" at bounding box center [614, 246] width 234 height 119
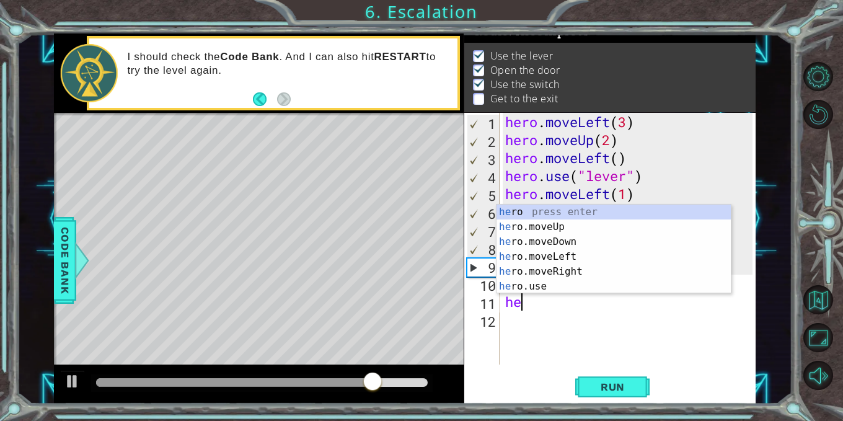
scroll to position [0, 7]
click at [573, 224] on div "her o press enter her o.moveUp press enter her o.moveDown press enter her o.mov…" at bounding box center [614, 264] width 234 height 119
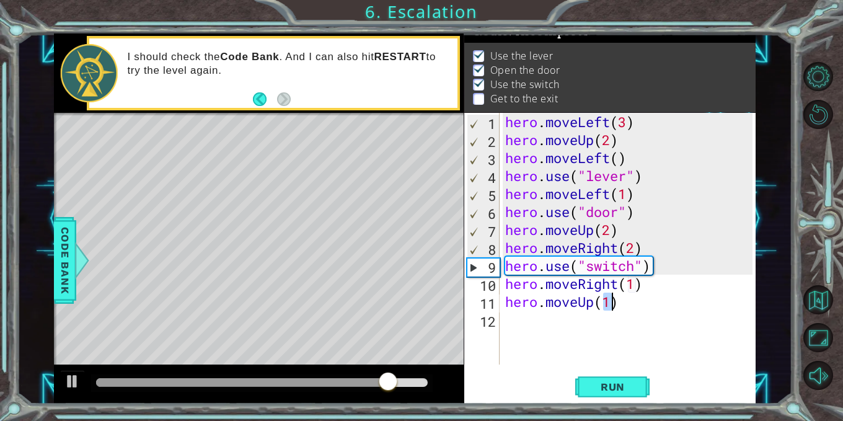
scroll to position [0, 4]
type textarea "hero.moveUp(1)"
click at [598, 389] on span "Run" at bounding box center [612, 387] width 49 height 12
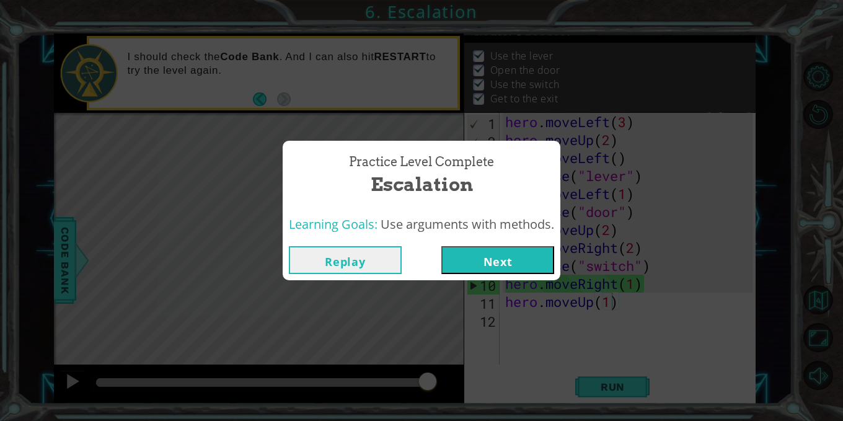
click at [512, 259] on button "Next" at bounding box center [497, 260] width 113 height 28
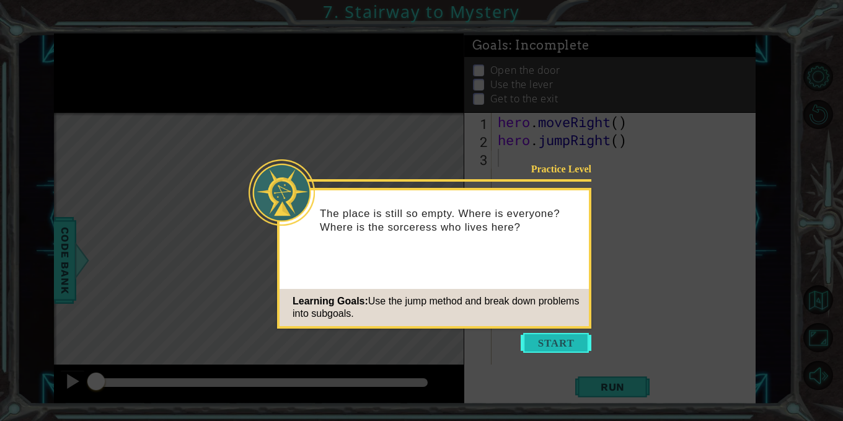
click at [558, 339] on button "Start" at bounding box center [556, 343] width 71 height 20
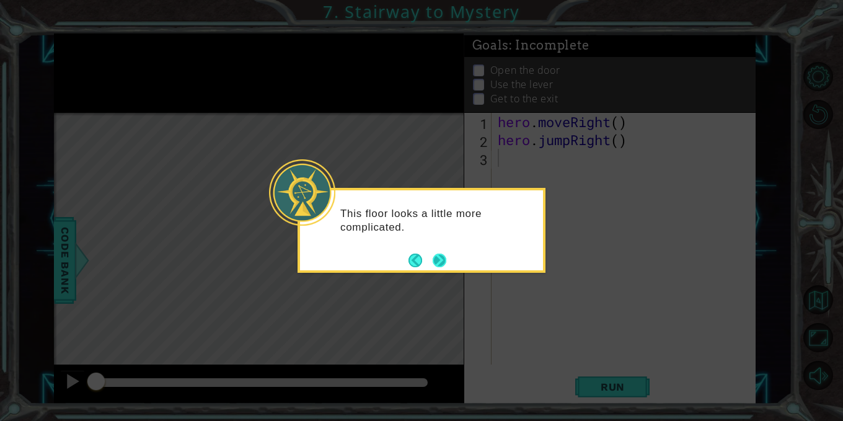
click at [440, 255] on button "Next" at bounding box center [440, 261] width 14 height 14
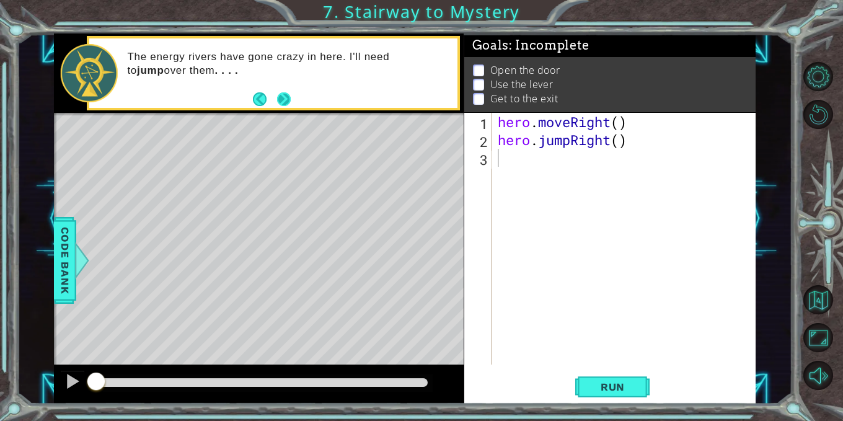
click at [283, 97] on button "Next" at bounding box center [284, 99] width 14 height 14
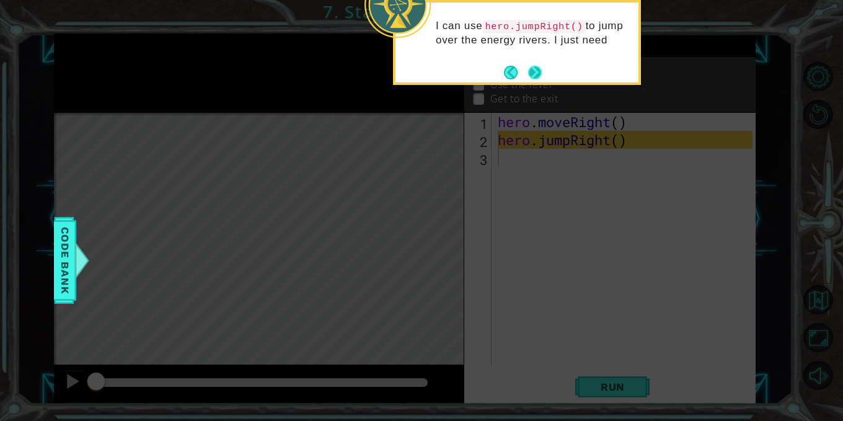
click at [531, 76] on button "Next" at bounding box center [535, 72] width 14 height 14
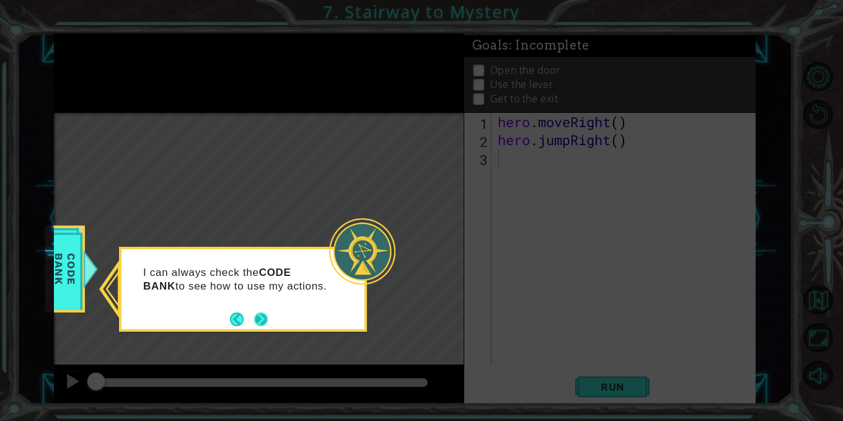
click at [268, 314] on div "I can always check the CODE BANK to see how to use my actions." at bounding box center [243, 285] width 243 height 63
drag, startPoint x: 268, startPoint y: 314, endPoint x: 254, endPoint y: 319, distance: 15.1
click at [254, 317] on div "I can always check the CODE BANK to see how to use my actions." at bounding box center [243, 283] width 243 height 68
click at [254, 319] on button "Next" at bounding box center [261, 319] width 14 height 14
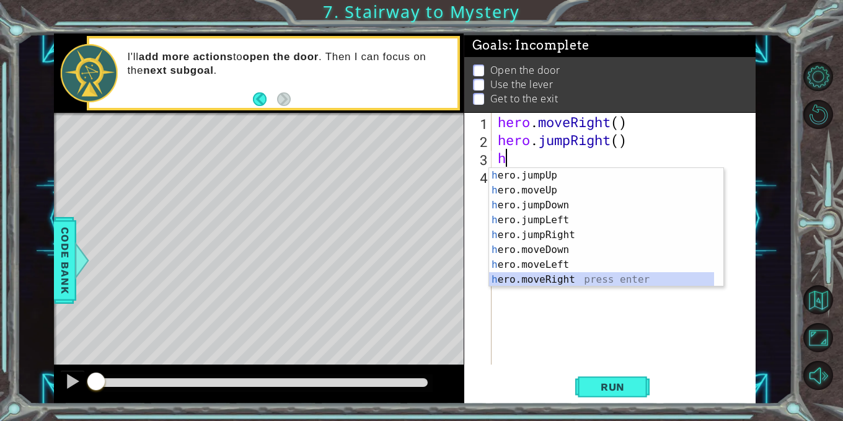
click at [563, 277] on div "h ero.jumpUp press enter h ero.moveUp press enter h ero.jumpDown press enter h …" at bounding box center [601, 242] width 225 height 149
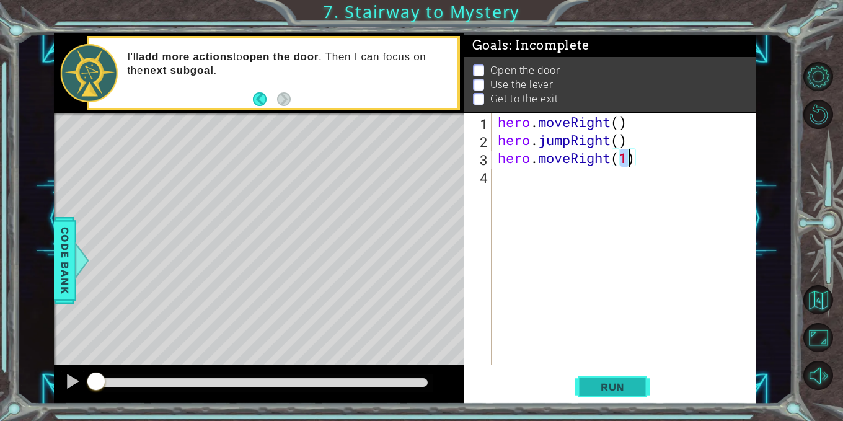
type textarea "hero.moveRight(1)"
click at [606, 374] on button "Run" at bounding box center [612, 387] width 74 height 29
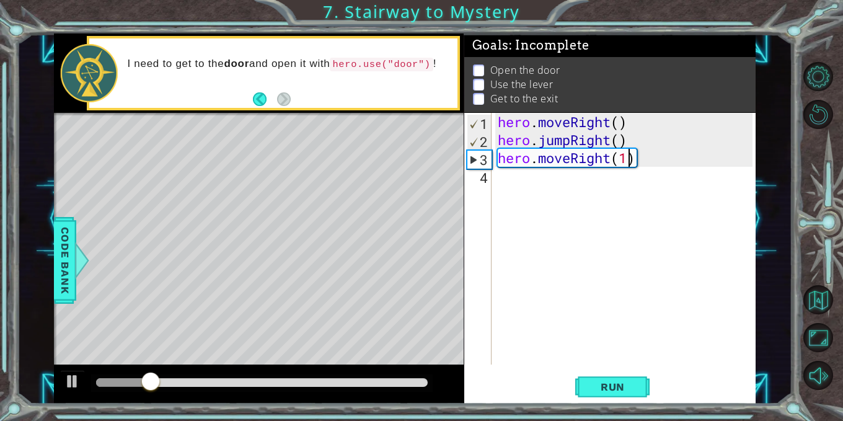
click at [503, 189] on div "hero . moveRight ( ) hero . jumpRight ( ) hero . moveRight ( 1 )" at bounding box center [627, 257] width 264 height 288
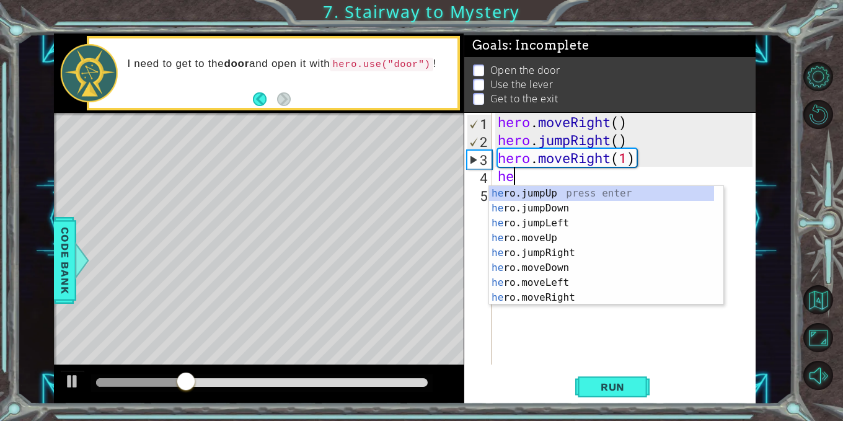
scroll to position [0, 1]
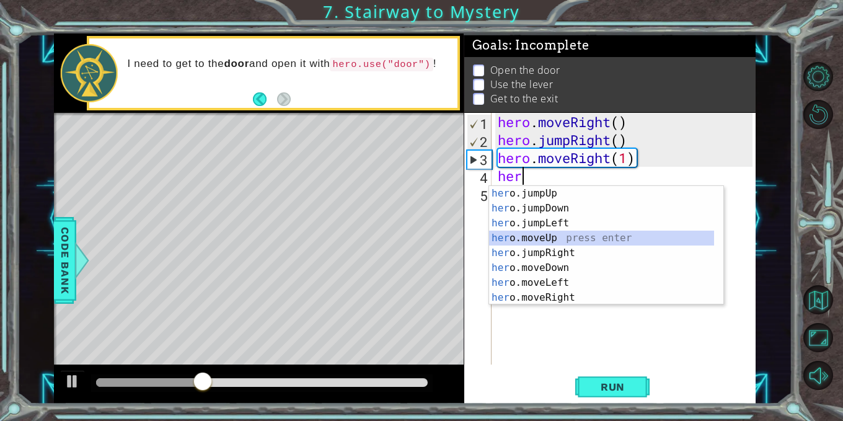
click at [541, 239] on div "her o.jumpUp press enter her o.jumpDown press enter her o.jumpLeft press enter …" at bounding box center [601, 260] width 225 height 149
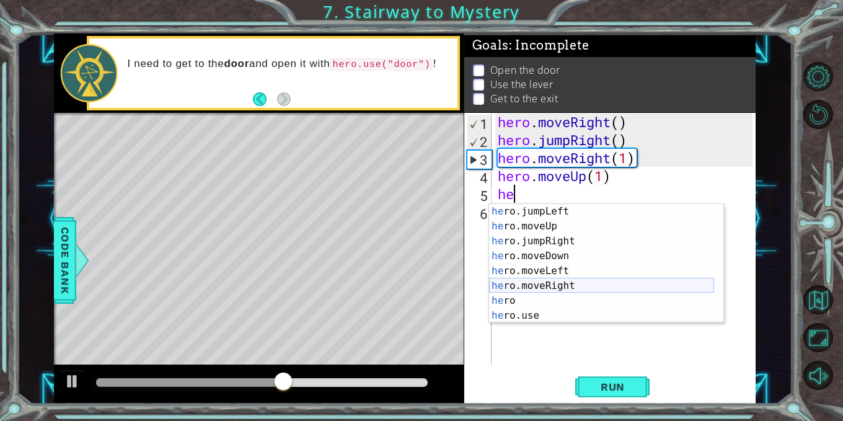
scroll to position [30, 0]
click at [527, 313] on div "he ro.jumpLeft press enter he ro.moveUp press enter he ro.jumpRight press enter…" at bounding box center [601, 278] width 225 height 149
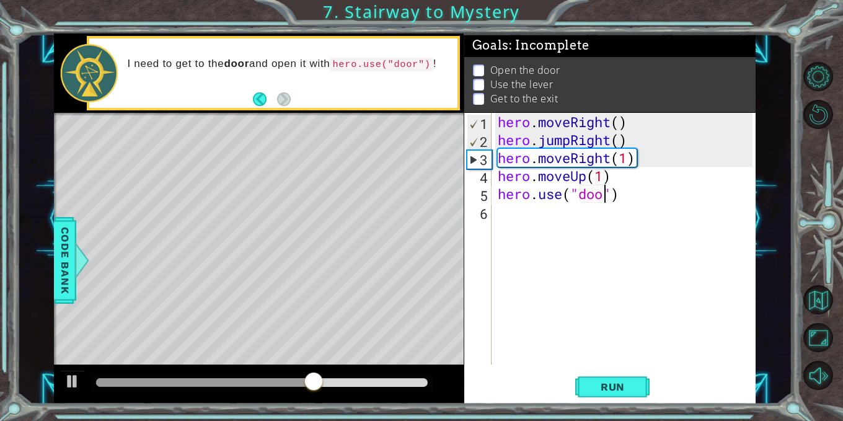
type textarea "hero.use("door")"
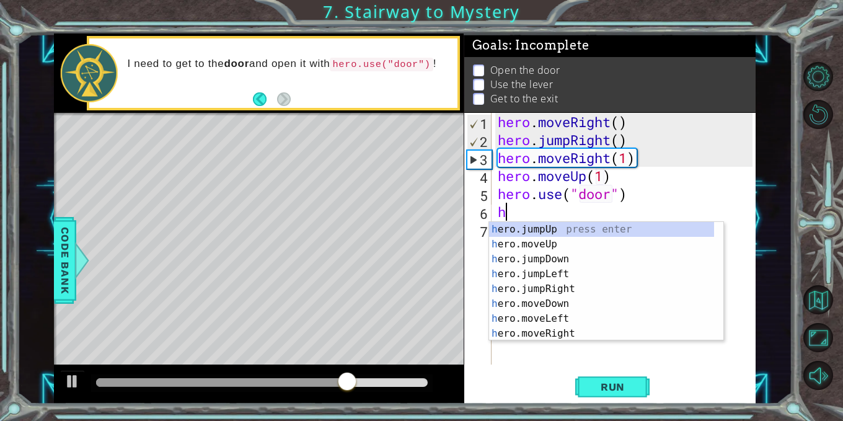
scroll to position [0, 0]
click at [549, 270] on div "he ro.jumpUp press enter he ro.jumpDown press enter he ro.jumpLeft press enter …" at bounding box center [601, 296] width 225 height 149
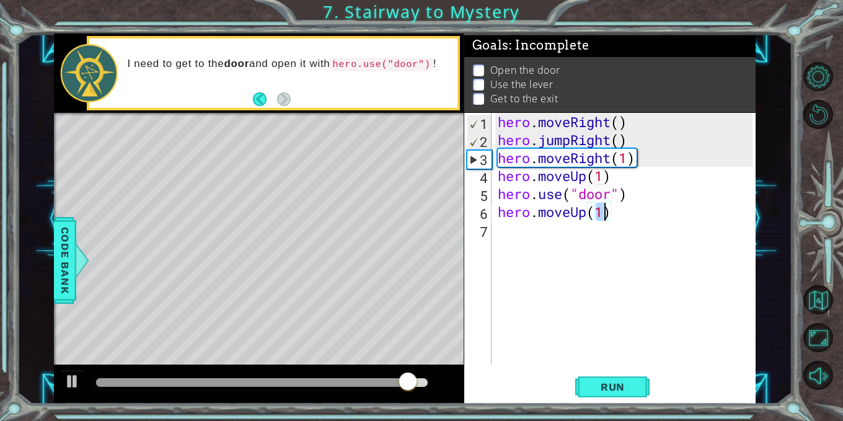
type textarea "hero.moveUp(2)"
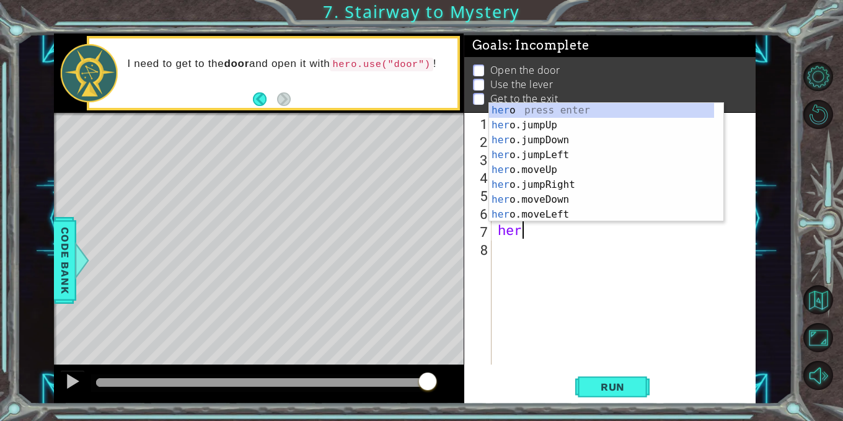
scroll to position [0, 1]
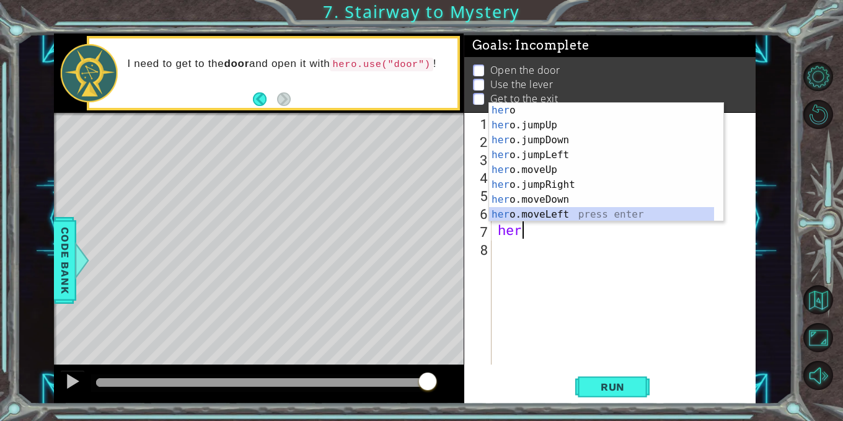
click at [518, 216] on div "her o press enter her o.jumpUp press enter her o.jumpDown press enter her o.jum…" at bounding box center [601, 177] width 225 height 149
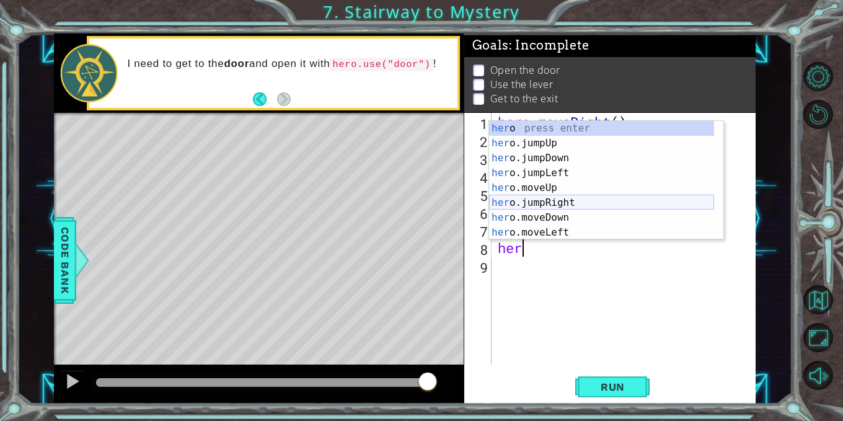
scroll to position [30, 0]
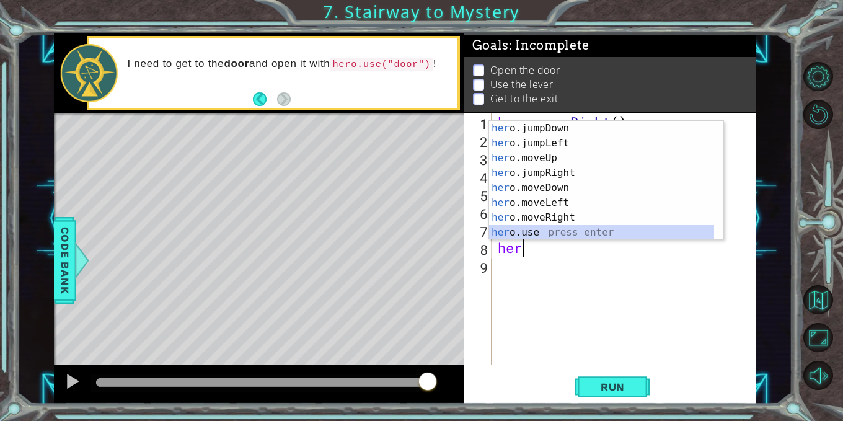
click at [532, 228] on div "her o.jumpDown press enter her o.jumpLeft press enter her o.moveUp press enter …" at bounding box center [601, 195] width 225 height 149
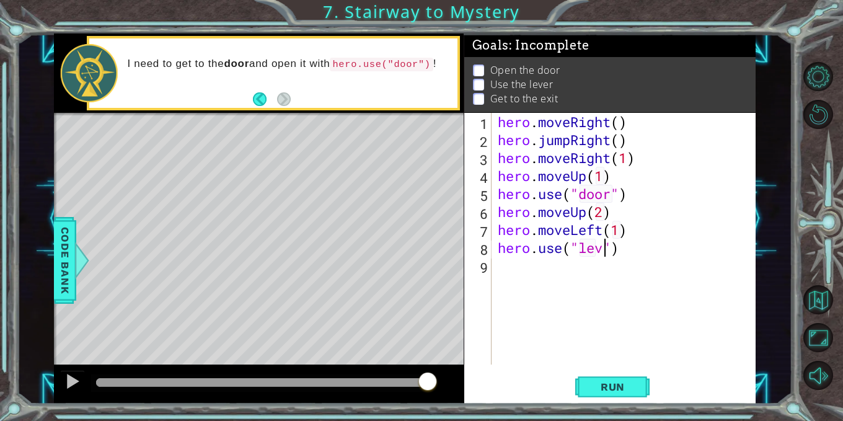
scroll to position [0, 6]
type textarea "hero.use("lever")"
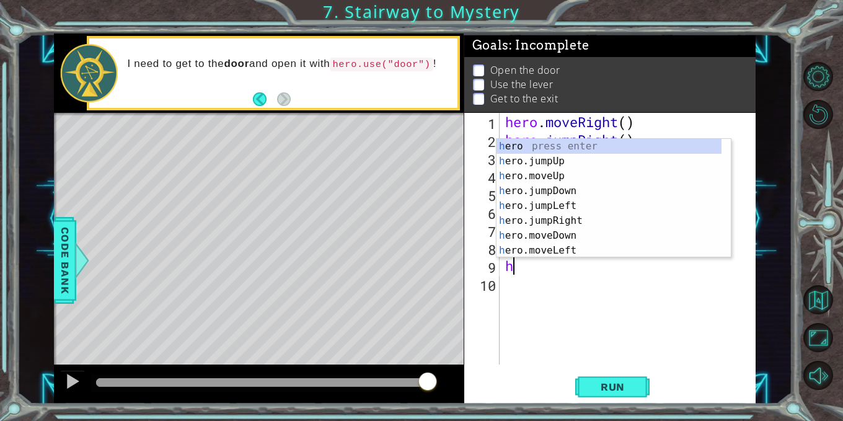
scroll to position [0, 0]
click at [573, 250] on div "he ro press enter he ro.jumpUp press enter he ro.jumpDown press enter he ro.jum…" at bounding box center [609, 213] width 225 height 149
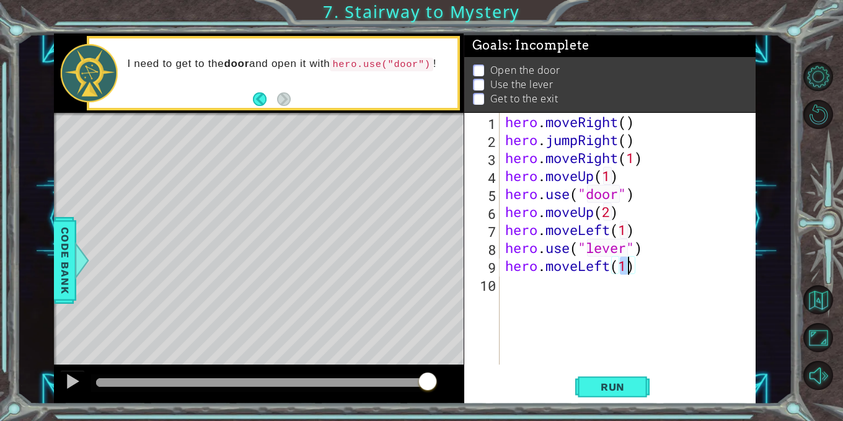
type textarea "hero.moveLeft(2)"
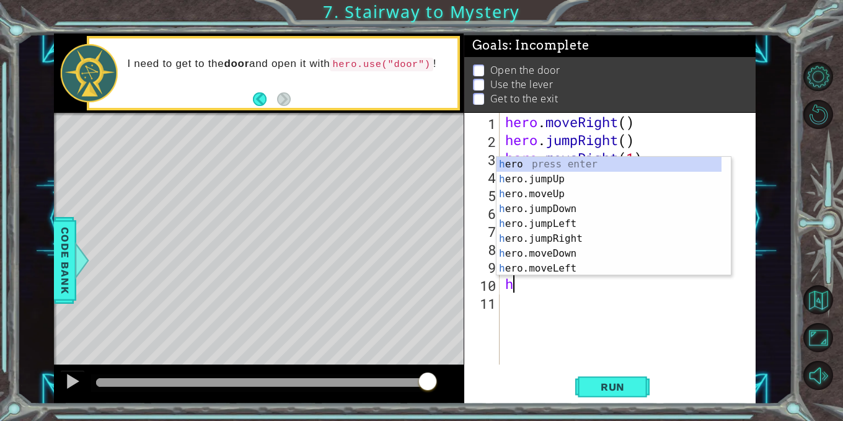
type textarea "he"
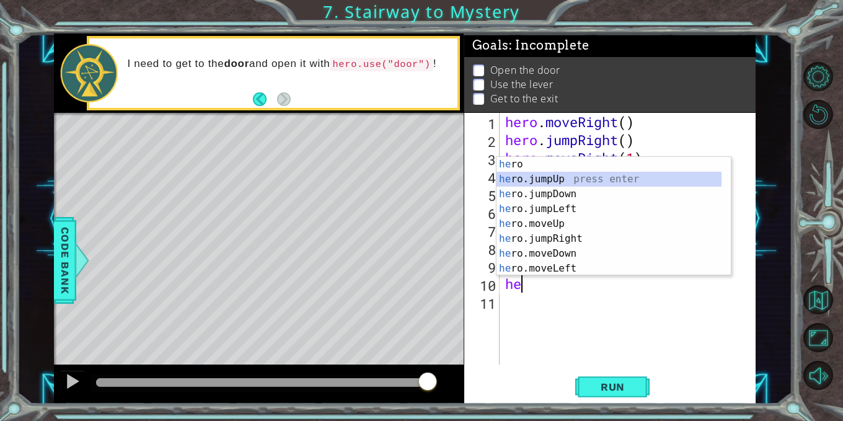
click at [557, 175] on div "he ro press enter he ro.jumpUp press enter he ro.jumpDown press enter he ro.jum…" at bounding box center [609, 231] width 225 height 149
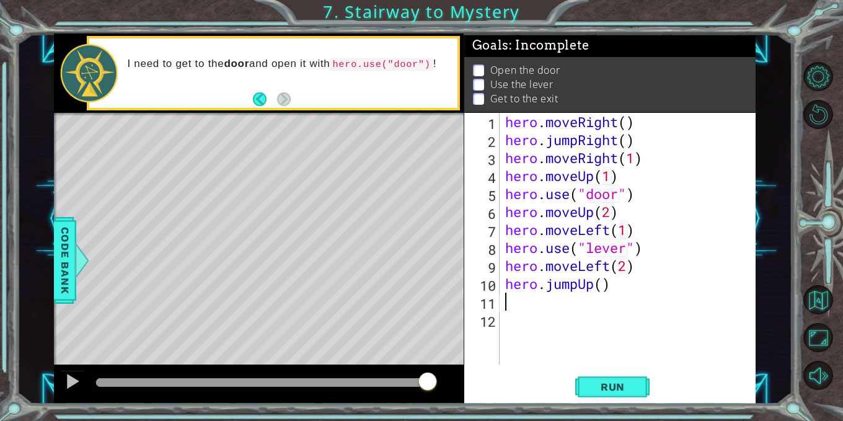
click at [603, 283] on div "hero . moveRight ( ) hero . jumpRight ( ) hero . moveRight ( 1 ) hero . moveUp …" at bounding box center [631, 257] width 257 height 288
type textarea "hero.jumpUp()"
click at [511, 309] on div "hero . moveRight ( ) hero . jumpRight ( ) hero . moveRight ( 1 ) hero . moveUp …" at bounding box center [631, 257] width 257 height 288
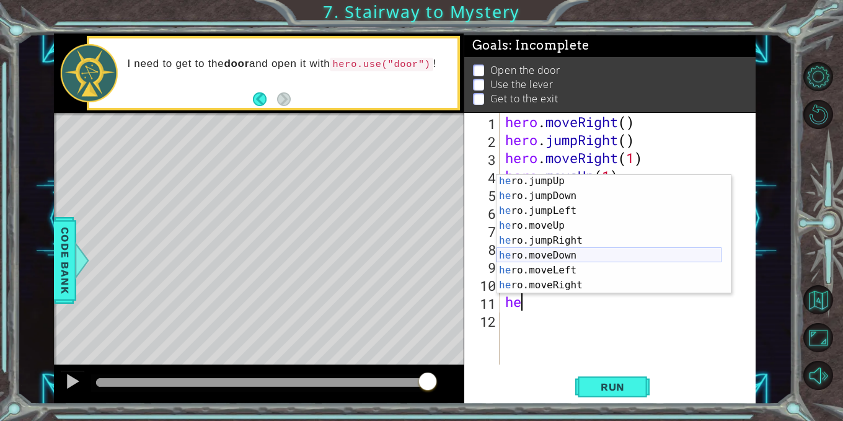
scroll to position [17, 0]
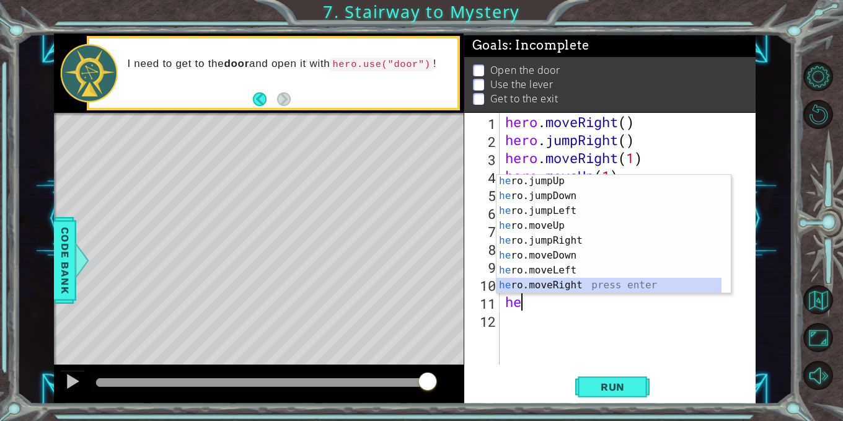
click at [569, 285] on div "he ro.jumpUp press enter he ro.jumpDown press enter he ro.jumpLeft press enter …" at bounding box center [609, 248] width 225 height 149
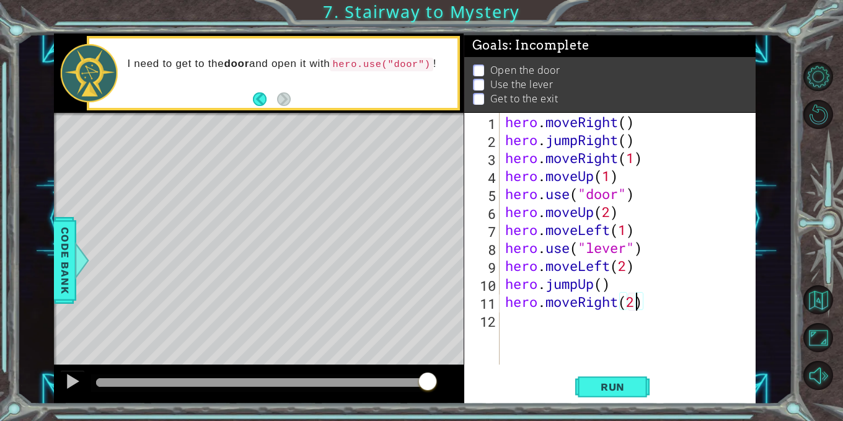
type textarea "hero.moveRight(2)"
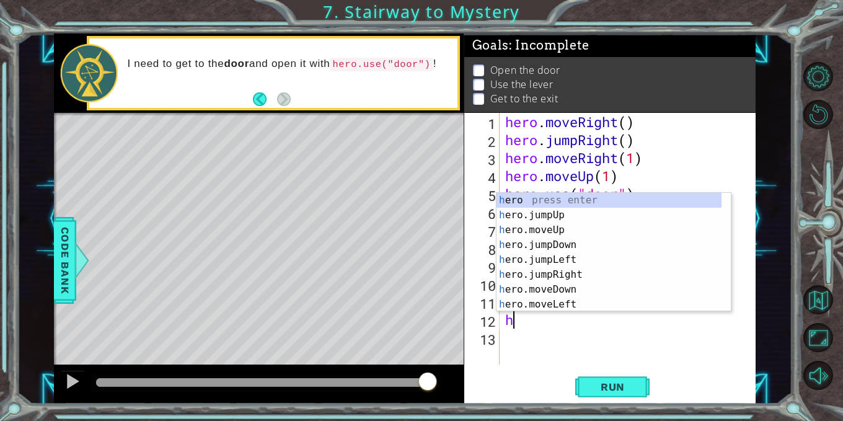
scroll to position [0, 0]
type textarea "he"
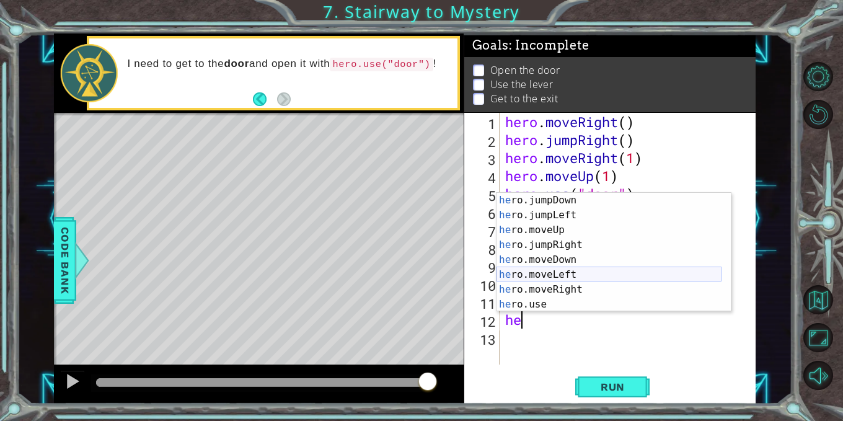
scroll to position [30, 0]
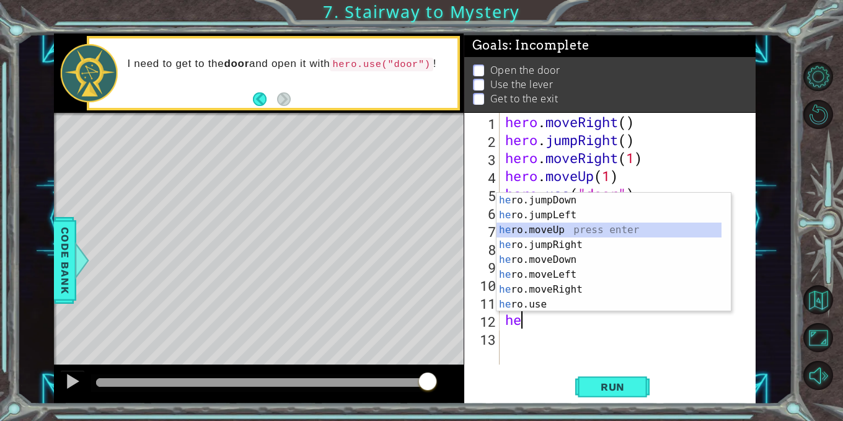
drag, startPoint x: 570, startPoint y: 223, endPoint x: 546, endPoint y: 228, distance: 24.7
click at [546, 228] on div "he ro.jumpDown press enter he ro.jumpLeft press enter he ro.moveUp press enter …" at bounding box center [609, 267] width 225 height 149
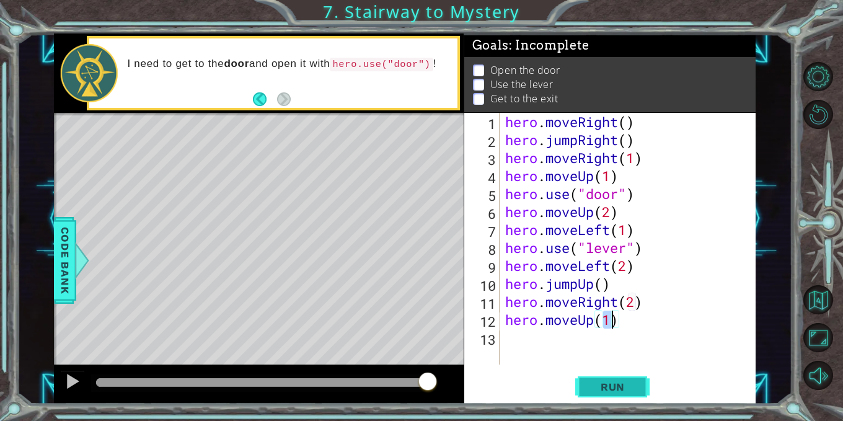
type textarea "hero.moveUp(1)"
click at [622, 386] on span "Run" at bounding box center [612, 387] width 49 height 12
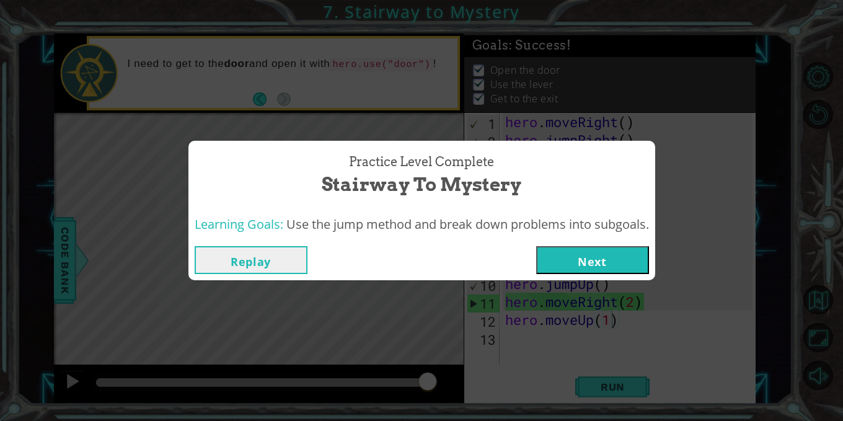
click at [569, 259] on button "Next" at bounding box center [592, 260] width 113 height 28
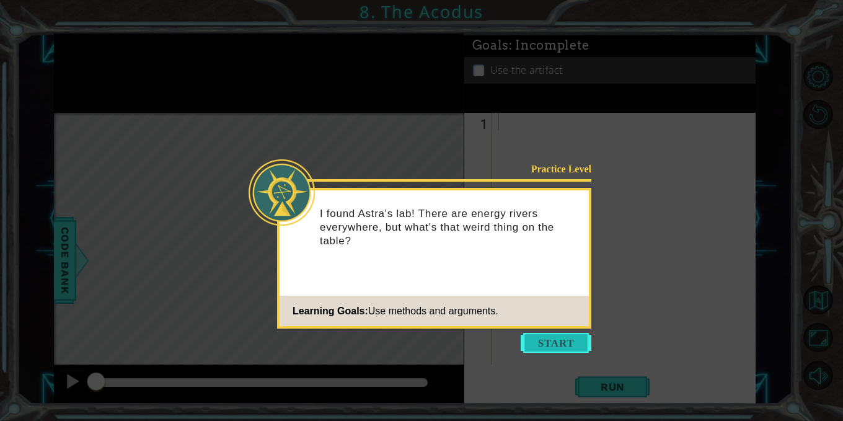
click at [557, 342] on button "Start" at bounding box center [556, 343] width 71 height 20
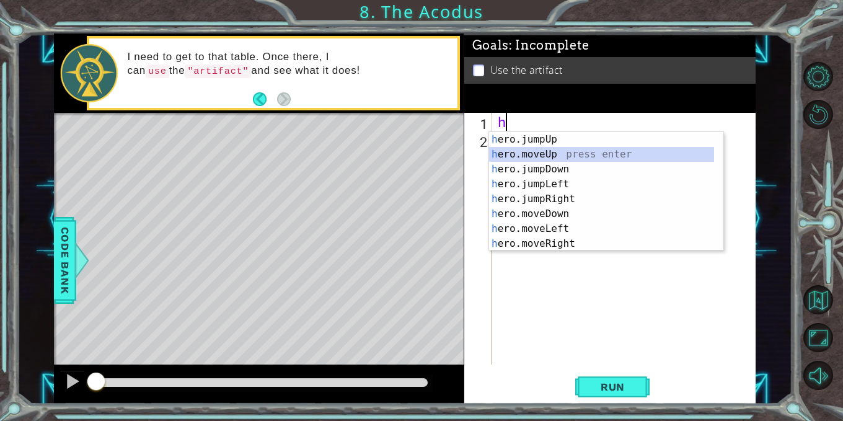
click at [548, 154] on div "h ero.jumpUp press enter h ero.moveUp press enter h ero.jumpDown press enter h …" at bounding box center [601, 206] width 225 height 149
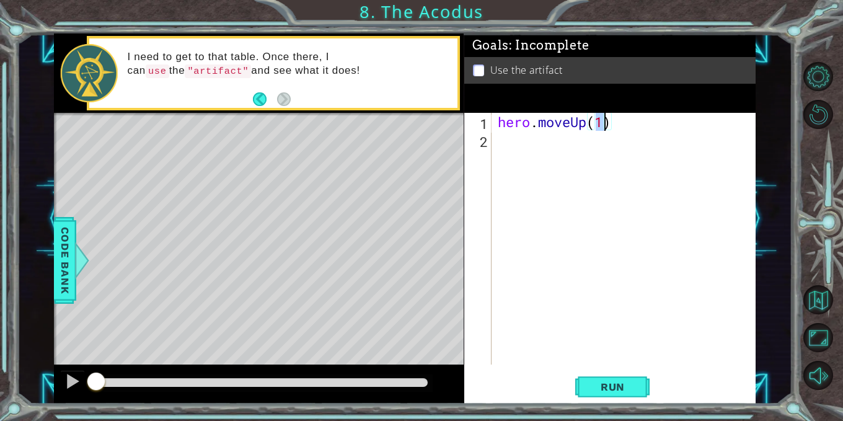
type textarea "hero.moveUp(2)"
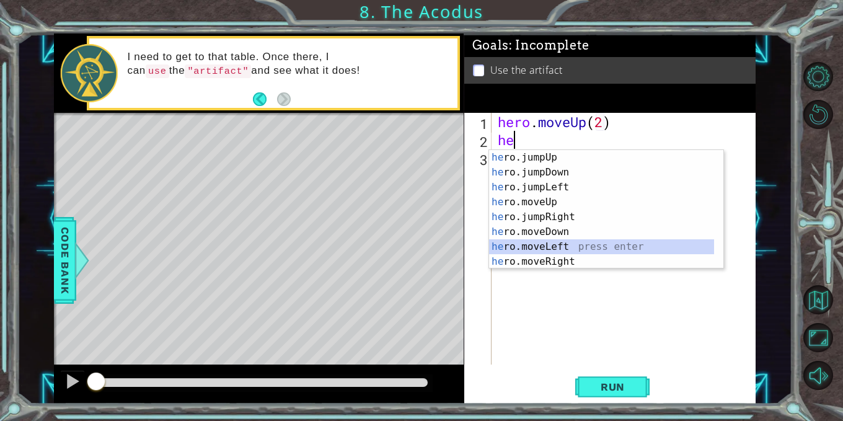
click at [565, 244] on div "he ro.jumpUp press enter he ro.jumpDown press enter he ro.jumpLeft press enter …" at bounding box center [601, 224] width 225 height 149
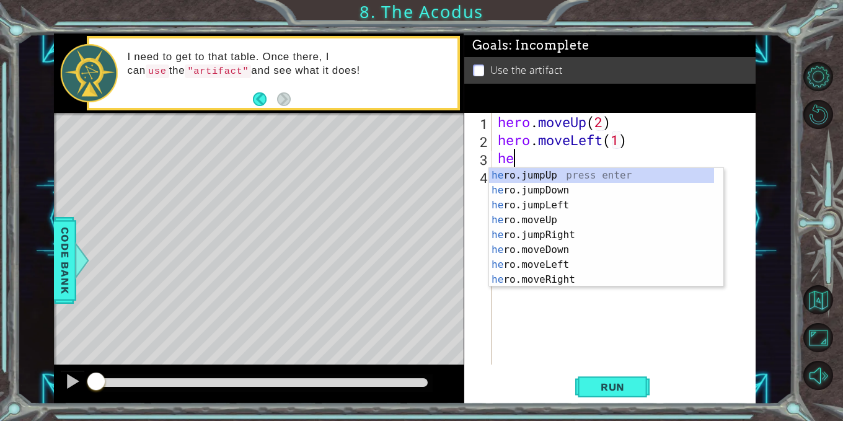
scroll to position [0, 6]
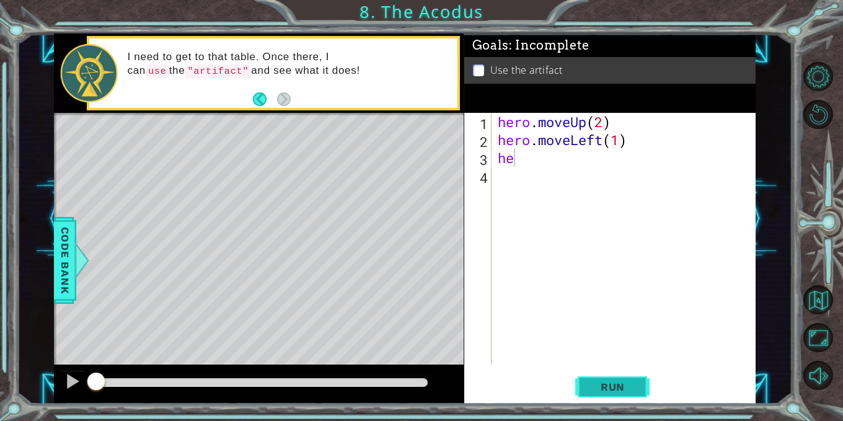
click at [608, 380] on button "Run" at bounding box center [612, 387] width 74 height 29
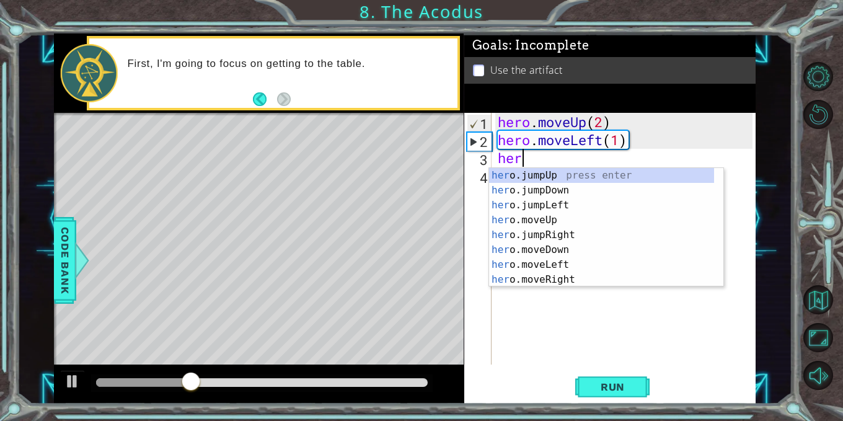
scroll to position [0, 1]
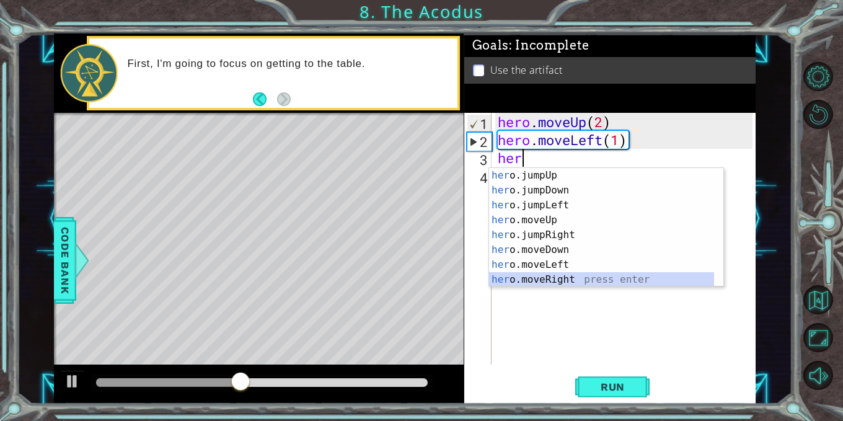
click at [561, 273] on div "her o.jumpUp press enter her o.jumpDown press enter her o.jumpLeft press enter …" at bounding box center [601, 242] width 225 height 149
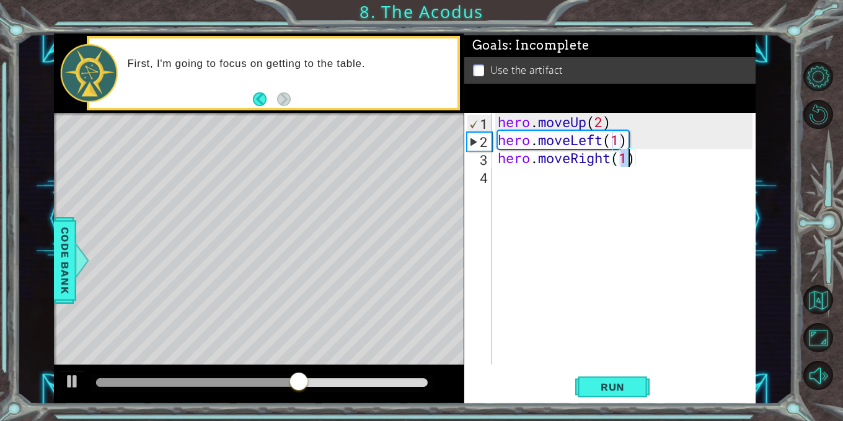
type textarea "hero.moveRight(2)"
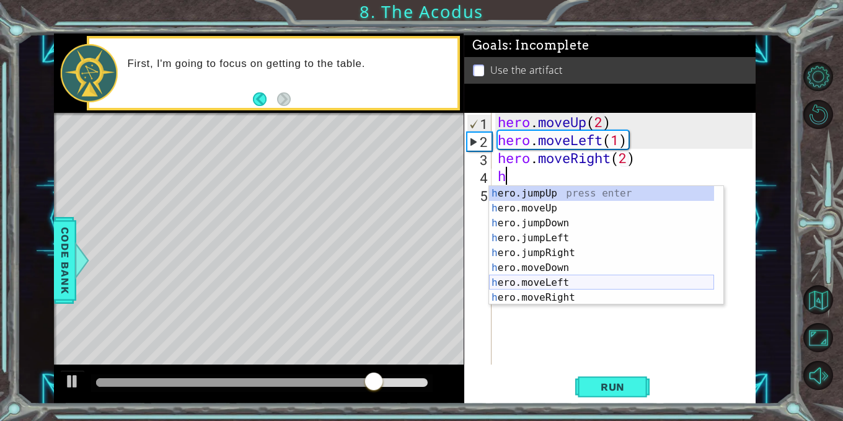
click at [566, 278] on div "h ero.jumpUp press enter h ero.moveUp press enter h ero.jumpDown press enter h …" at bounding box center [601, 260] width 225 height 149
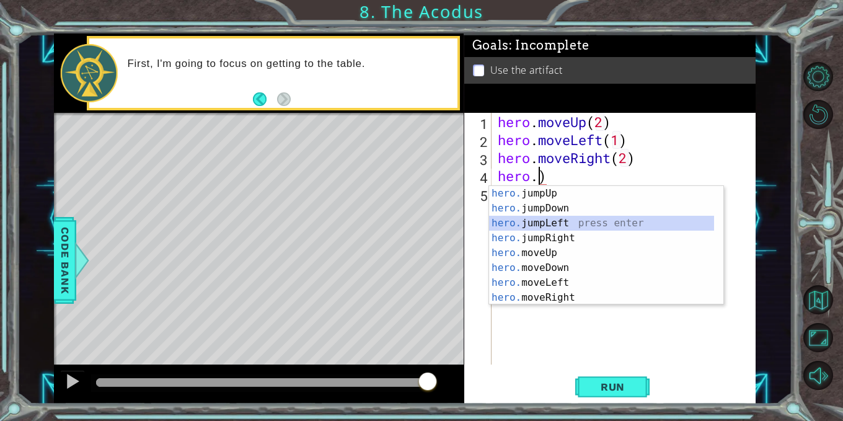
click at [557, 219] on div "hero. jumpUp press enter hero. jumpDown press enter hero. jumpLeft press enter …" at bounding box center [601, 260] width 225 height 149
type textarea "hero.jumpLeft()"
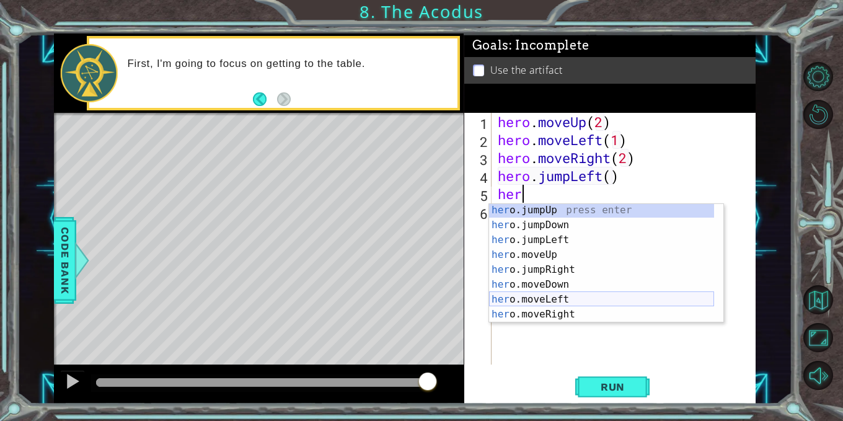
scroll to position [2, 0]
click at [563, 306] on div "her o.jumpUp press enter her o.jumpDown press enter her o.jumpLeft press enter …" at bounding box center [601, 275] width 225 height 149
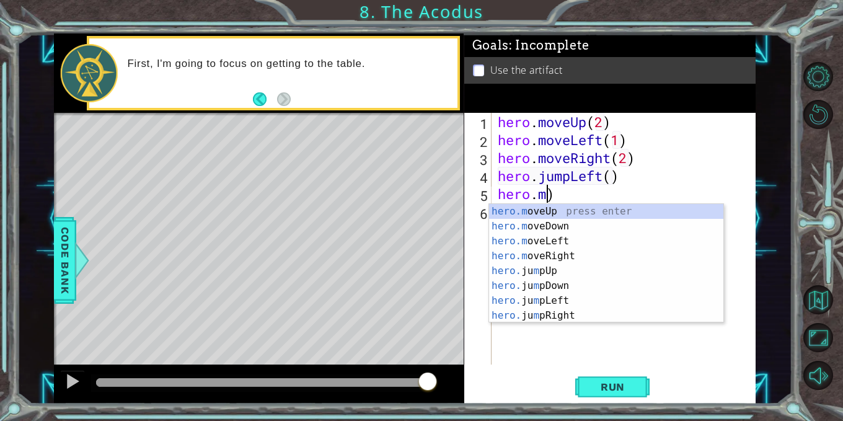
scroll to position [0, 2]
click at [554, 209] on div "hero.m oveUp press enter hero.m oveDown press enter hero.m oveLeft press enter …" at bounding box center [606, 278] width 234 height 149
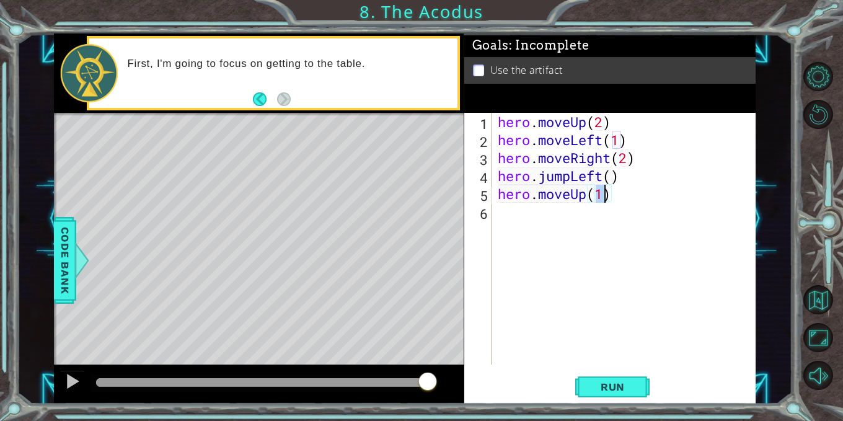
type textarea "hero.moveUp(2)"
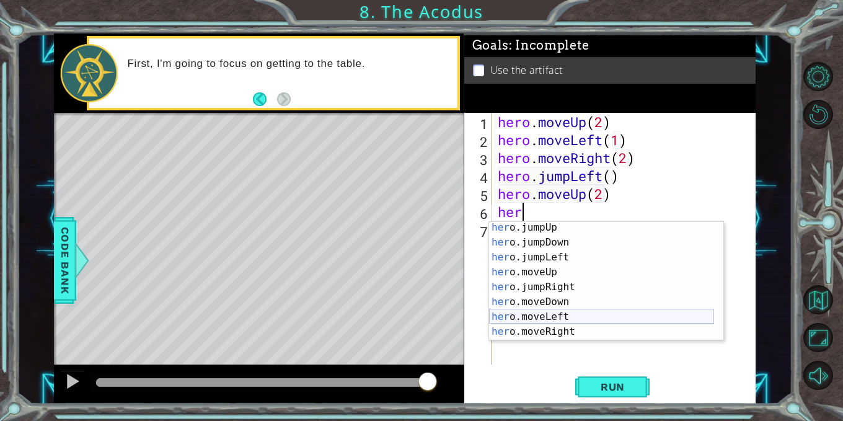
scroll to position [20, 0]
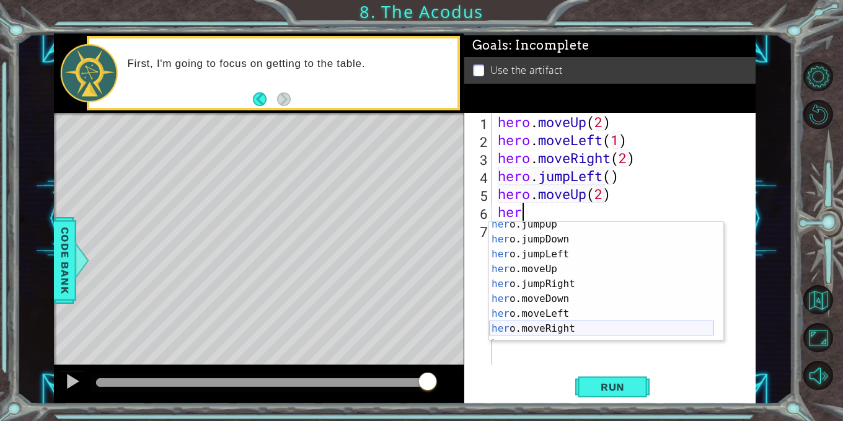
click at [559, 328] on div "her o.jumpUp press enter her o.jumpDown press enter her o.jumpLeft press enter …" at bounding box center [601, 291] width 225 height 149
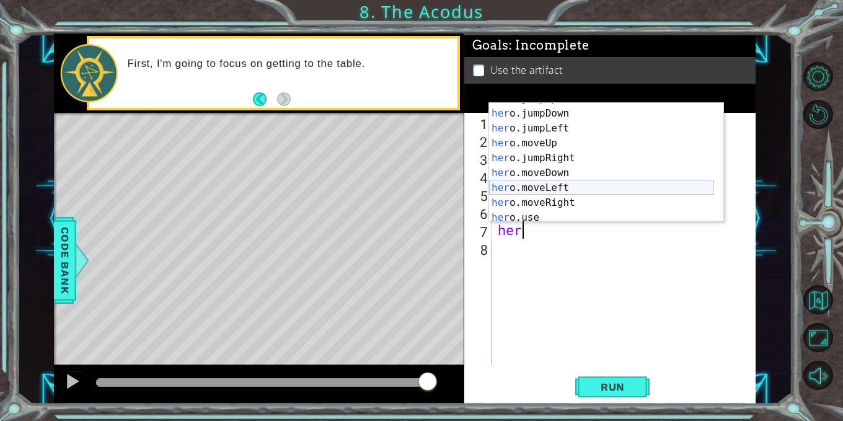
scroll to position [30, 0]
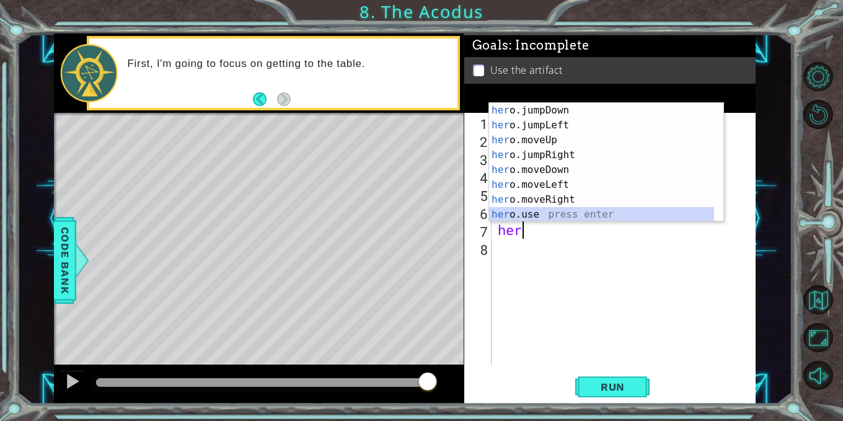
click at [533, 210] on div "her o.jumpDown press enter her o.jumpLeft press enter her o.moveUp press enter …" at bounding box center [601, 177] width 225 height 149
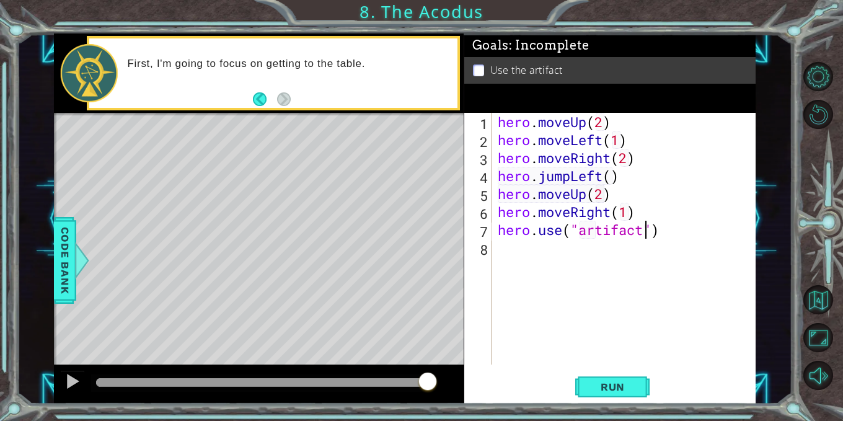
scroll to position [0, 7]
click at [612, 383] on span "Run" at bounding box center [612, 387] width 49 height 12
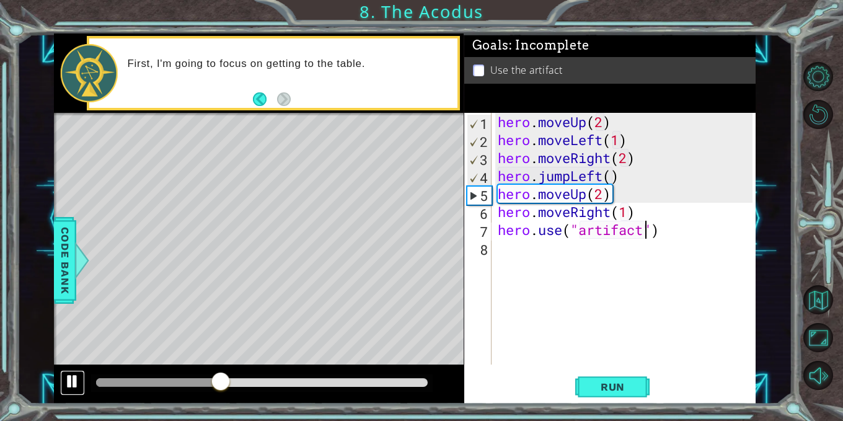
click at [73, 382] on div at bounding box center [72, 381] width 16 height 16
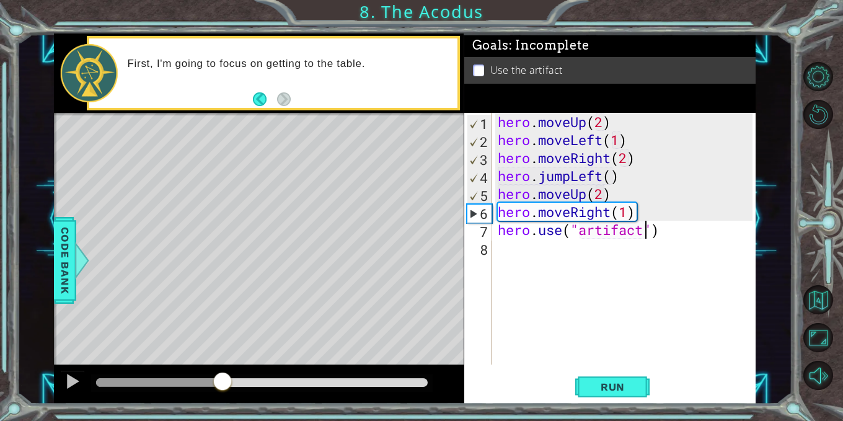
click at [524, 165] on div "hero . moveUp ( 2 ) hero . moveLeft ( 1 ) hero . moveRight ( 2 ) hero . jumpLef…" at bounding box center [627, 257] width 264 height 288
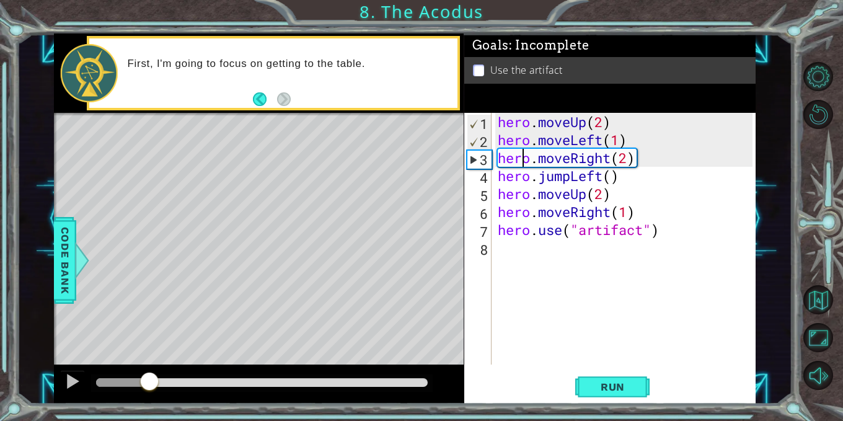
drag, startPoint x: 220, startPoint y: 382, endPoint x: 149, endPoint y: 383, distance: 71.3
click at [149, 383] on div at bounding box center [149, 382] width 22 height 22
click at [611, 158] on div "hero . moveUp ( 2 ) hero . moveLeft ( 1 ) hero . moveRight ( 2 ) hero . jumpLef…" at bounding box center [627, 257] width 264 height 288
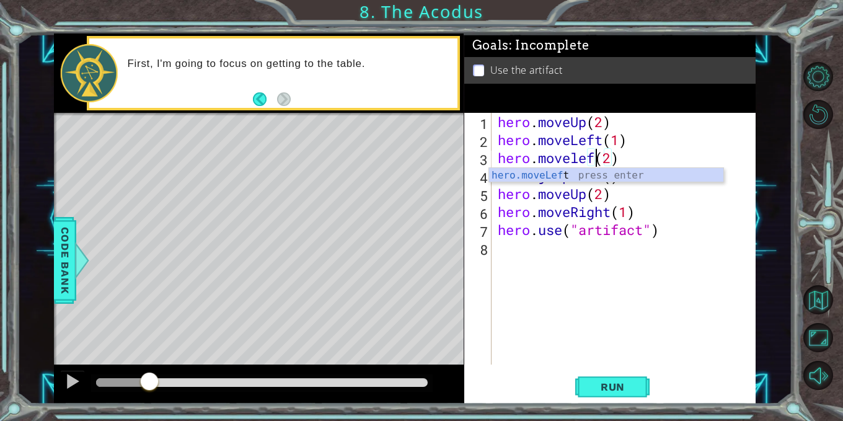
scroll to position [0, 5]
click at [613, 159] on div "hero . moveUp ( 2 ) hero . moveLeft ( 1 ) hero . moveLeft ) ( 2 ) hero . jumpLe…" at bounding box center [627, 257] width 264 height 288
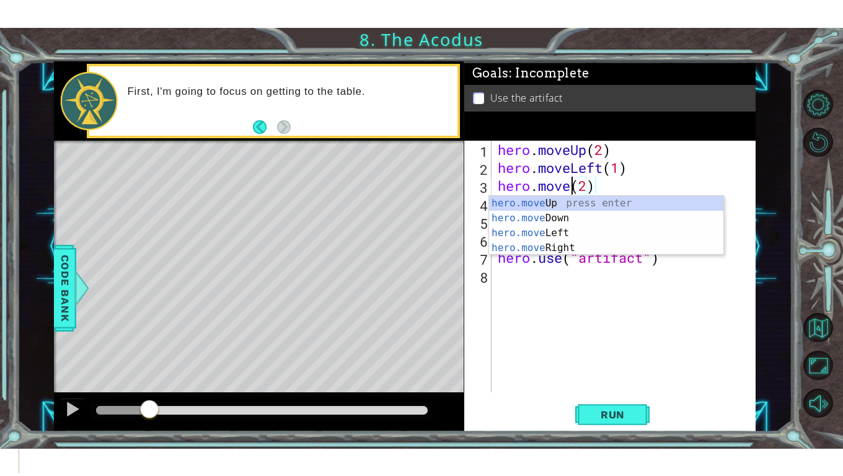
scroll to position [0, 4]
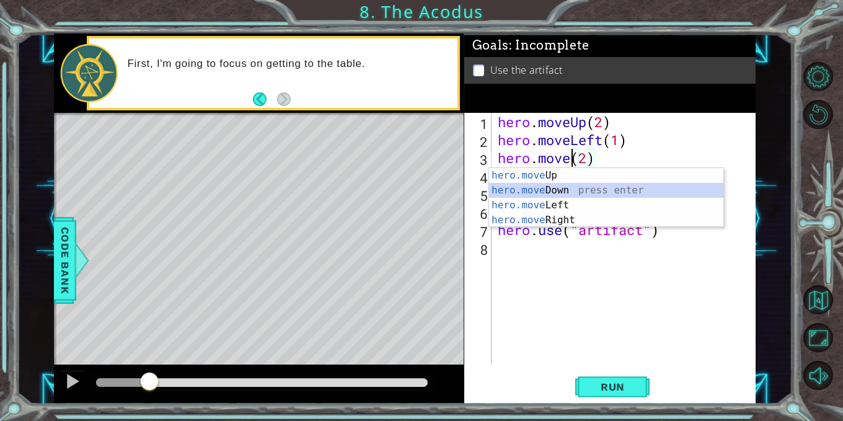
click at [550, 187] on div "hero.move Up press enter hero.move Down press enter hero.move Left press enter …" at bounding box center [606, 212] width 234 height 89
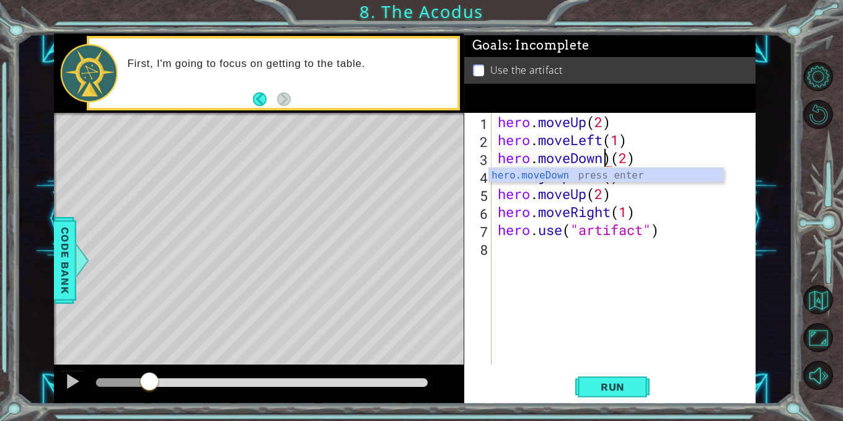
click at [611, 159] on div "hero . moveUp ( 2 ) hero . moveLeft ( 1 ) hero . moveDown ) ( 2 ) hero . jumpLe…" at bounding box center [627, 257] width 264 height 288
type textarea "hero.moveDown(2)"
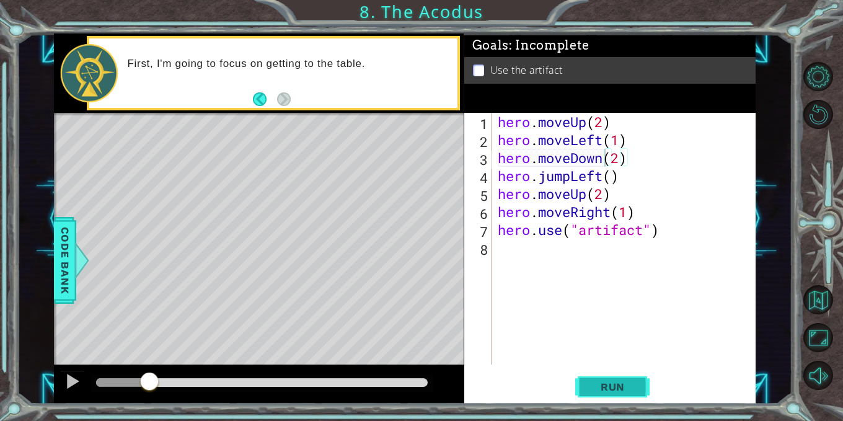
click at [600, 376] on button "Run" at bounding box center [612, 387] width 74 height 29
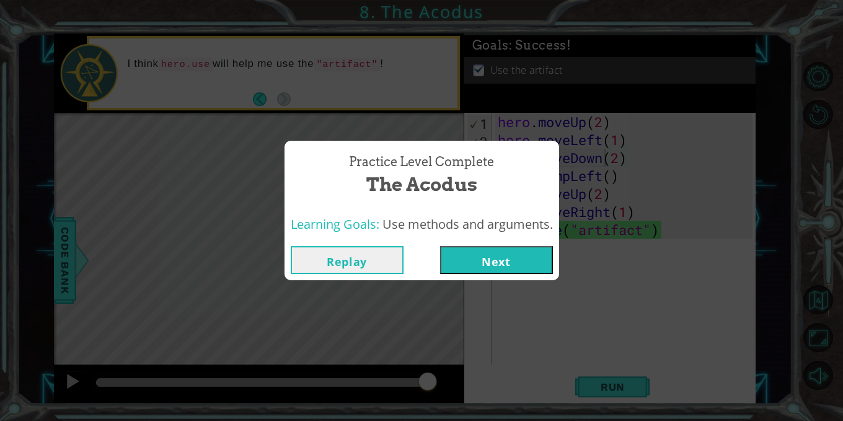
click at [484, 260] on button "Next" at bounding box center [496, 260] width 113 height 28
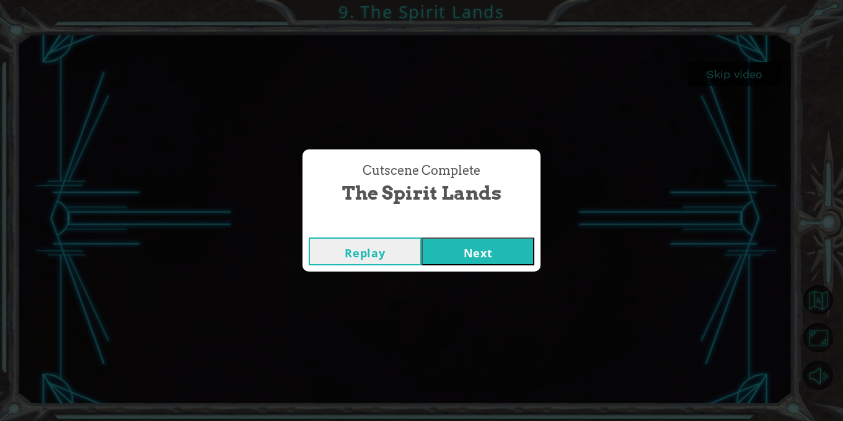
click at [494, 261] on button "Next" at bounding box center [478, 251] width 113 height 28
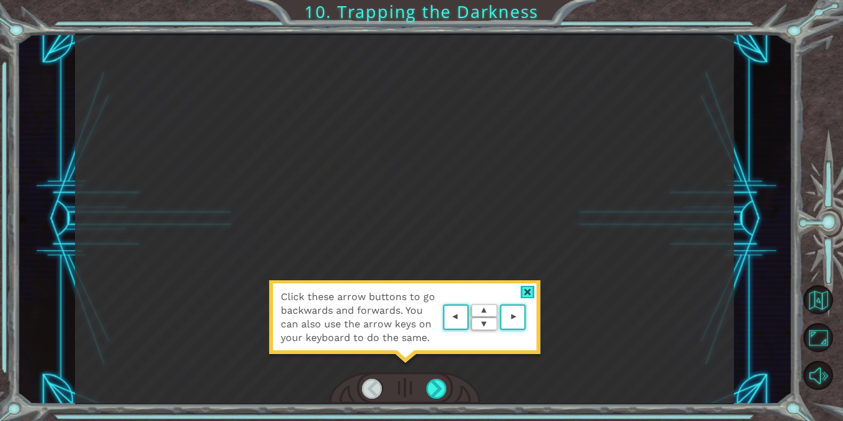
click at [529, 317] on area at bounding box center [529, 317] width 0 height 0
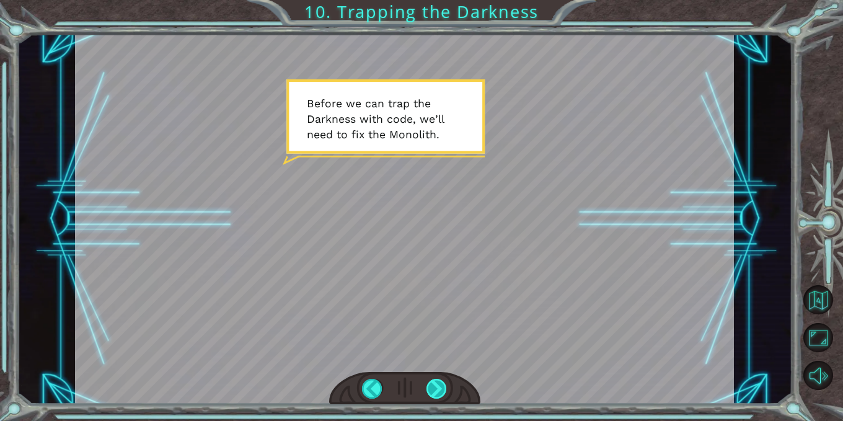
click at [435, 392] on div at bounding box center [437, 389] width 20 height 20
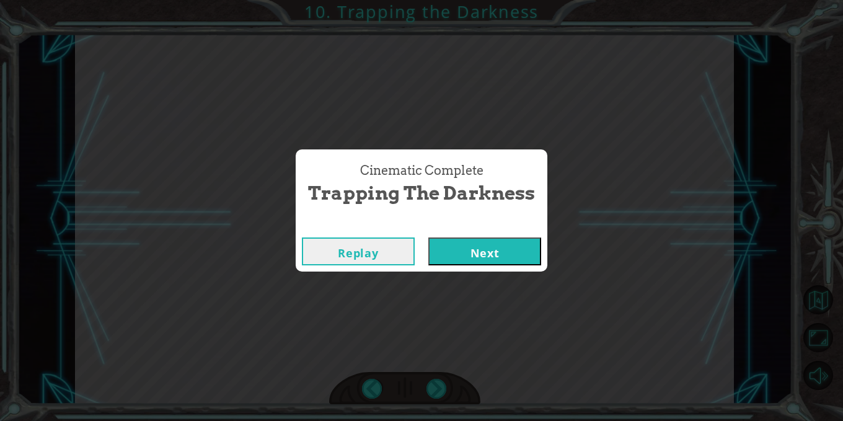
drag, startPoint x: 484, startPoint y: 258, endPoint x: 476, endPoint y: 251, distance: 10.6
click at [476, 251] on button "Next" at bounding box center [484, 251] width 113 height 28
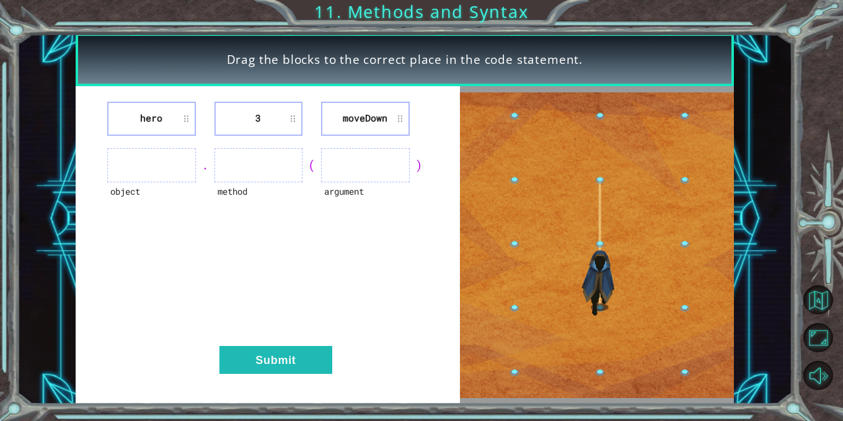
click at [259, 118] on li "3" at bounding box center [259, 119] width 89 height 34
click at [263, 164] on ul at bounding box center [259, 165] width 89 height 34
click at [389, 122] on li "moveDown" at bounding box center [365, 119] width 89 height 34
click at [357, 178] on ul at bounding box center [365, 165] width 89 height 34
click at [306, 355] on button "Submit" at bounding box center [275, 360] width 113 height 28
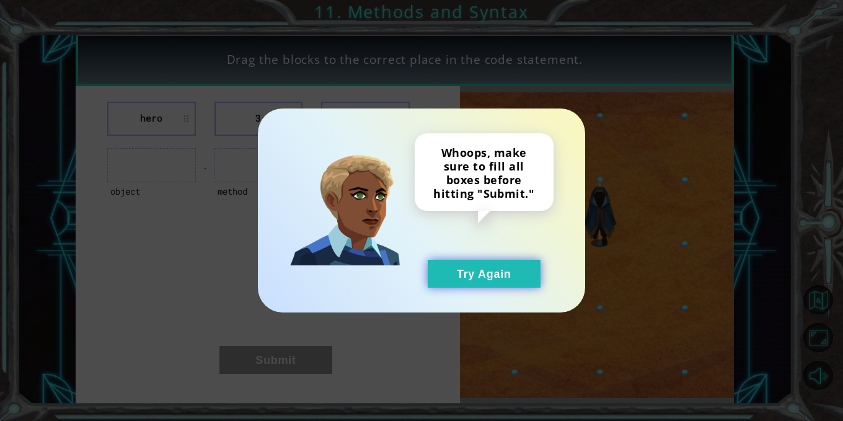
click at [485, 268] on button "Try Again" at bounding box center [484, 274] width 113 height 28
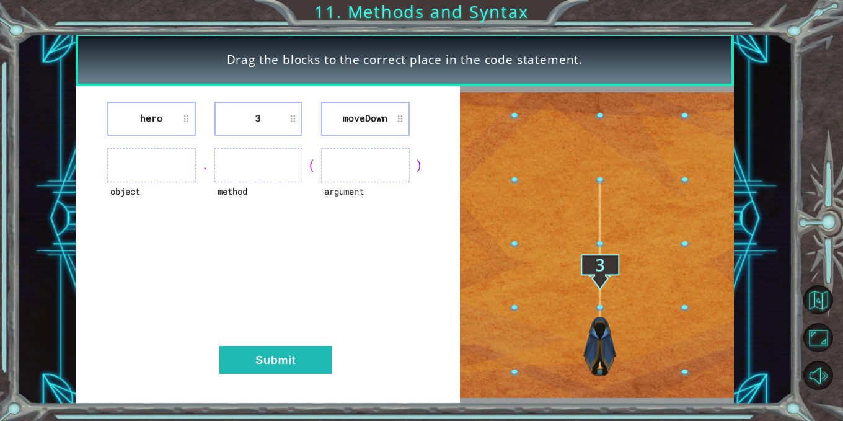
click at [159, 169] on ul at bounding box center [151, 165] width 89 height 34
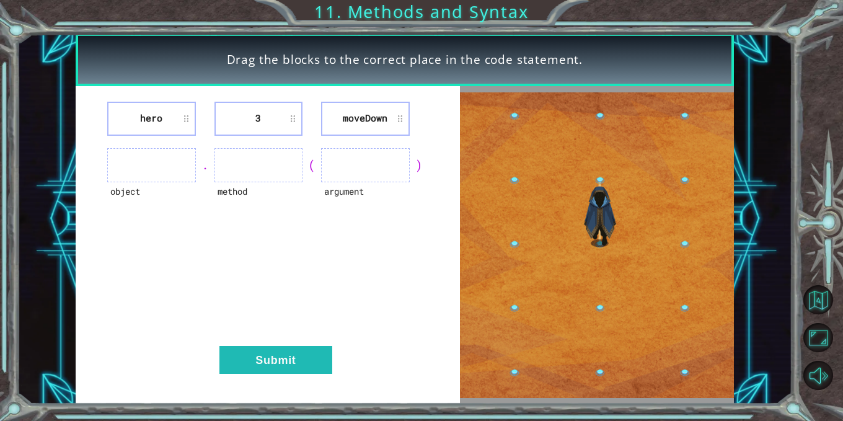
click at [172, 175] on ul at bounding box center [151, 165] width 89 height 34
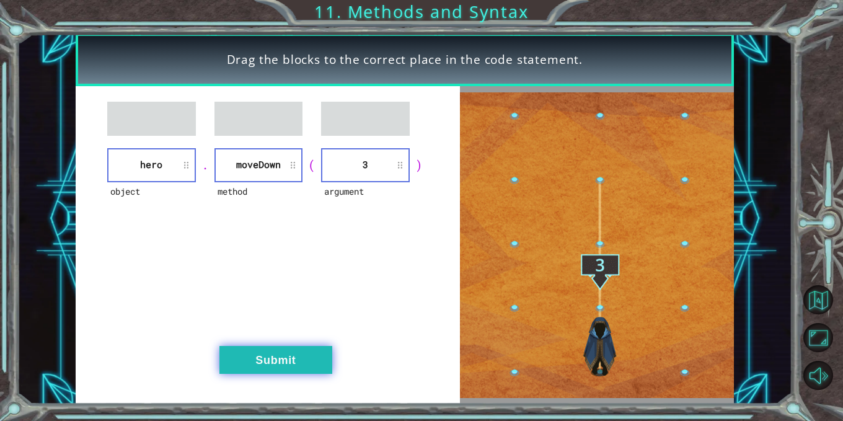
click at [294, 360] on button "Submit" at bounding box center [275, 360] width 113 height 28
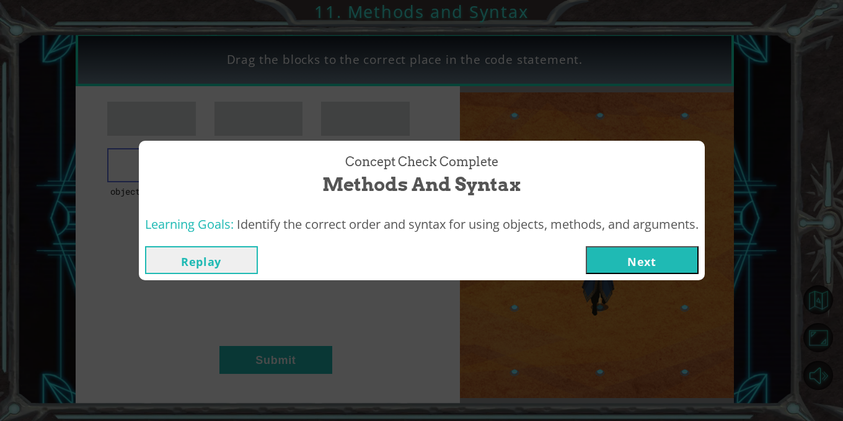
click at [652, 257] on button "Next" at bounding box center [642, 260] width 113 height 28
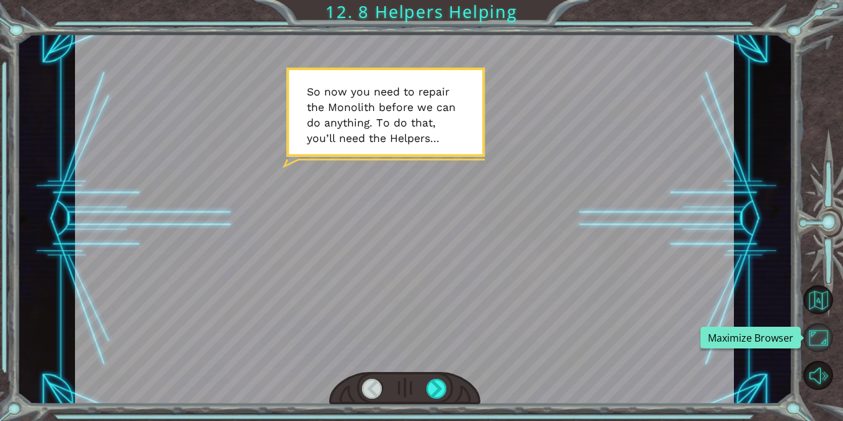
click at [814, 342] on button "Maximize Browser" at bounding box center [819, 338] width 30 height 30
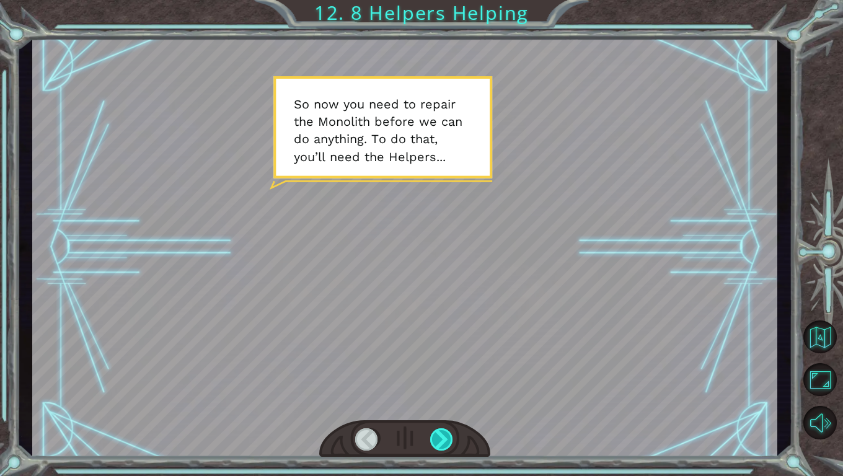
click at [443, 420] on div at bounding box center [442, 439] width 24 height 22
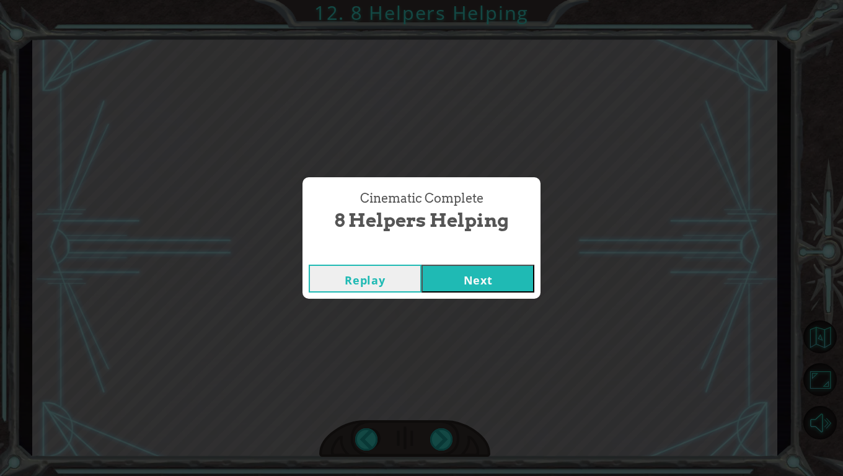
click at [486, 275] on button "Next" at bounding box center [478, 279] width 113 height 28
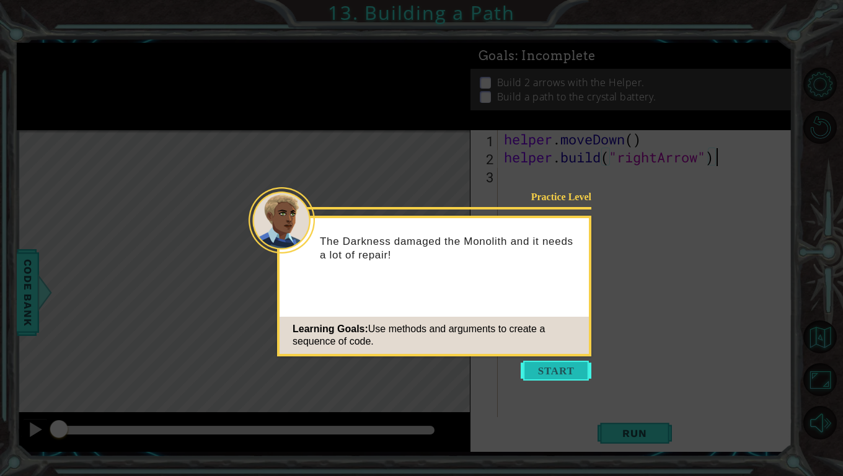
click at [557, 370] on button "Start" at bounding box center [556, 371] width 71 height 20
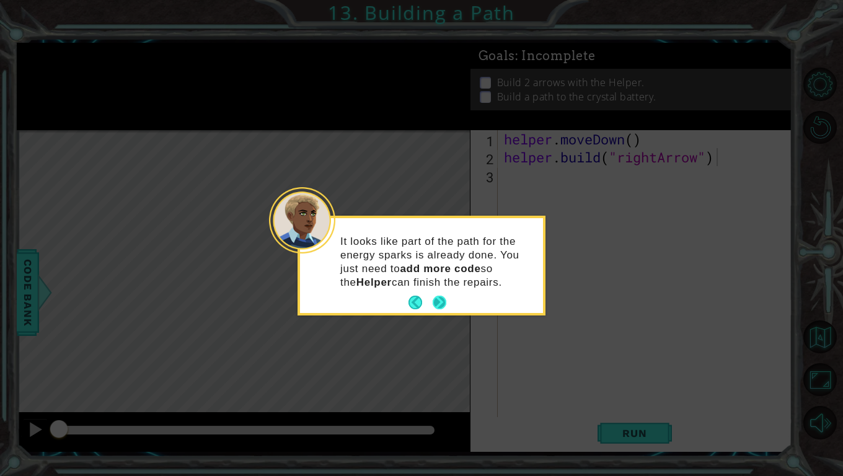
click at [438, 301] on button "Next" at bounding box center [440, 303] width 14 height 14
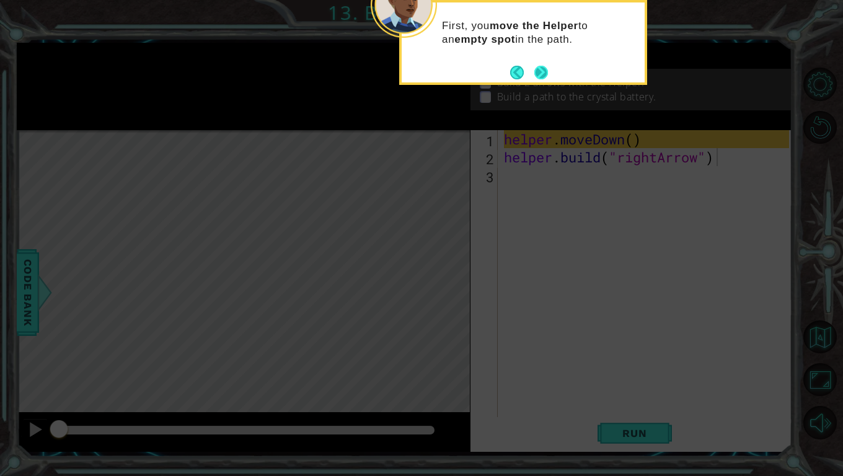
click at [542, 66] on button "Next" at bounding box center [541, 72] width 14 height 14
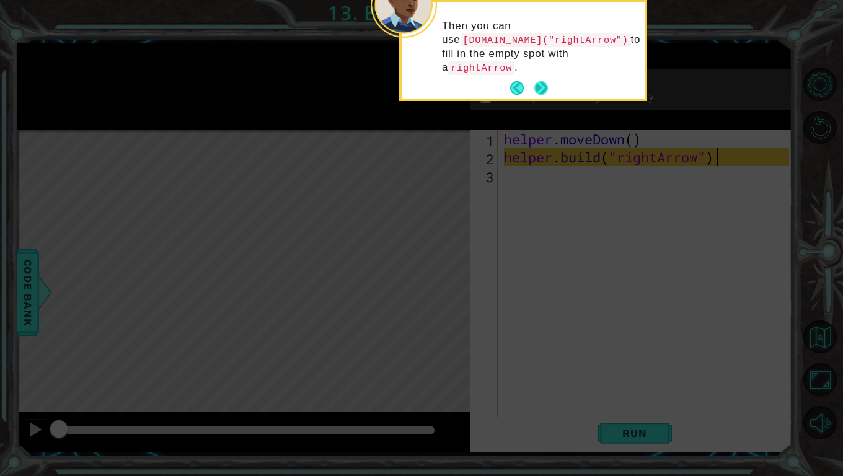
click at [541, 81] on button "Next" at bounding box center [541, 88] width 14 height 14
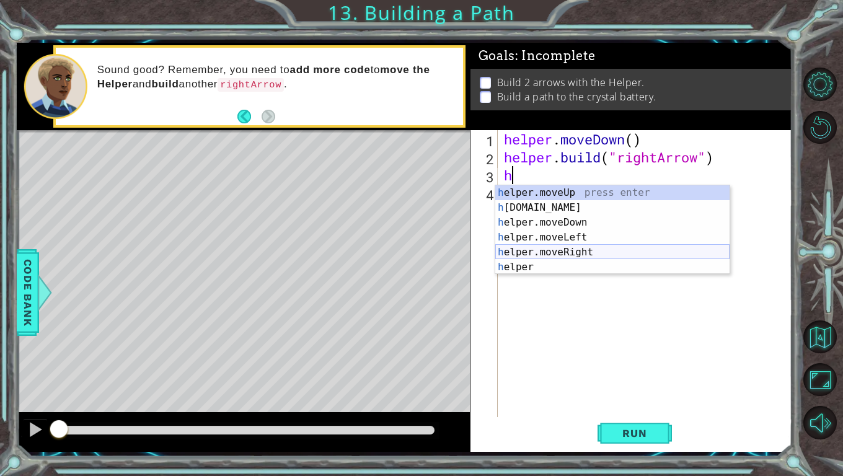
click at [575, 252] on div "h elper.moveUp press enter h [DOMAIN_NAME] press enter h elper.moveDown press e…" at bounding box center [612, 244] width 234 height 119
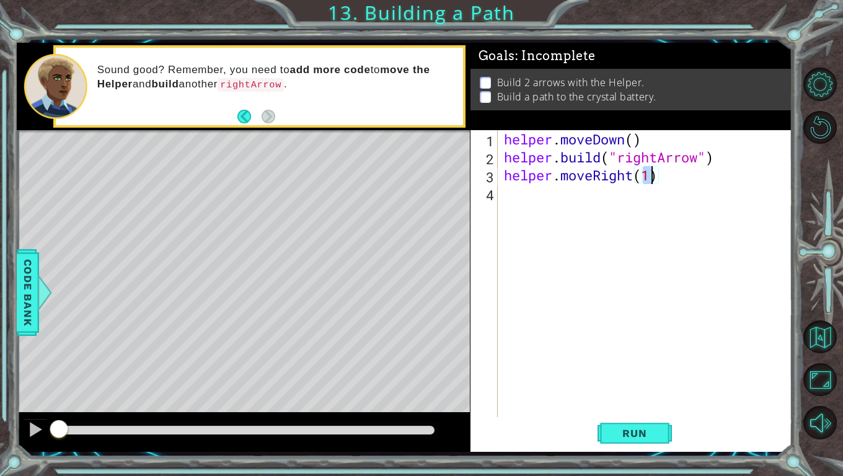
type textarea "helper.moveRight(2)"
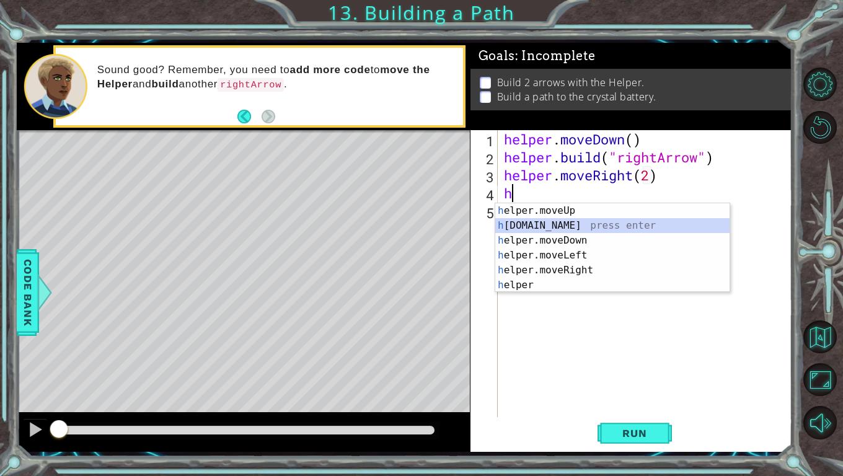
click at [561, 221] on div "h elper.moveUp press enter h [DOMAIN_NAME] press enter h elper.moveDown press e…" at bounding box center [612, 262] width 234 height 119
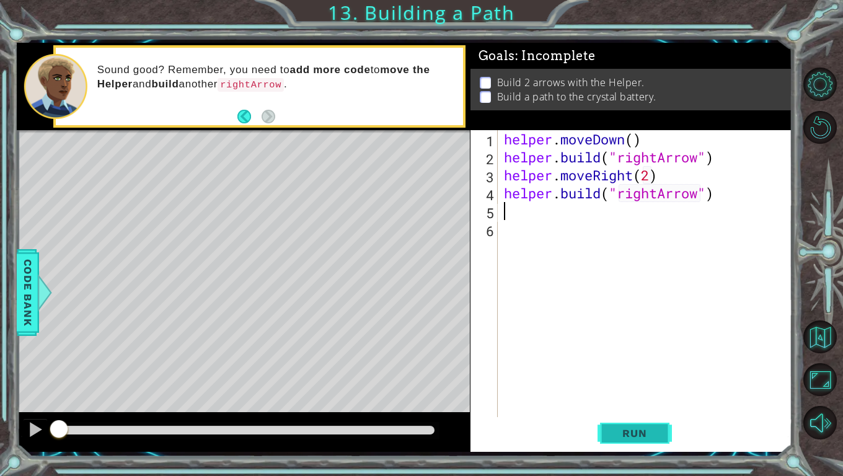
type textarea "[DOMAIN_NAME]("rightArrow")"
click at [629, 420] on button "Run" at bounding box center [635, 433] width 74 height 32
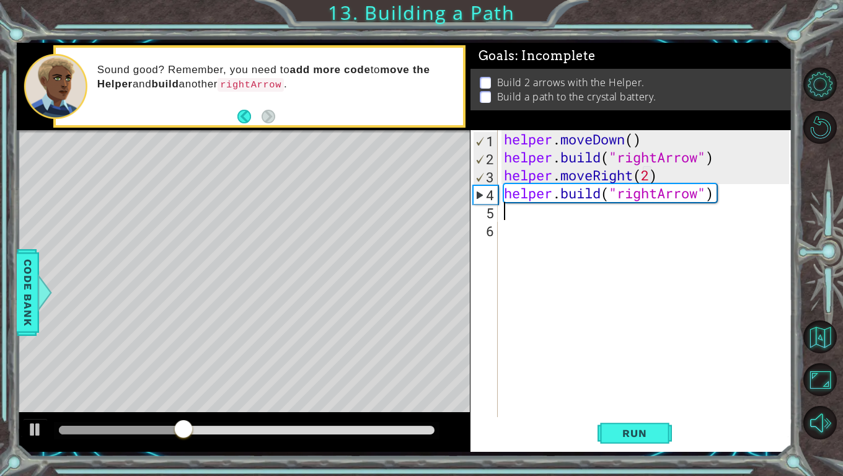
click at [646, 175] on div "helper . moveDown ( ) helper . build ( "rightArrow" ) helper . moveRight ( 2 ) …" at bounding box center [649, 292] width 294 height 324
click at [647, 175] on div "helper . moveDown ( ) helper . build ( "rightArrow" ) helper . moveRight ( 2 ) …" at bounding box center [649, 292] width 294 height 324
type textarea "helper.moveRight(3)"
click at [629, 420] on span "Run" at bounding box center [634, 433] width 49 height 12
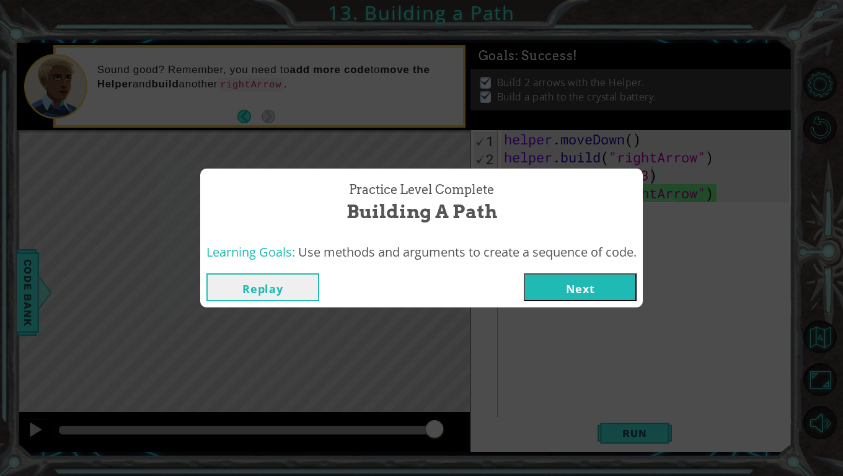
click at [579, 283] on button "Next" at bounding box center [580, 287] width 113 height 28
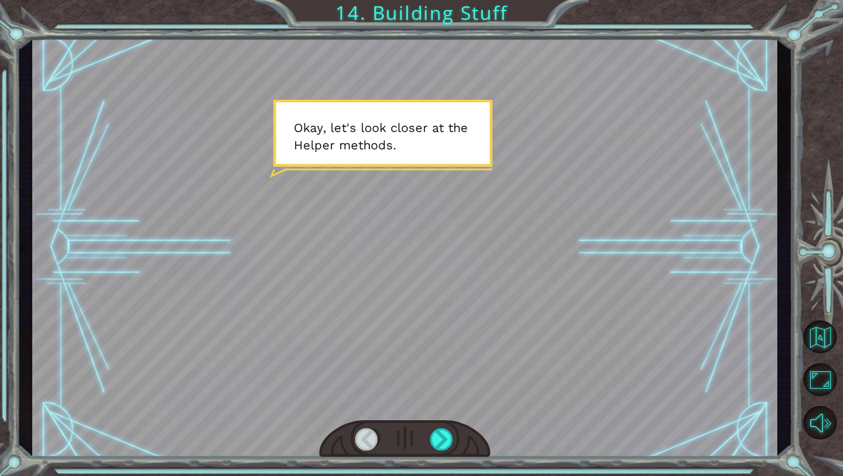
click at [429, 181] on div at bounding box center [404, 247] width 745 height 419
click at [445, 158] on div at bounding box center [404, 247] width 745 height 419
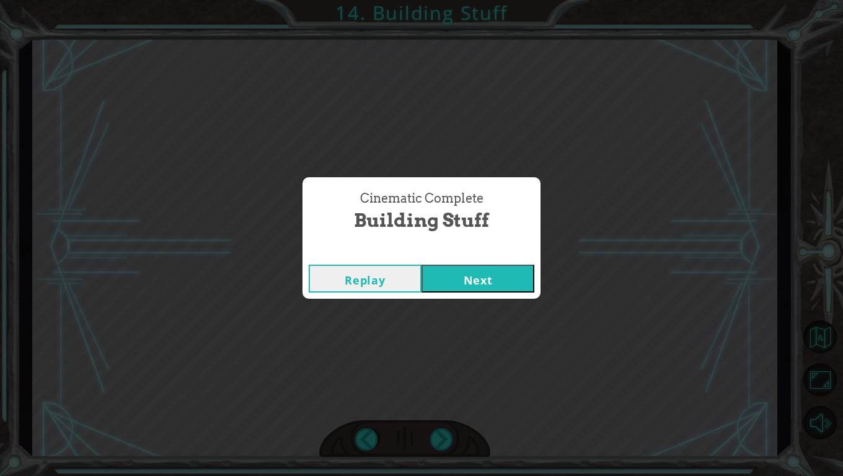
click at [487, 279] on button "Next" at bounding box center [478, 279] width 113 height 28
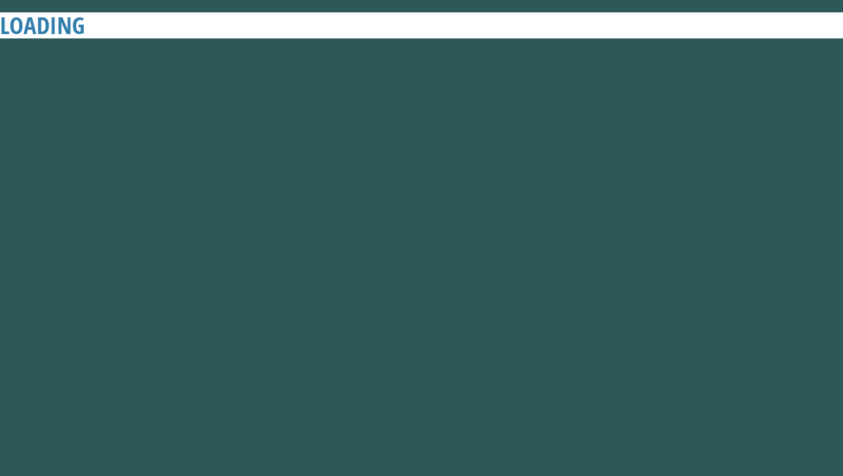
click at [487, 279] on button "Next" at bounding box center [478, 279] width 113 height 28
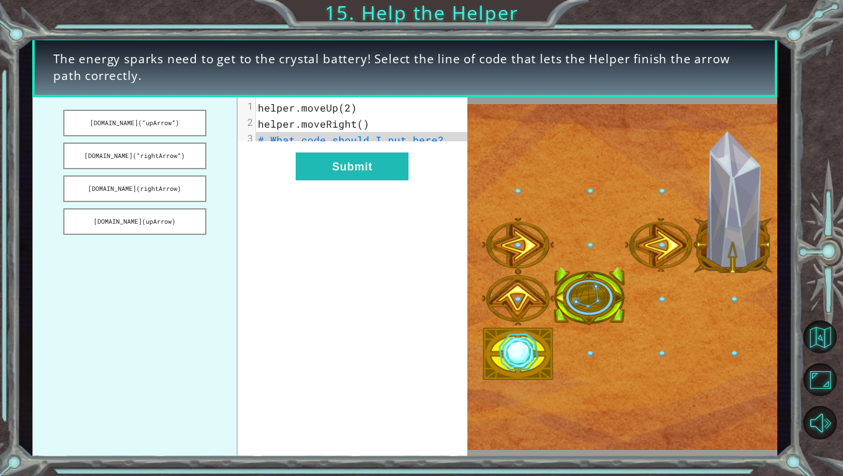
click at [314, 141] on span "# What code should I put here?" at bounding box center [351, 139] width 186 height 13
drag, startPoint x: 161, startPoint y: 154, endPoint x: 281, endPoint y: 168, distance: 121.0
click at [281, 168] on div "[DOMAIN_NAME](“upArrow”) [DOMAIN_NAME](“rightArrow”) [DOMAIN_NAME](rightArrow) …" at bounding box center [249, 277] width 435 height 360
click at [167, 156] on button "[DOMAIN_NAME](“rightArrow”)" at bounding box center [134, 156] width 143 height 27
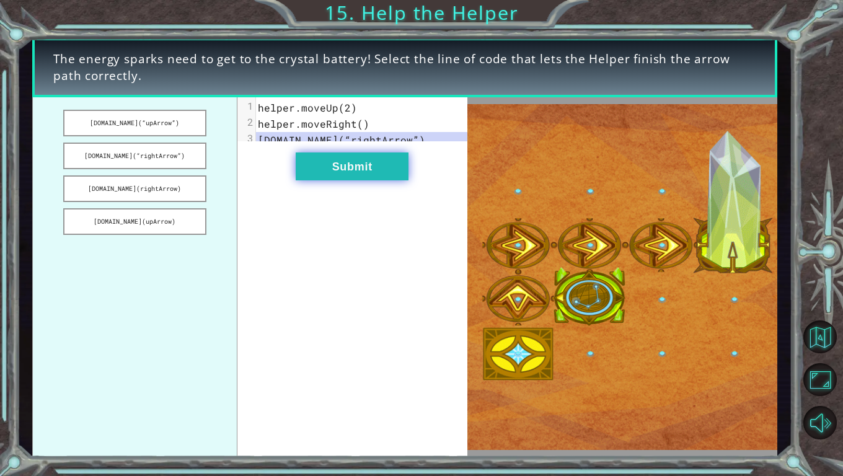
click at [372, 165] on button "Submit" at bounding box center [352, 167] width 113 height 28
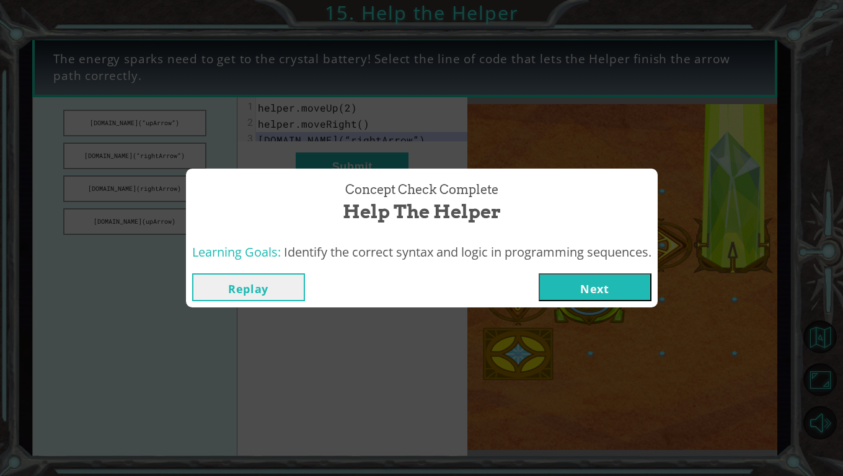
click at [560, 289] on button "Next" at bounding box center [595, 287] width 113 height 28
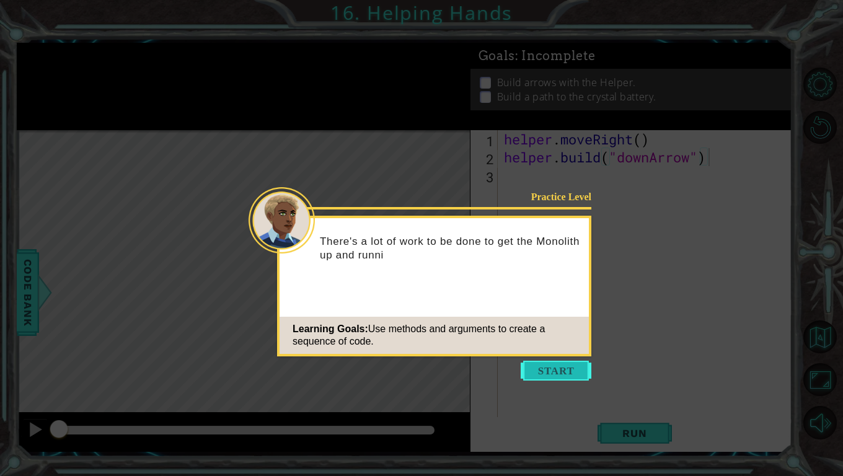
click at [555, 374] on button "Start" at bounding box center [556, 371] width 71 height 20
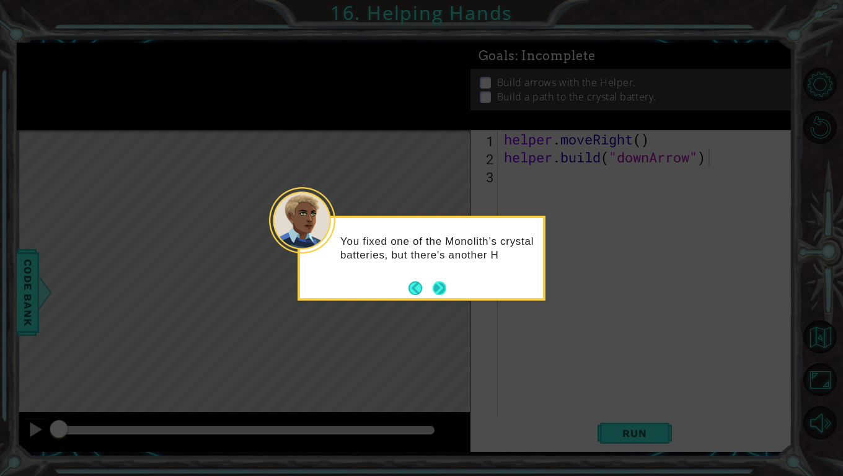
click at [441, 285] on button "Next" at bounding box center [440, 288] width 14 height 14
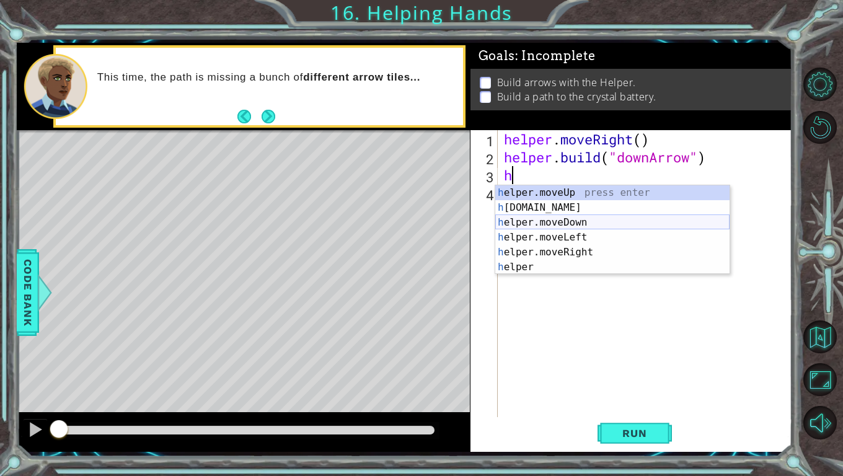
click at [577, 223] on div "h elper.moveUp press enter h [DOMAIN_NAME] press enter h elper.moveDown press e…" at bounding box center [612, 244] width 234 height 119
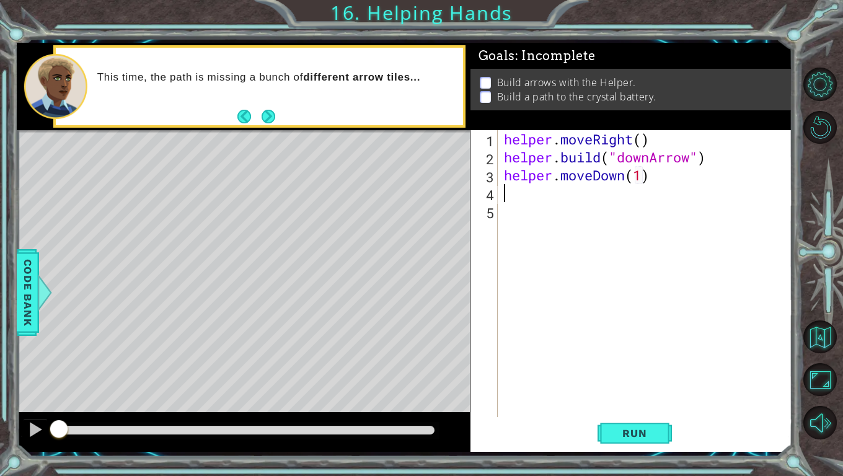
type textarea "helper.moveDown(1)g"
click at [557, 211] on div "helper. b uild press enter" at bounding box center [612, 225] width 234 height 45
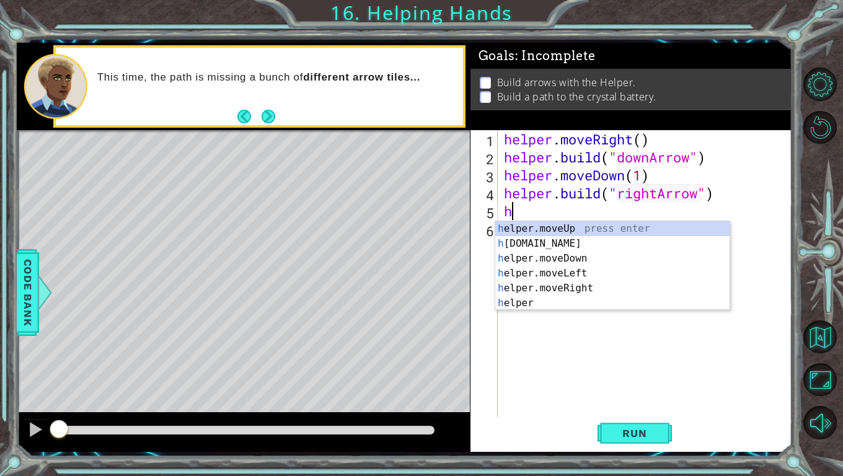
scroll to position [0, 9]
click at [554, 286] on div "h elper.moveUp press enter h [DOMAIN_NAME] press enter h elper.moveDown press e…" at bounding box center [612, 280] width 234 height 119
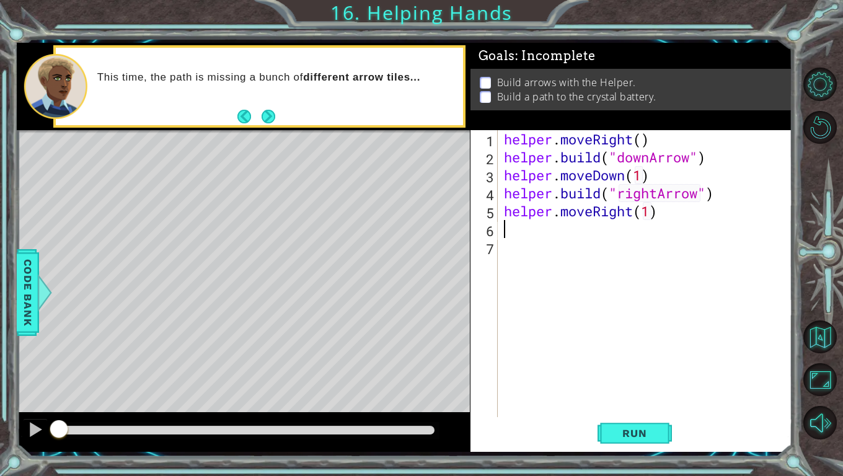
scroll to position [0, 7]
click at [541, 247] on div "helper. b uild press enter" at bounding box center [612, 261] width 234 height 45
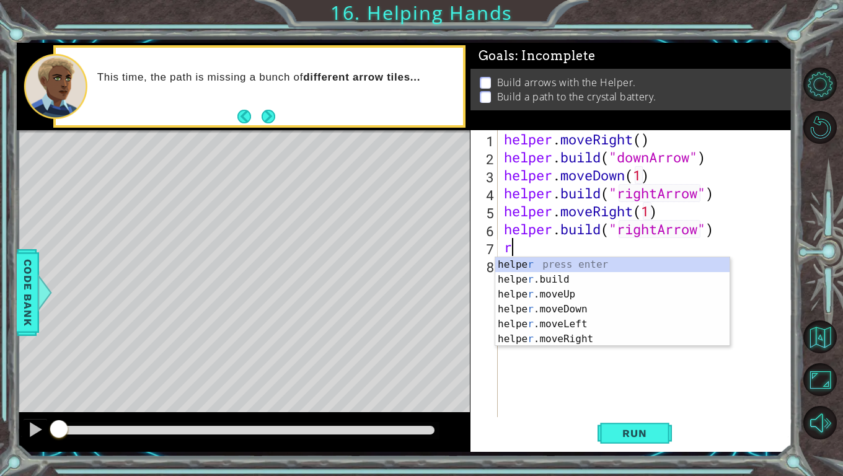
scroll to position [0, 9]
type textarea "[DOMAIN_NAME]("rightArrow")ri"
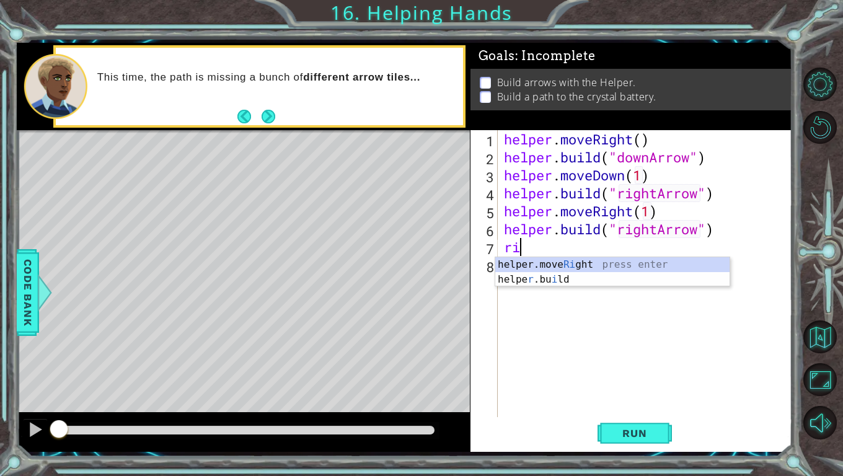
drag, startPoint x: 580, startPoint y: 264, endPoint x: 551, endPoint y: 262, distance: 29.2
click at [551, 262] on div "helper.move Ri ght press enter helpe r .bu i ld press enter" at bounding box center [612, 287] width 234 height 60
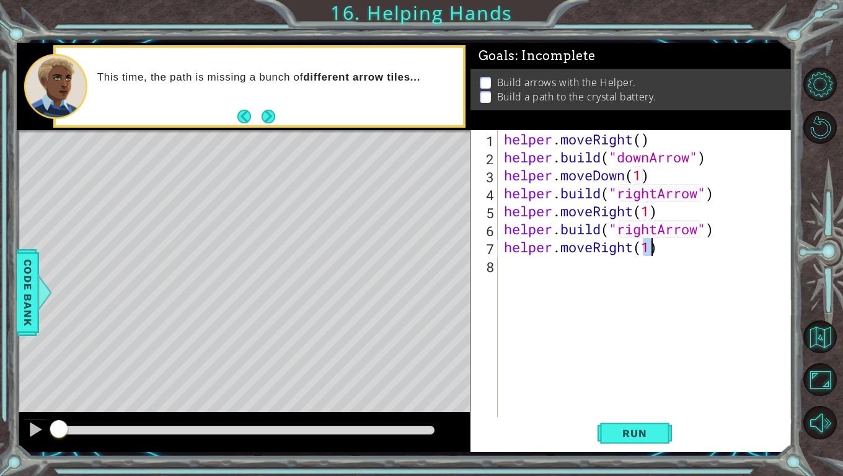
scroll to position [0, 6]
type textarea "helper.moveRight(1)n"
click at [583, 280] on div "helper. b uild press enter" at bounding box center [612, 297] width 234 height 45
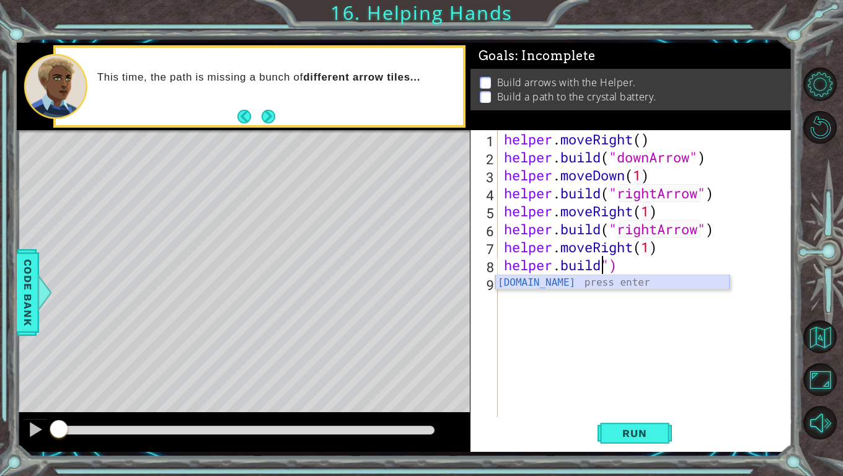
click at [609, 288] on div "[DOMAIN_NAME] press enter" at bounding box center [612, 297] width 234 height 45
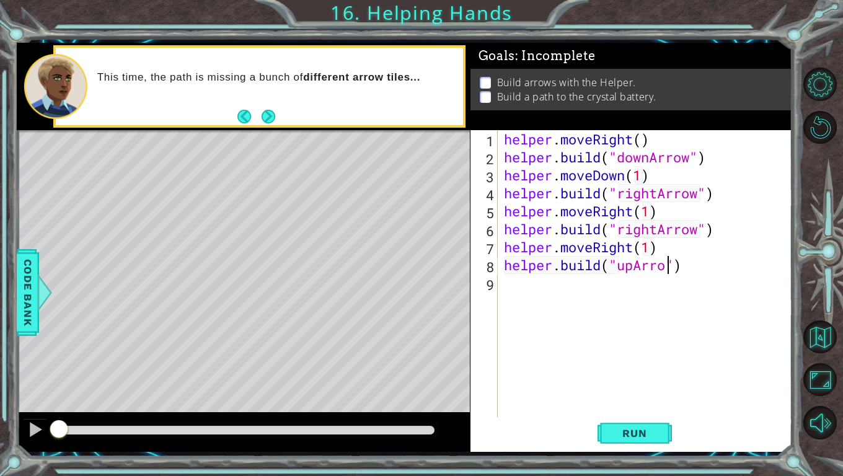
scroll to position [0, 7]
type textarea "[DOMAIN_NAME]("upArrow")"
click at [631, 420] on span "Run" at bounding box center [634, 433] width 49 height 12
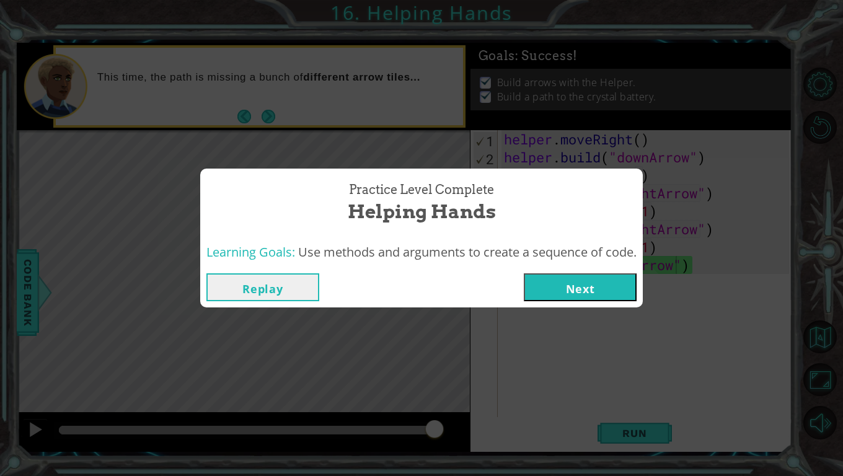
click at [564, 289] on button "Next" at bounding box center [580, 287] width 113 height 28
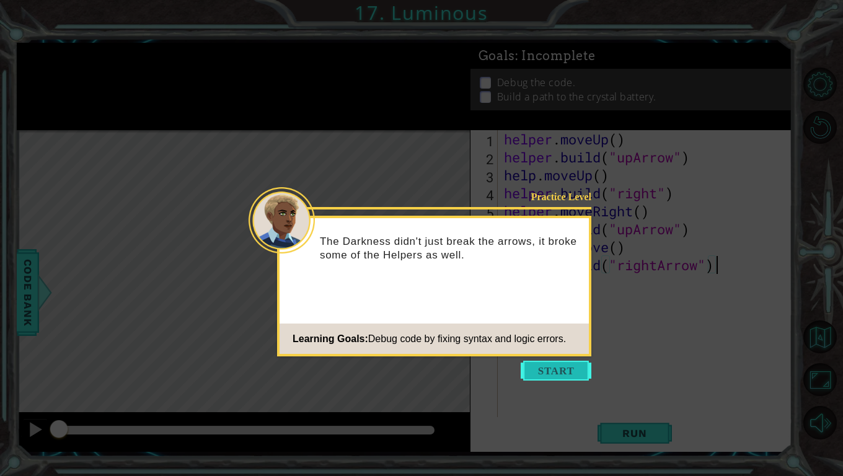
click at [565, 368] on button "Start" at bounding box center [556, 371] width 71 height 20
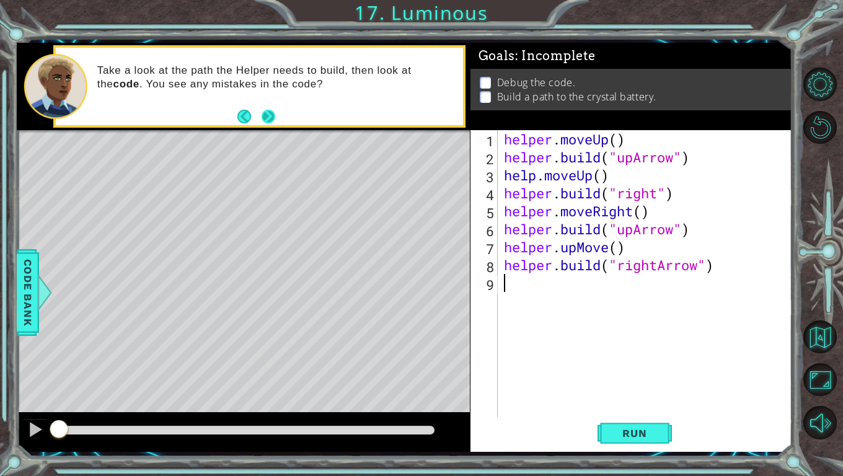
click at [272, 115] on button "Next" at bounding box center [269, 117] width 14 height 14
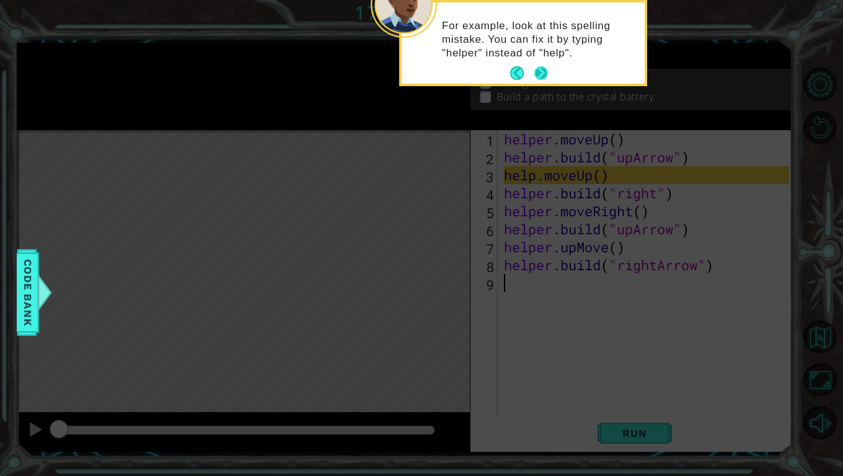
click at [543, 71] on button "Next" at bounding box center [541, 73] width 14 height 14
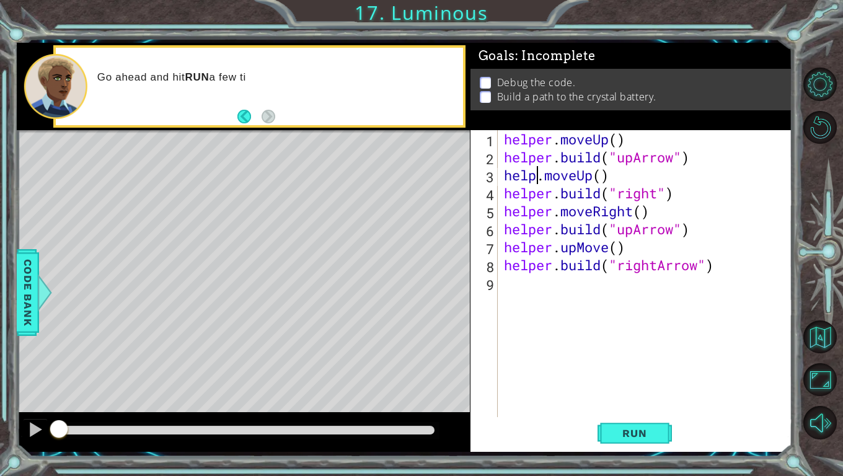
click at [535, 175] on div "helper . moveUp ( ) helper . build ( "upArrow" ) help . moveUp ( ) helper . bui…" at bounding box center [649, 292] width 294 height 324
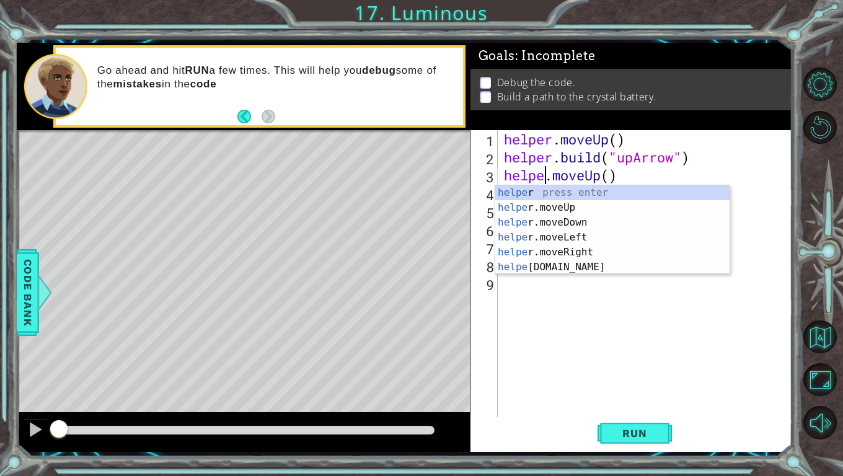
scroll to position [0, 2]
type textarea "helper.moveUp()"
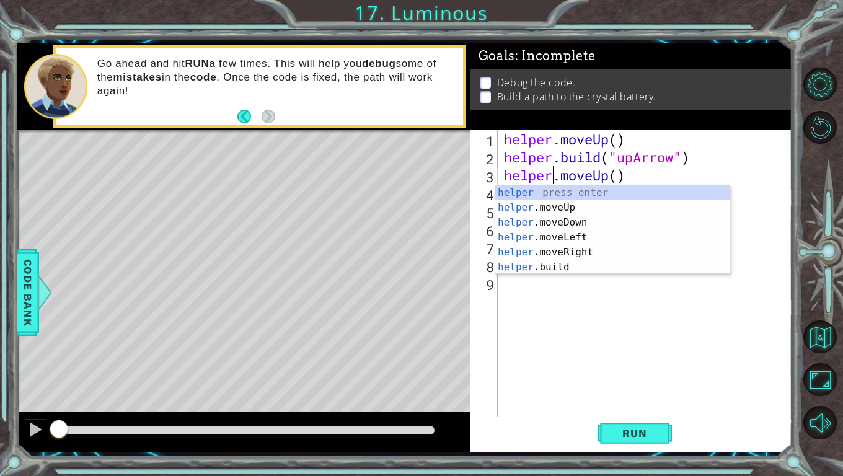
click at [655, 321] on div "helper . moveUp ( ) helper . build ( "upArrow" ) helper . moveUp ( ) helper . b…" at bounding box center [649, 292] width 294 height 324
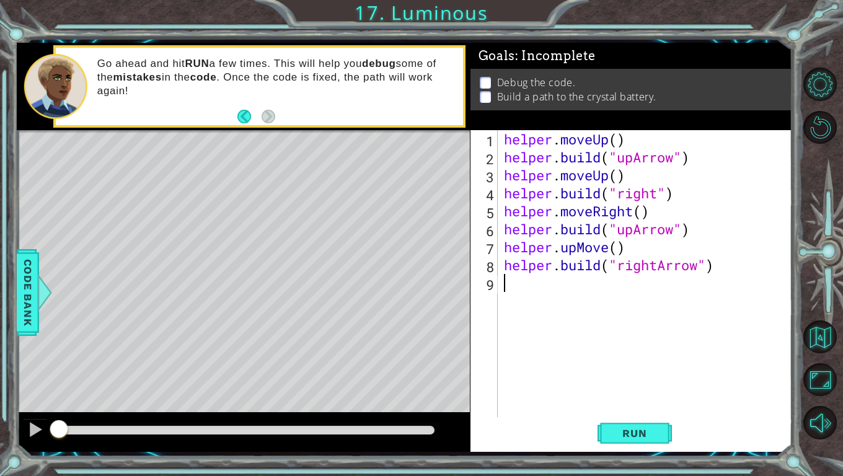
scroll to position [0, 0]
click at [658, 191] on div "helper . moveUp ( ) helper . build ( "upArrow" ) helper . moveUp ( ) helper . b…" at bounding box center [649, 292] width 294 height 324
click at [694, 209] on div ""rightA rrow" press enter" at bounding box center [718, 225] width 234 height 45
drag, startPoint x: 619, startPoint y: 229, endPoint x: 676, endPoint y: 231, distance: 57.1
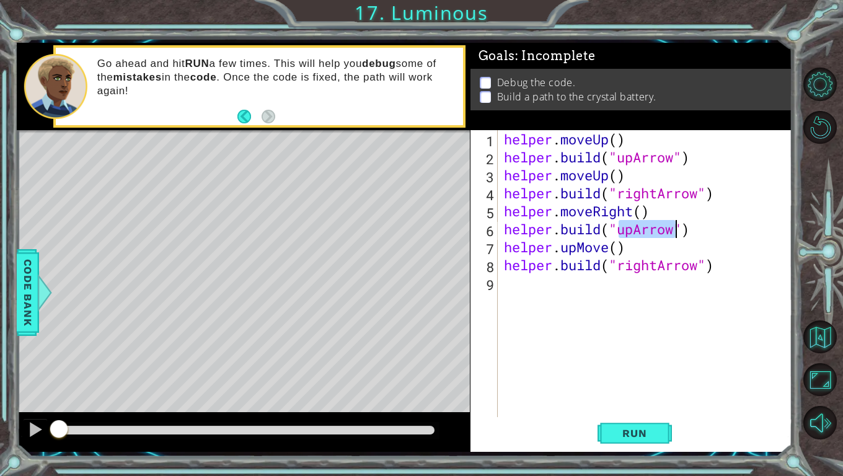
click at [676, 231] on div "helper . moveUp ( ) helper . build ( "upArrow" ) helper . moveUp ( ) helper . b…" at bounding box center [649, 292] width 294 height 324
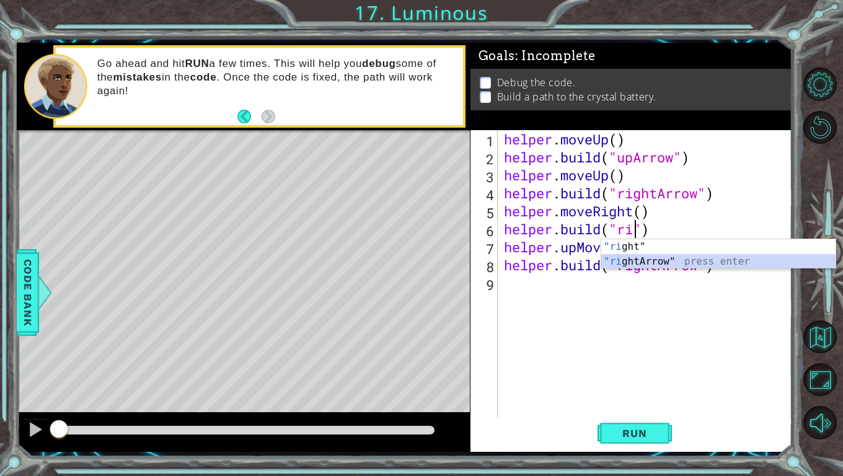
click at [650, 257] on div ""ri ght" press enter "ri ghtArrow" press enter" at bounding box center [718, 269] width 234 height 60
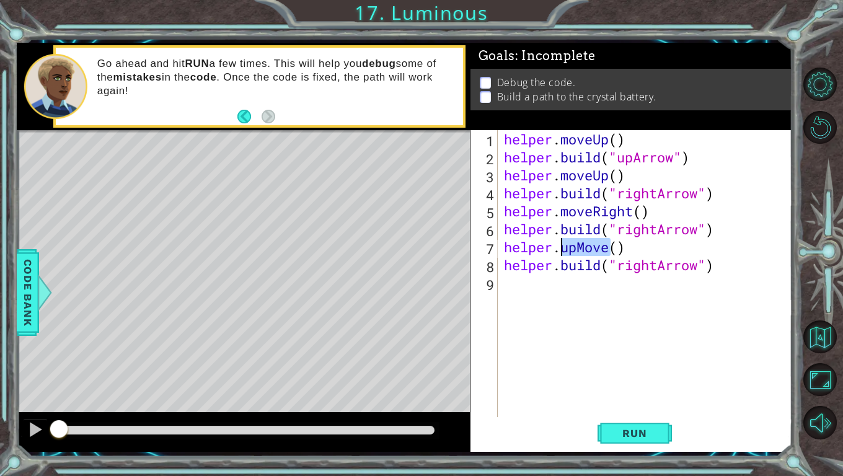
drag, startPoint x: 608, startPoint y: 248, endPoint x: 560, endPoint y: 246, distance: 47.2
click at [560, 246] on div "helper . moveUp ( ) helper . build ( "upArrow" ) helper . moveUp ( ) helper . b…" at bounding box center [649, 292] width 294 height 324
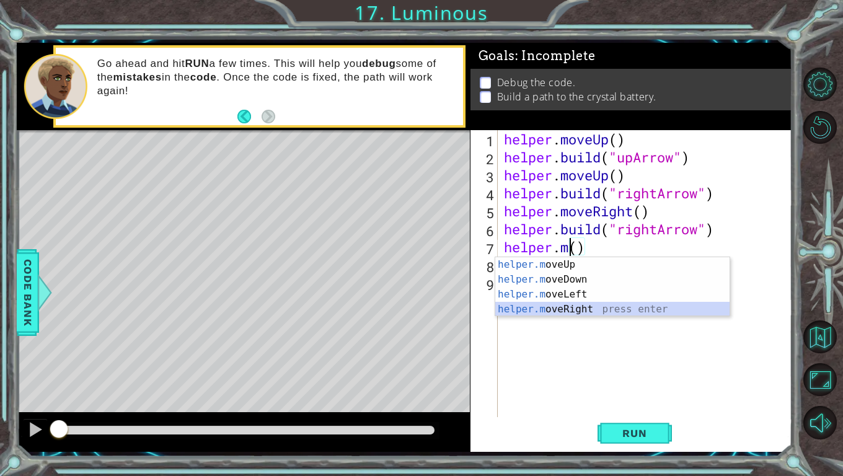
click at [578, 307] on div "helper.m oveUp press enter helper.m oveDown press enter helper.m oveLeft press …" at bounding box center [612, 301] width 234 height 89
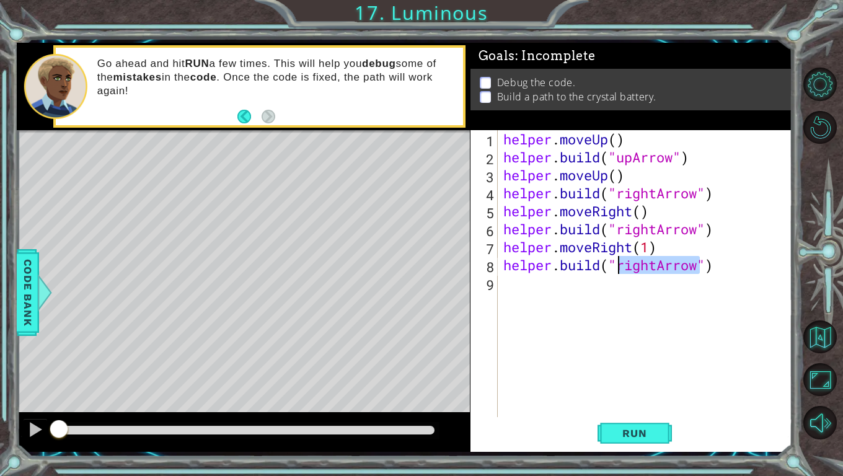
drag, startPoint x: 700, startPoint y: 268, endPoint x: 619, endPoint y: 273, distance: 81.4
click at [619, 273] on div "helper . moveUp ( ) helper . build ( "upArrow" ) helper . moveUp ( ) helper . b…" at bounding box center [648, 292] width 295 height 324
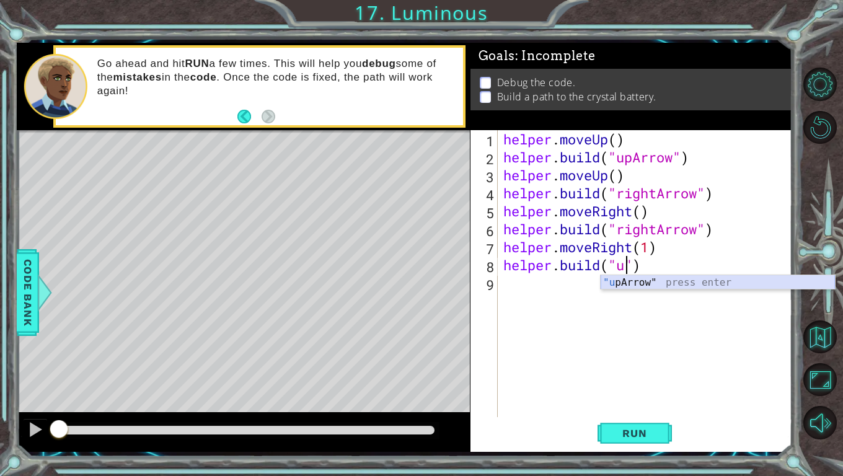
click at [635, 281] on div ""u [PERSON_NAME]" press enter" at bounding box center [718, 297] width 234 height 45
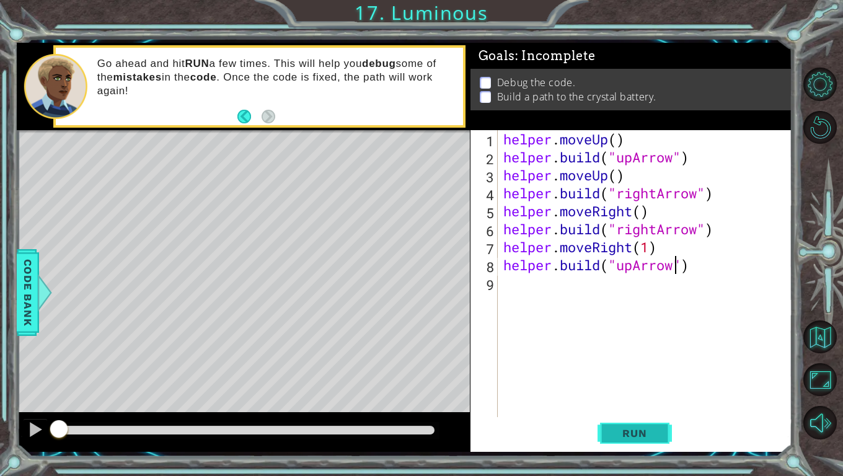
type textarea "[DOMAIN_NAME]("upArrow")"
click at [624, 420] on span "Run" at bounding box center [634, 433] width 49 height 12
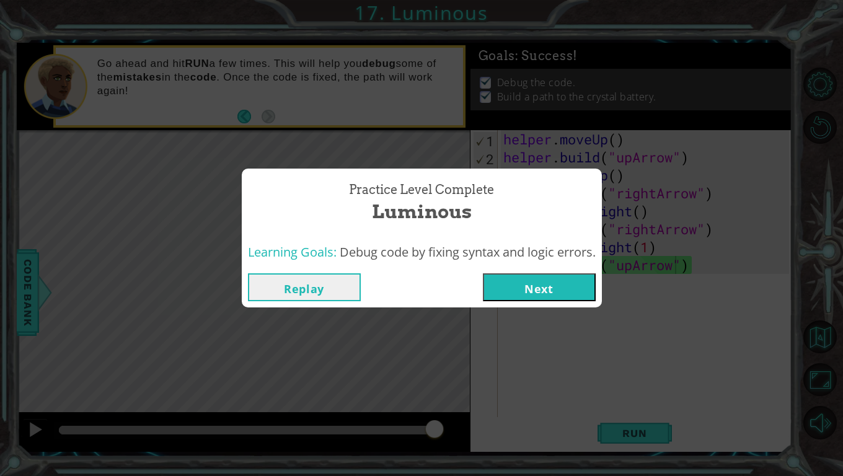
click at [571, 290] on button "Next" at bounding box center [539, 287] width 113 height 28
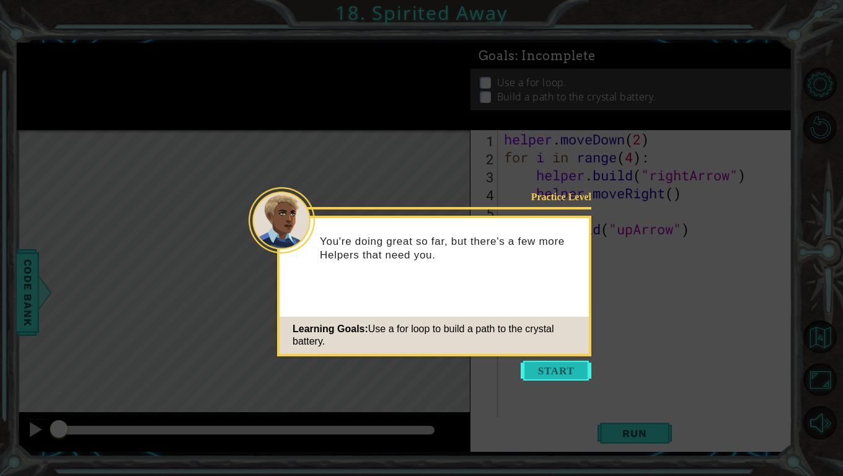
click at [551, 370] on button "Start" at bounding box center [556, 371] width 71 height 20
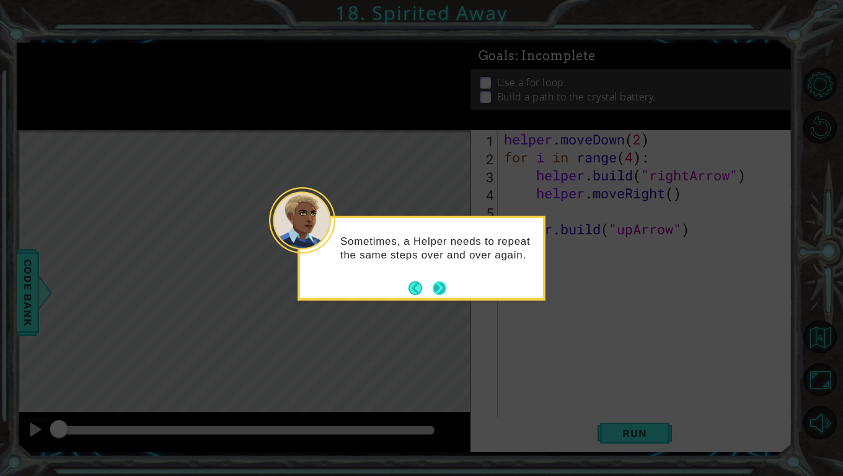
click at [435, 281] on button "Next" at bounding box center [440, 288] width 14 height 14
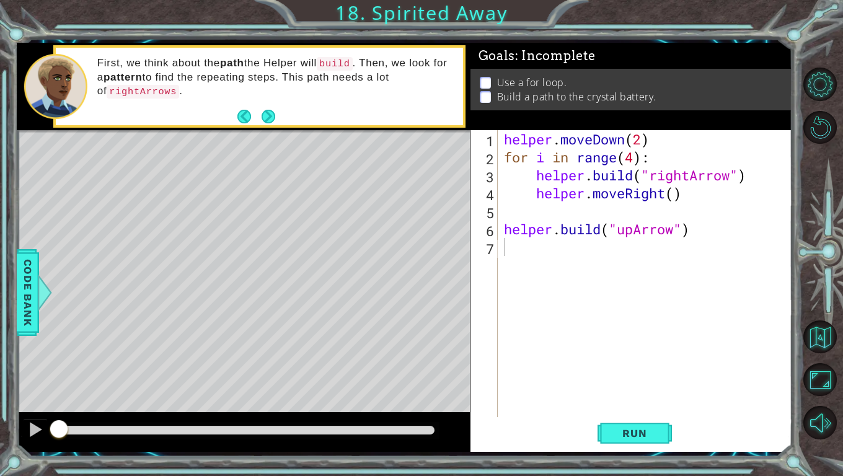
click at [306, 112] on div "First, we think about the path the Helper will build . Then, we look for a patt…" at bounding box center [276, 86] width 374 height 73
click at [263, 118] on button "Next" at bounding box center [269, 117] width 14 height 14
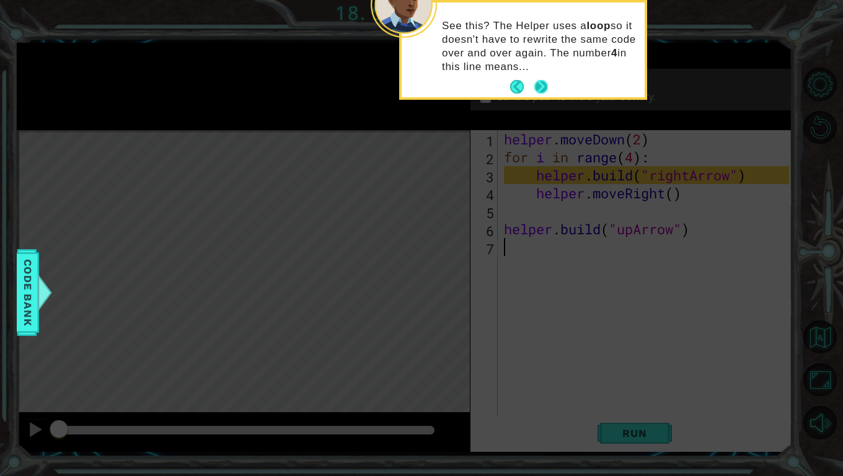
click at [542, 94] on button "Next" at bounding box center [541, 87] width 14 height 14
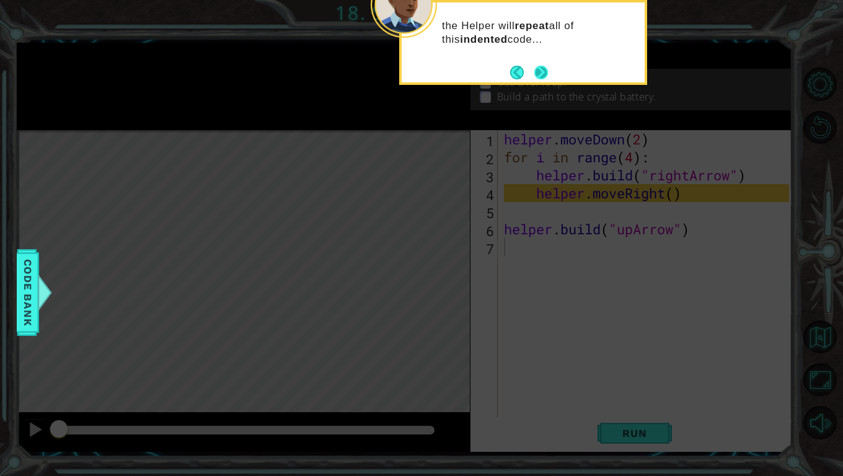
click at [545, 74] on button "Next" at bounding box center [541, 73] width 14 height 14
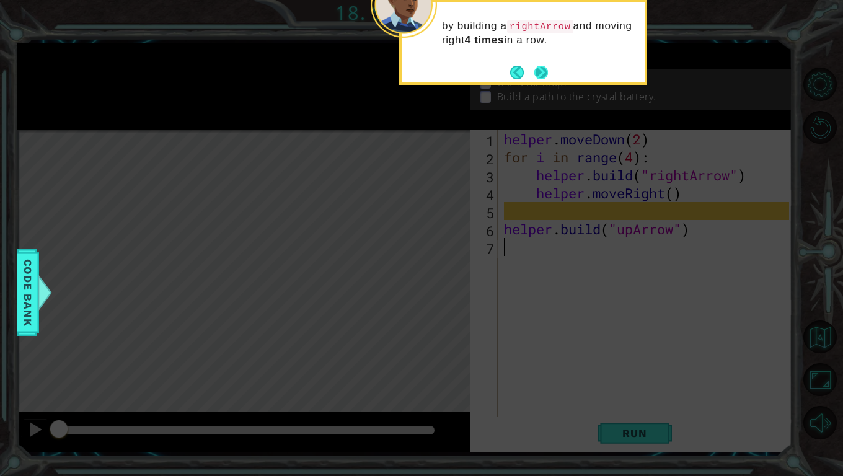
click at [542, 69] on button "Next" at bounding box center [541, 73] width 14 height 14
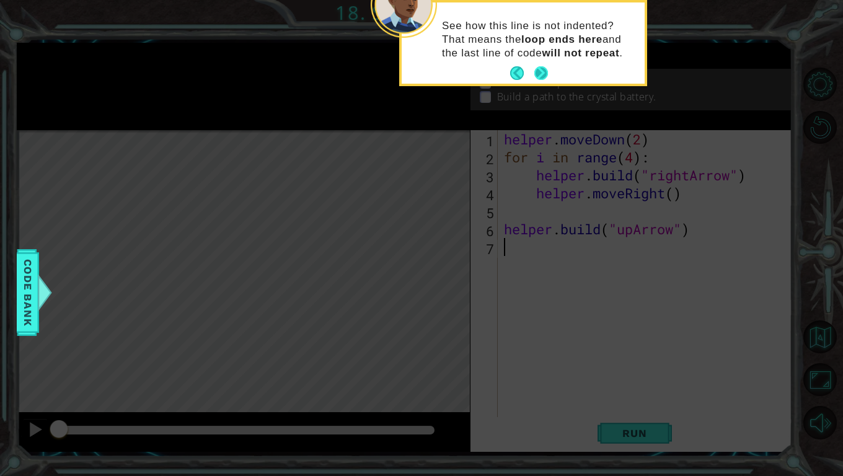
click at [543, 69] on button "Next" at bounding box center [541, 73] width 14 height 14
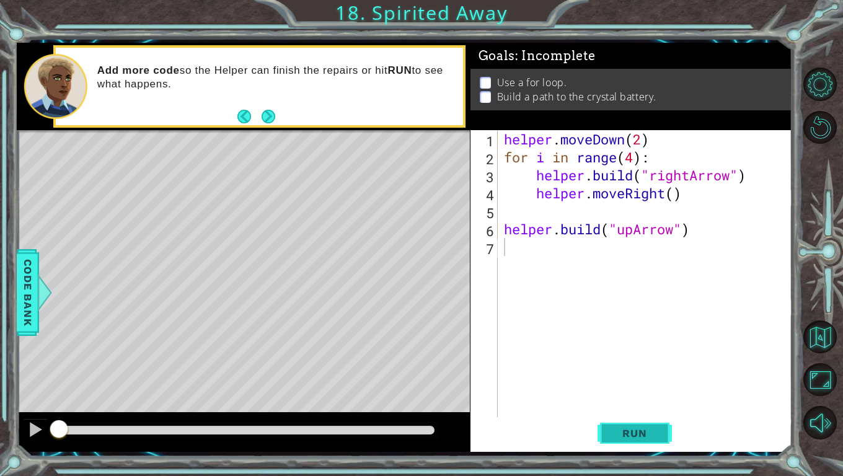
click at [626, 420] on span "Run" at bounding box center [634, 433] width 49 height 12
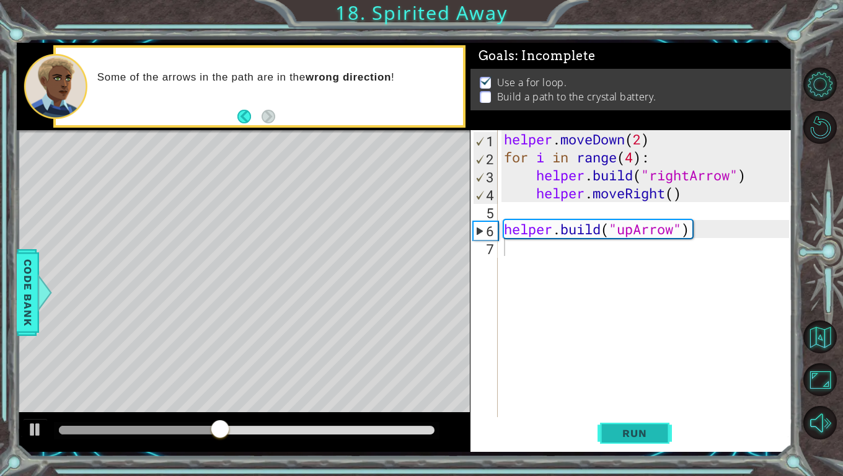
click at [630, 420] on button "Run" at bounding box center [635, 433] width 74 height 32
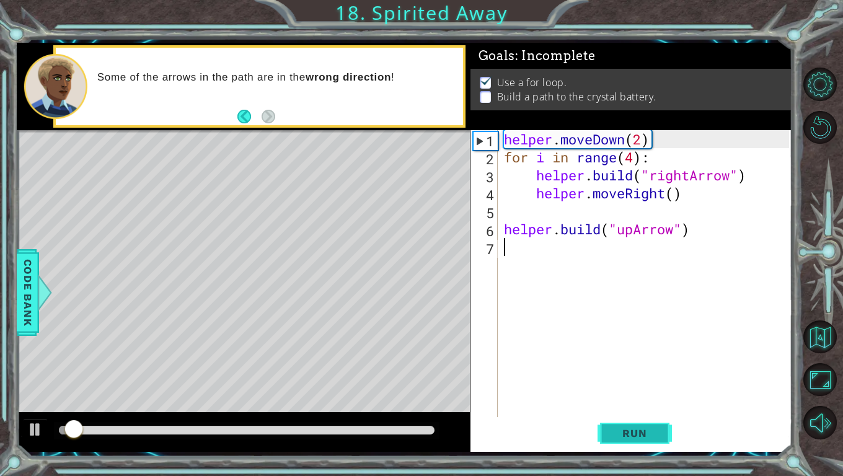
click at [629, 420] on button "Run" at bounding box center [635, 433] width 74 height 32
click at [35, 420] on div at bounding box center [35, 430] width 16 height 16
drag, startPoint x: 86, startPoint y: 428, endPoint x: 51, endPoint y: 427, distance: 35.3
click at [51, 420] on div at bounding box center [60, 430] width 22 height 22
click at [588, 257] on div "helper . moveDown ( 2 ) for i in range ( 4 ) : helper . build ( "rightArrow" ) …" at bounding box center [649, 292] width 294 height 324
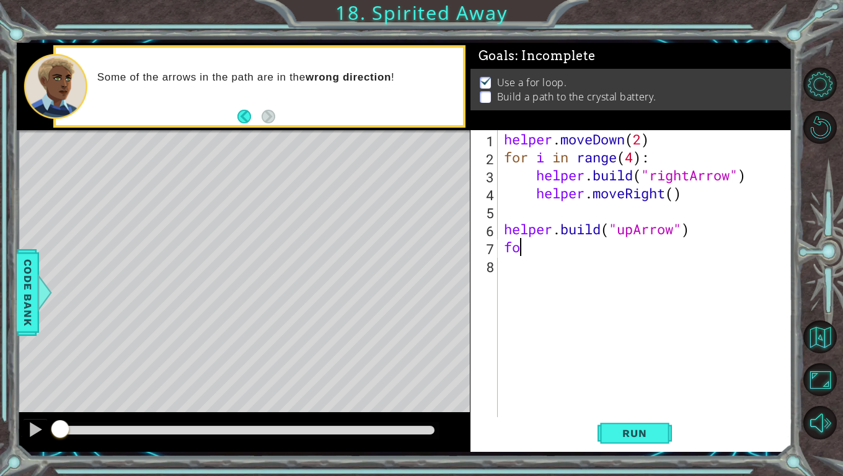
type textarea "f"
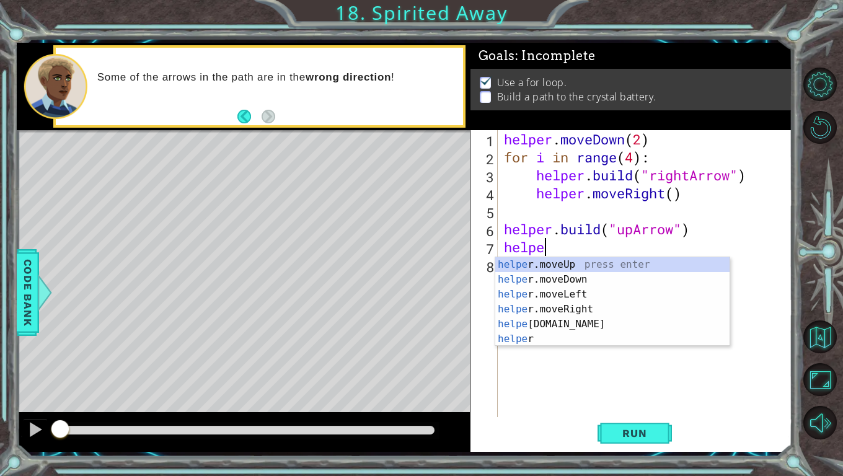
scroll to position [0, 1]
click at [565, 278] on div "helper press enter helper .moveUp press enter helper .moveDown press enter help…" at bounding box center [612, 316] width 234 height 119
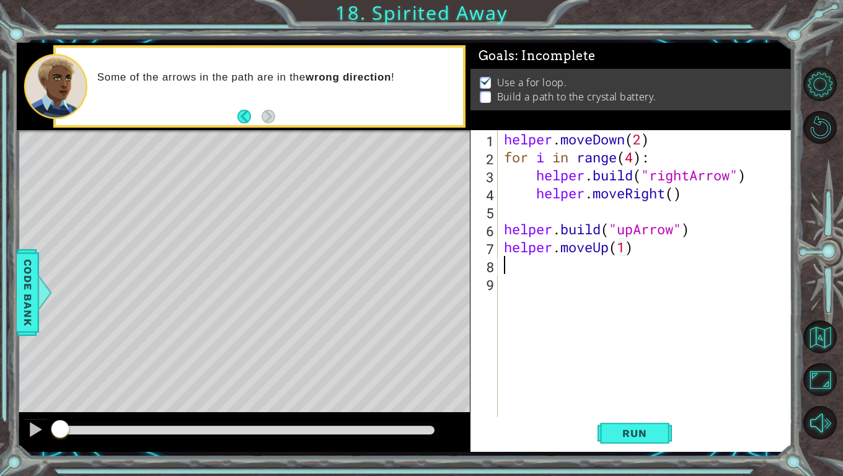
scroll to position [0, 6]
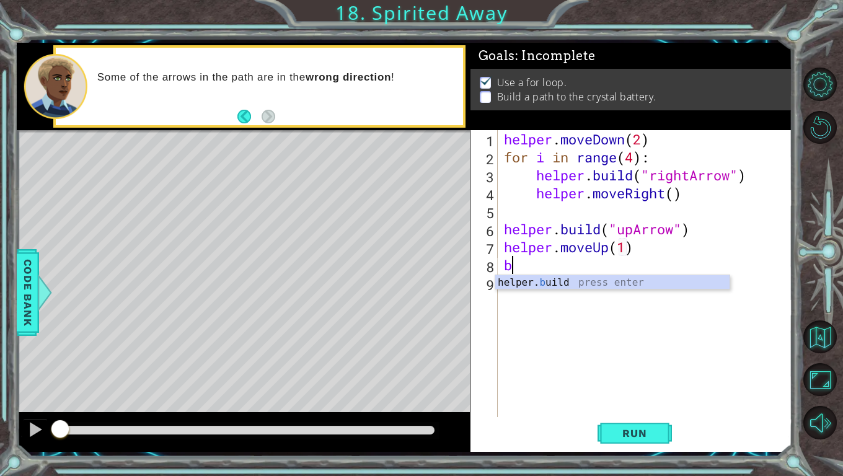
click at [565, 280] on div "helper. b uild press enter" at bounding box center [612, 297] width 234 height 45
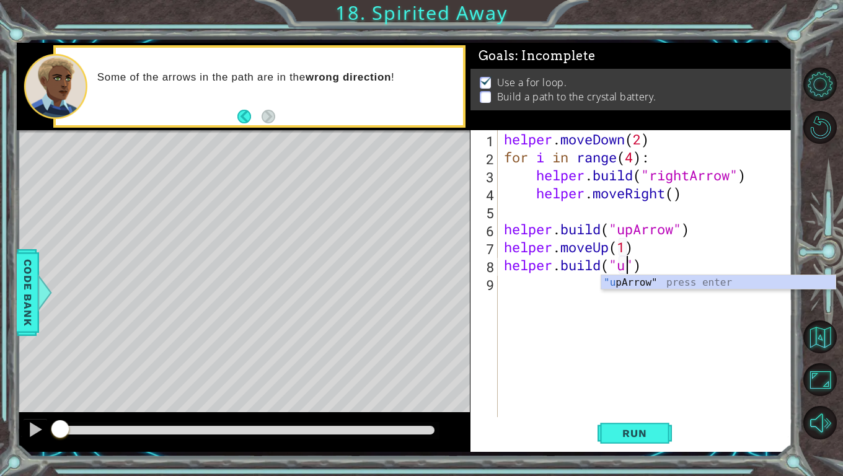
click at [684, 283] on div ""u [PERSON_NAME]" press enter" at bounding box center [718, 297] width 234 height 45
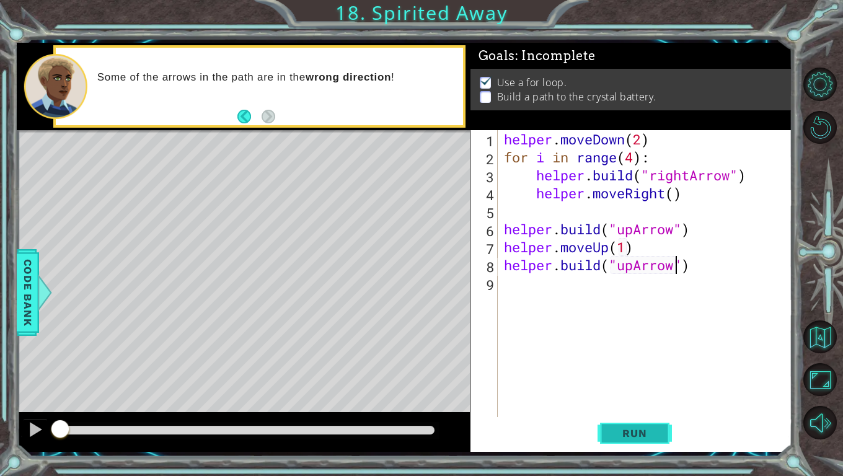
type textarea "[DOMAIN_NAME]("upArrow")"
click at [630, 420] on span "Run" at bounding box center [634, 433] width 49 height 12
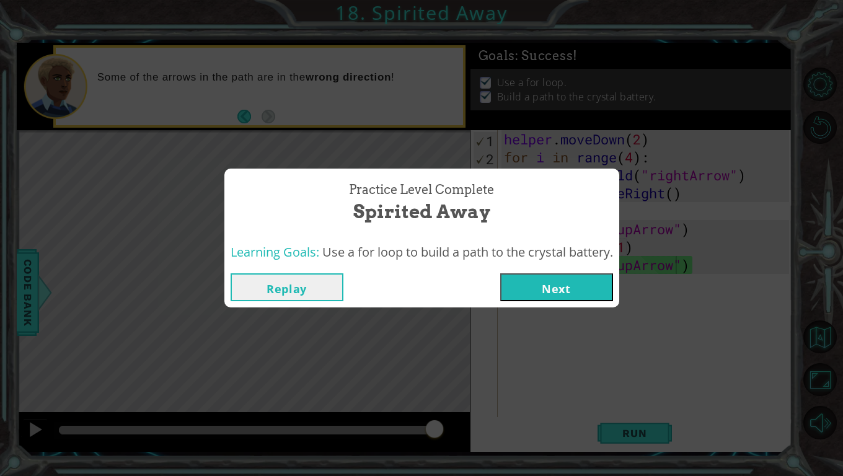
click at [559, 293] on button "Next" at bounding box center [556, 287] width 113 height 28
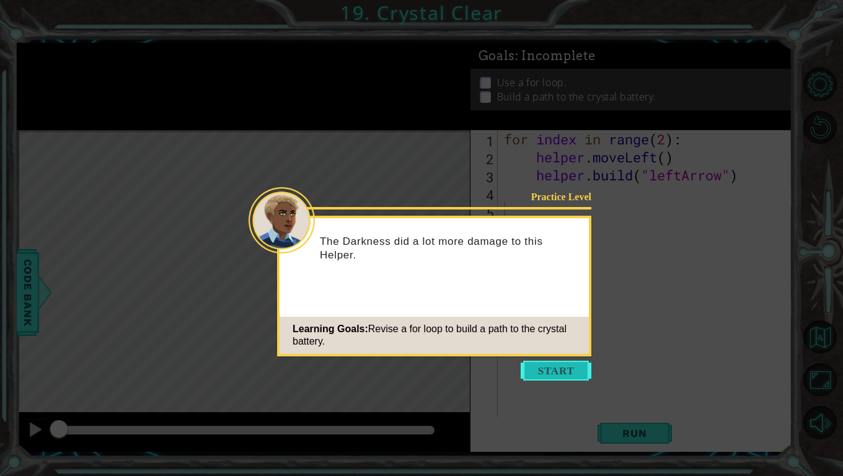
click at [561, 373] on button "Start" at bounding box center [556, 371] width 71 height 20
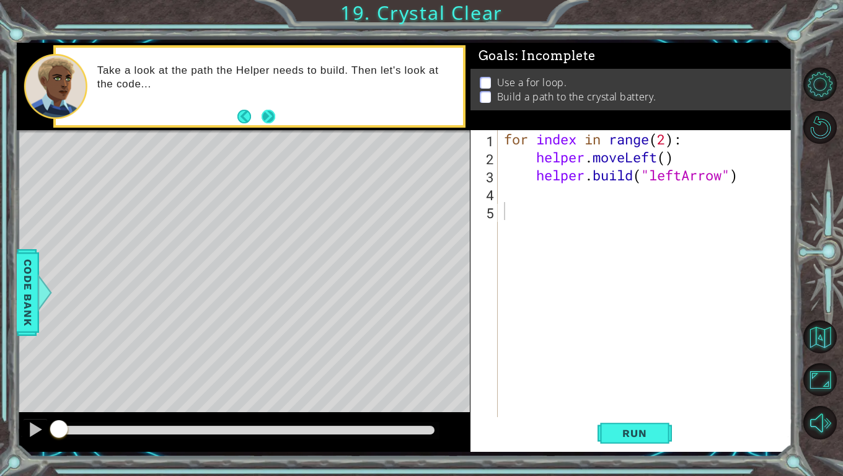
click at [272, 110] on button "Next" at bounding box center [269, 117] width 14 height 14
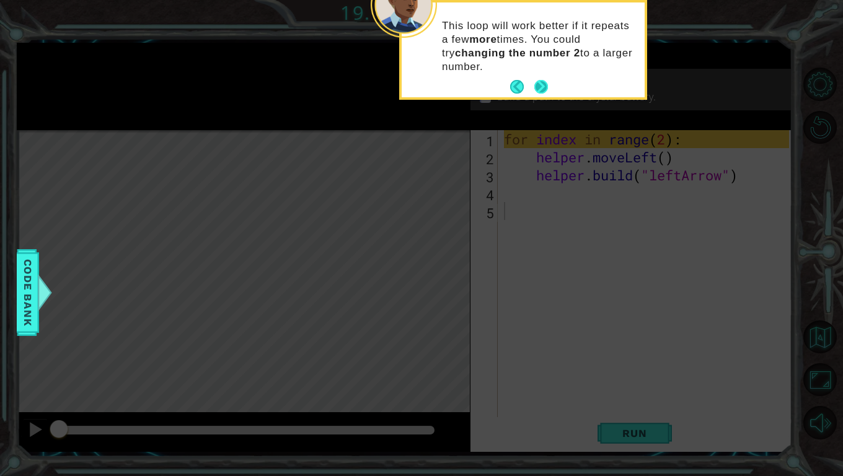
click at [538, 87] on button "Next" at bounding box center [541, 87] width 14 height 14
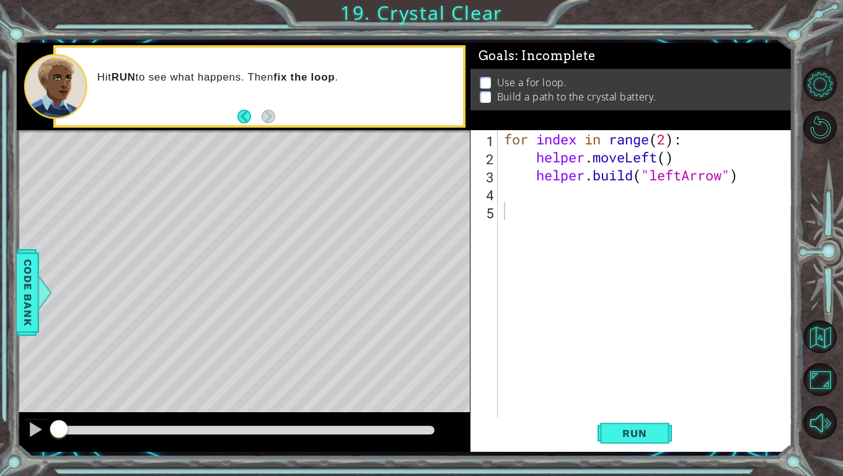
click at [665, 142] on div "for index in range ( 2 ) : helper . moveLeft ( ) helper . build ( "leftArrow" )" at bounding box center [649, 292] width 294 height 324
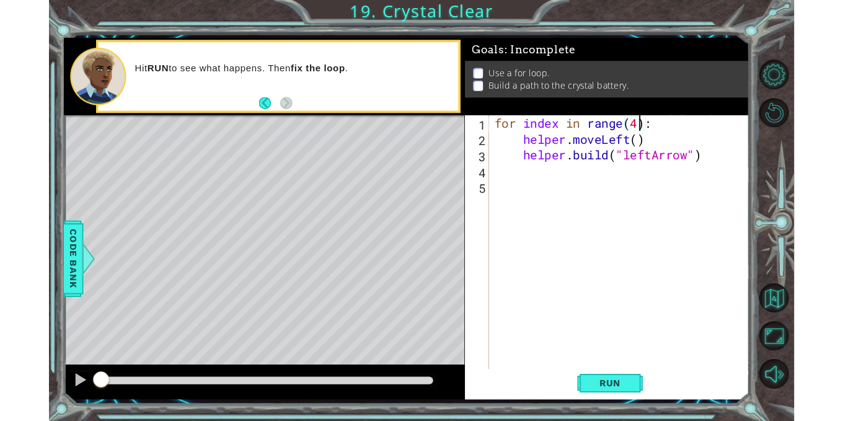
scroll to position [0, 7]
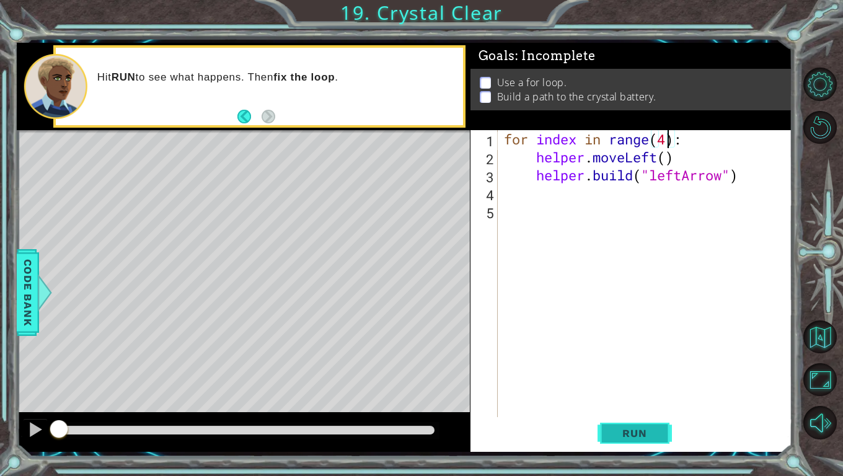
type textarea "for index in range(4):"
click at [643, 420] on span "Run" at bounding box center [634, 433] width 49 height 12
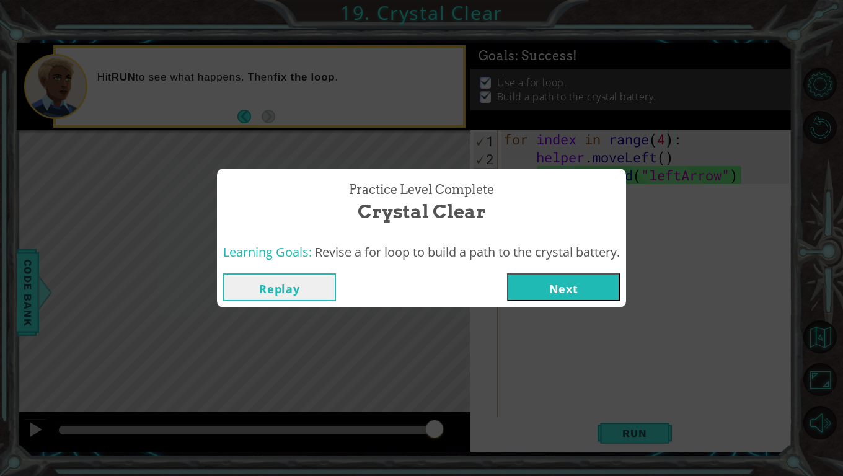
click at [596, 290] on button "Next" at bounding box center [563, 287] width 113 height 28
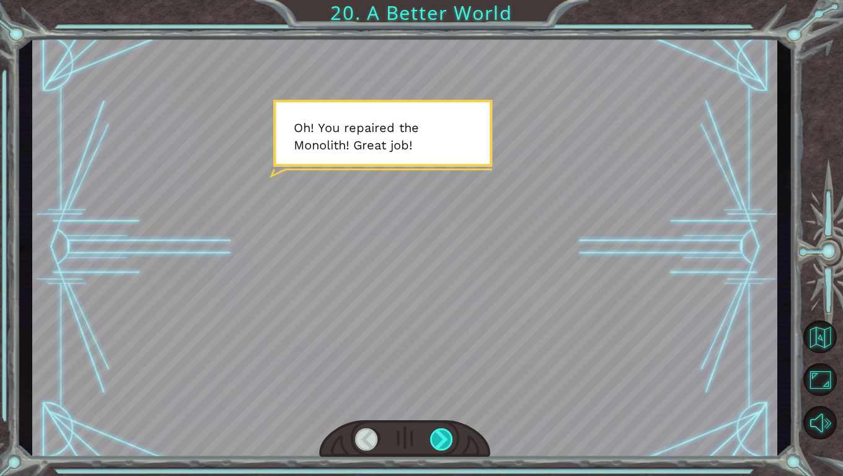
click at [446, 420] on div at bounding box center [442, 439] width 24 height 22
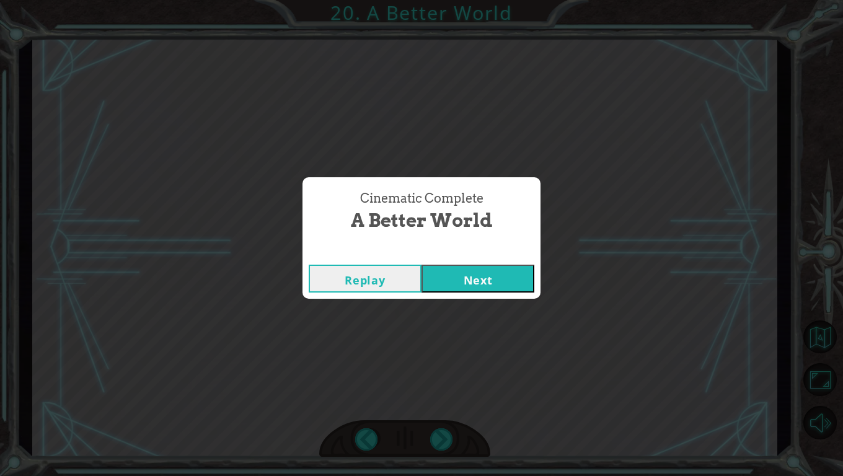
click at [455, 280] on button "Next" at bounding box center [478, 279] width 113 height 28
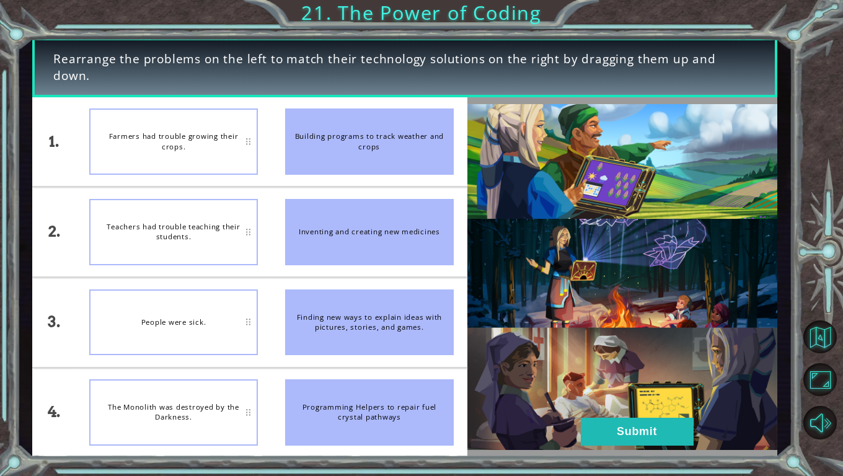
click at [208, 153] on div "Farmers had trouble growing their crops." at bounding box center [173, 141] width 169 height 66
click at [379, 143] on div "Building programs to track weather and crops" at bounding box center [369, 141] width 169 height 66
drag, startPoint x: 376, startPoint y: 143, endPoint x: 225, endPoint y: 155, distance: 151.7
click at [225, 155] on div "1. 2. 3. 4. Farmers had trouble growing their crops. Teachers had trouble teach…" at bounding box center [249, 277] width 435 height 360
drag, startPoint x: 363, startPoint y: 215, endPoint x: 290, endPoint y: 231, distance: 74.9
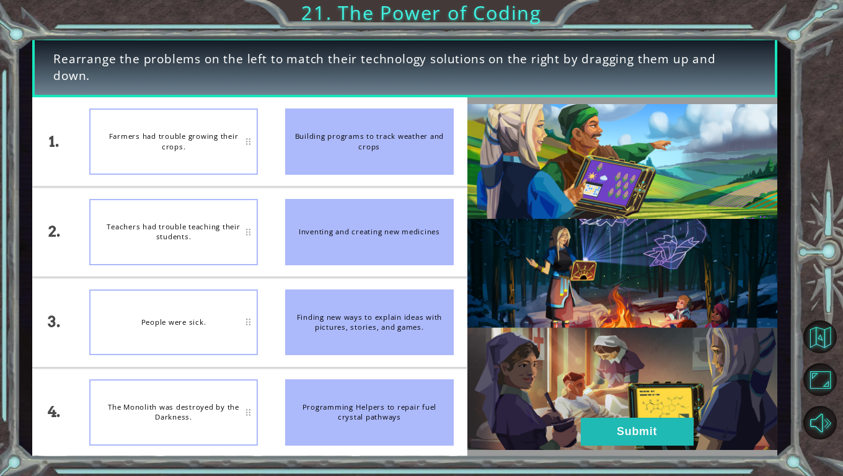
click at [290, 231] on div "Inventing and creating new medicines" at bounding box center [369, 232] width 169 height 66
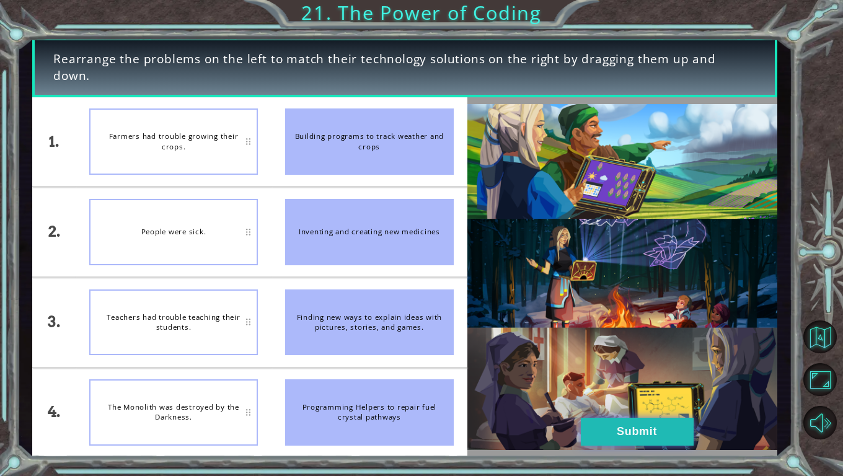
click at [647, 420] on button "Submit" at bounding box center [637, 432] width 113 height 28
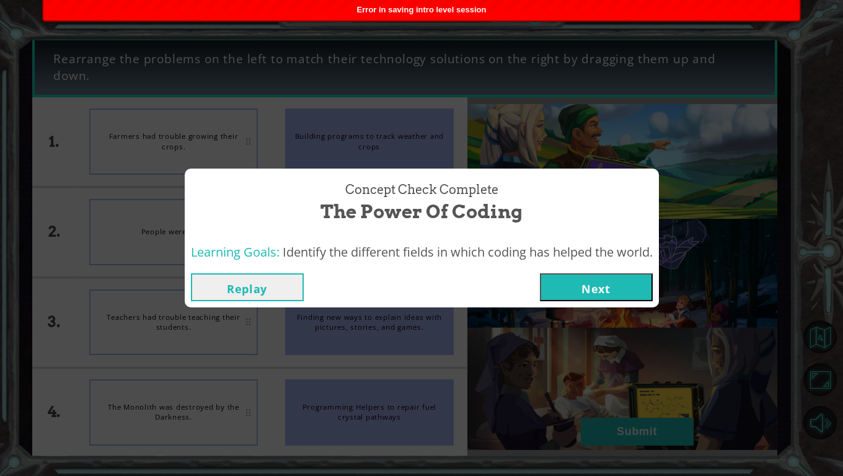
click at [585, 283] on button "Next" at bounding box center [596, 287] width 113 height 28
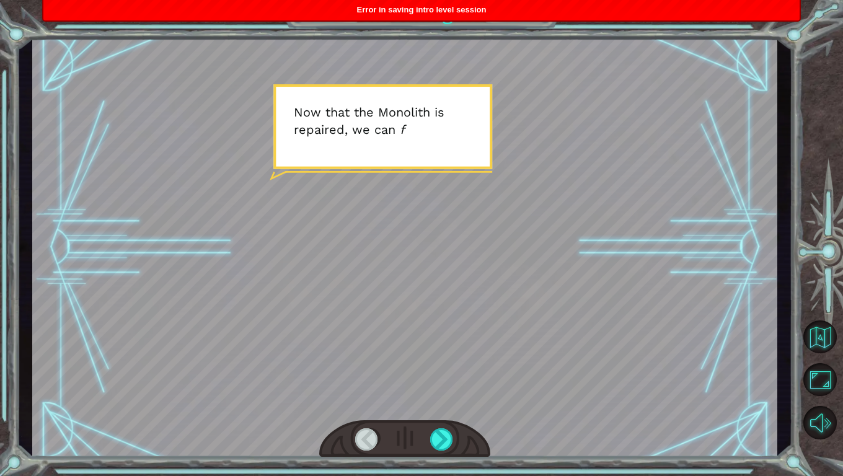
click at [480, 12] on span "Error in saving intro level session" at bounding box center [422, 9] width 130 height 9
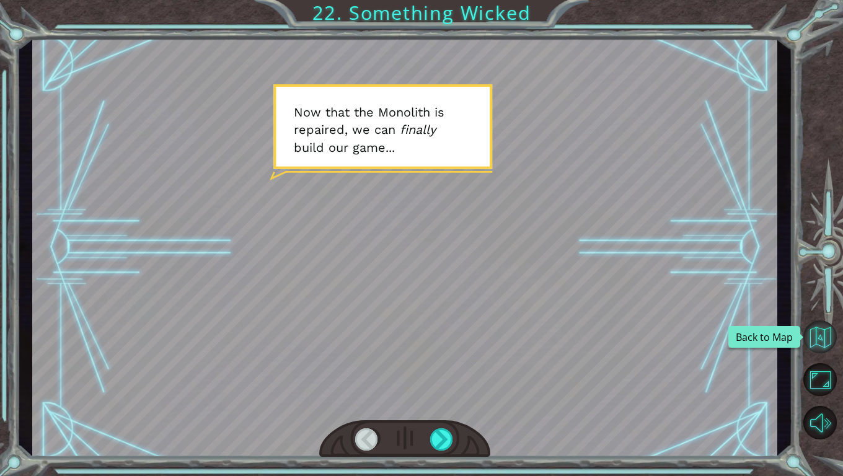
click at [820, 347] on button "Back to Map" at bounding box center [820, 337] width 33 height 33
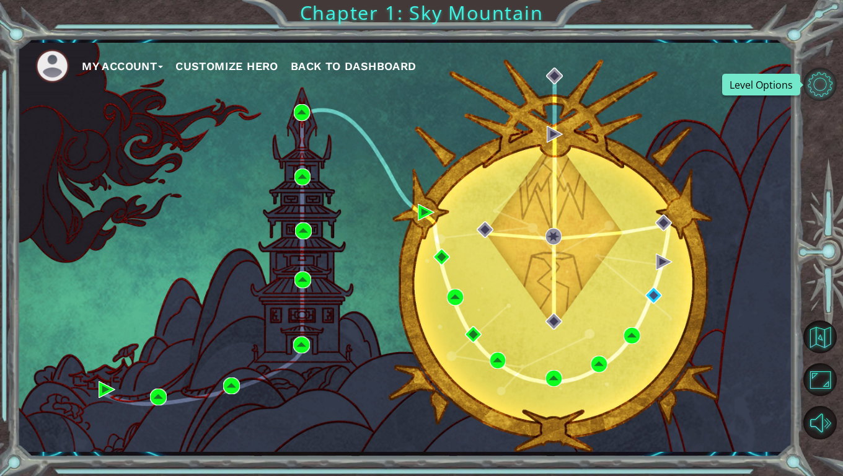
click at [815, 79] on button "Level Options" at bounding box center [820, 84] width 33 height 33
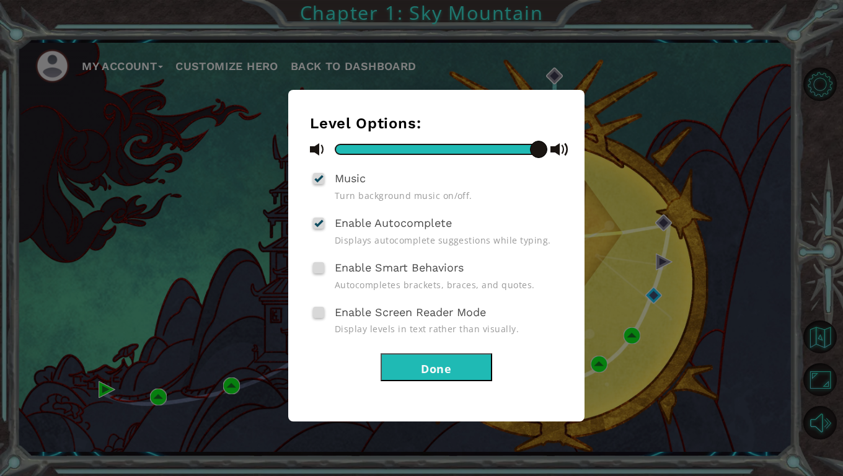
click at [454, 365] on button "Done" at bounding box center [437, 367] width 112 height 28
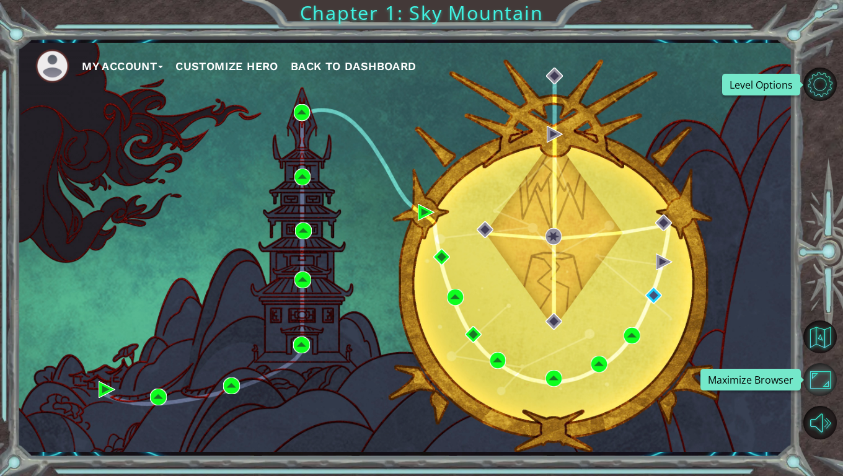
click at [819, 383] on button "Maximize Browser" at bounding box center [820, 379] width 33 height 33
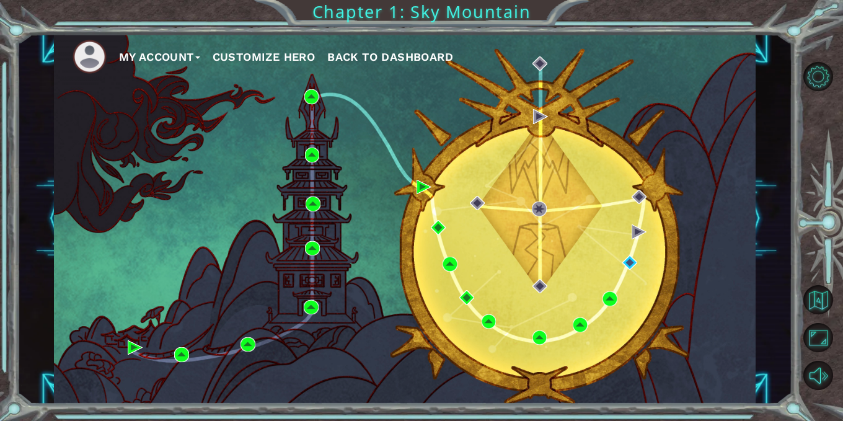
click at [405, 49] on button "Back to Dashboard" at bounding box center [390, 57] width 126 height 19
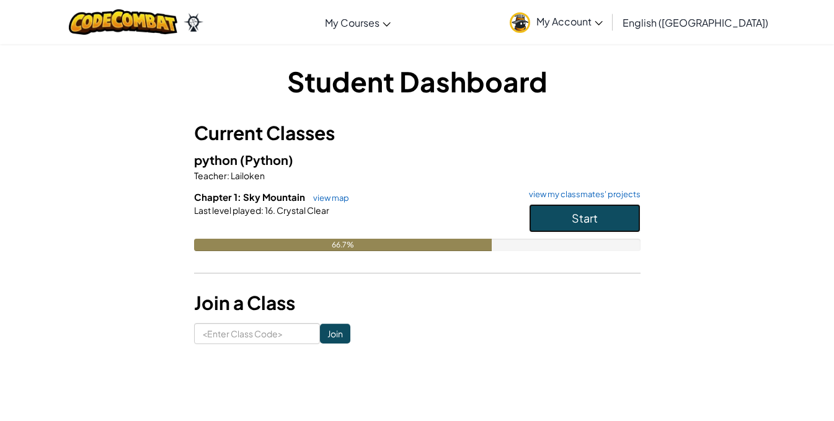
click at [574, 215] on span "Start" at bounding box center [585, 218] width 26 height 14
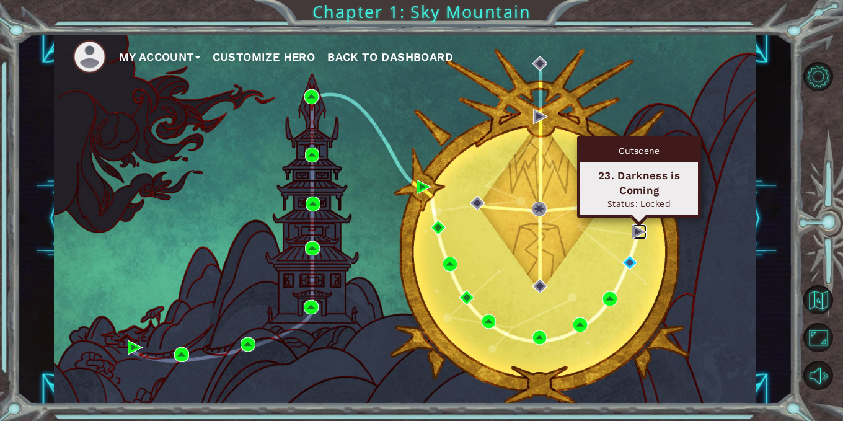
click at [634, 232] on img at bounding box center [639, 231] width 15 height 15
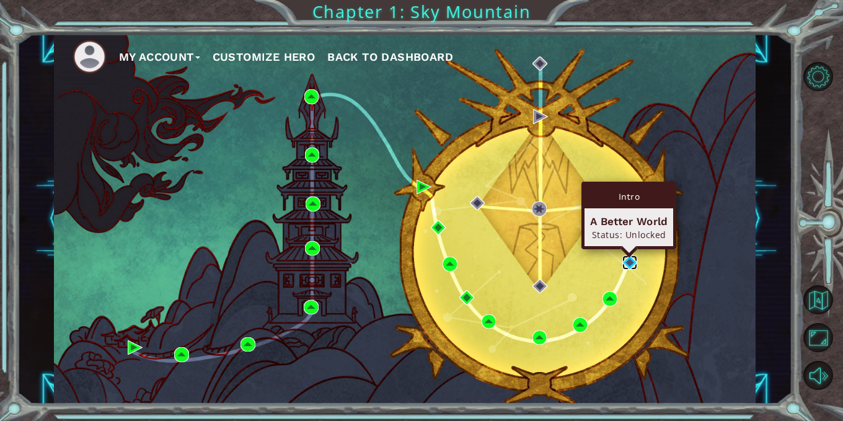
click at [631, 257] on img at bounding box center [629, 262] width 15 height 15
